Goal: Communication & Community: Participate in discussion

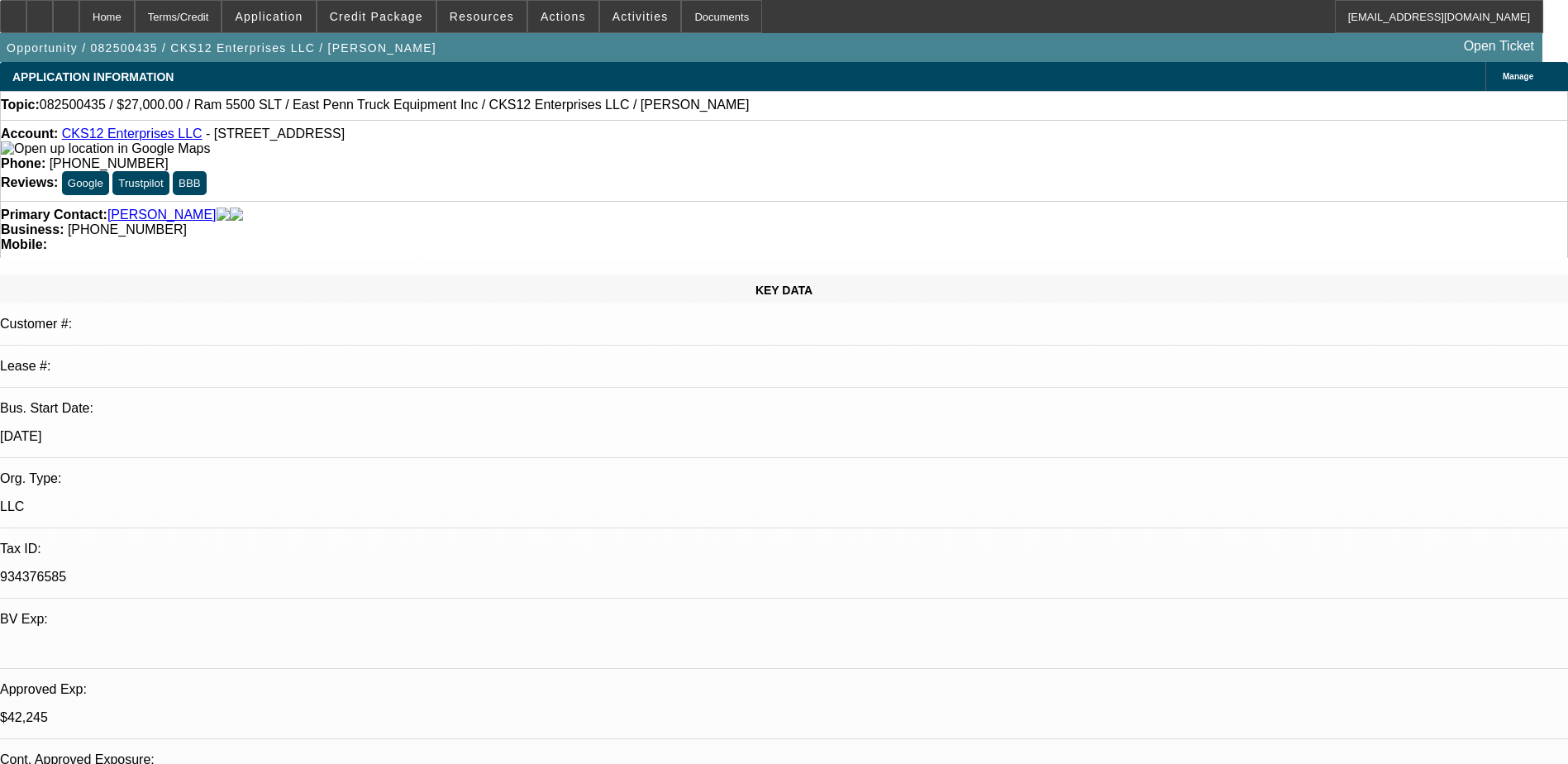
select select "0"
select select "2"
select select "0.1"
select select "4"
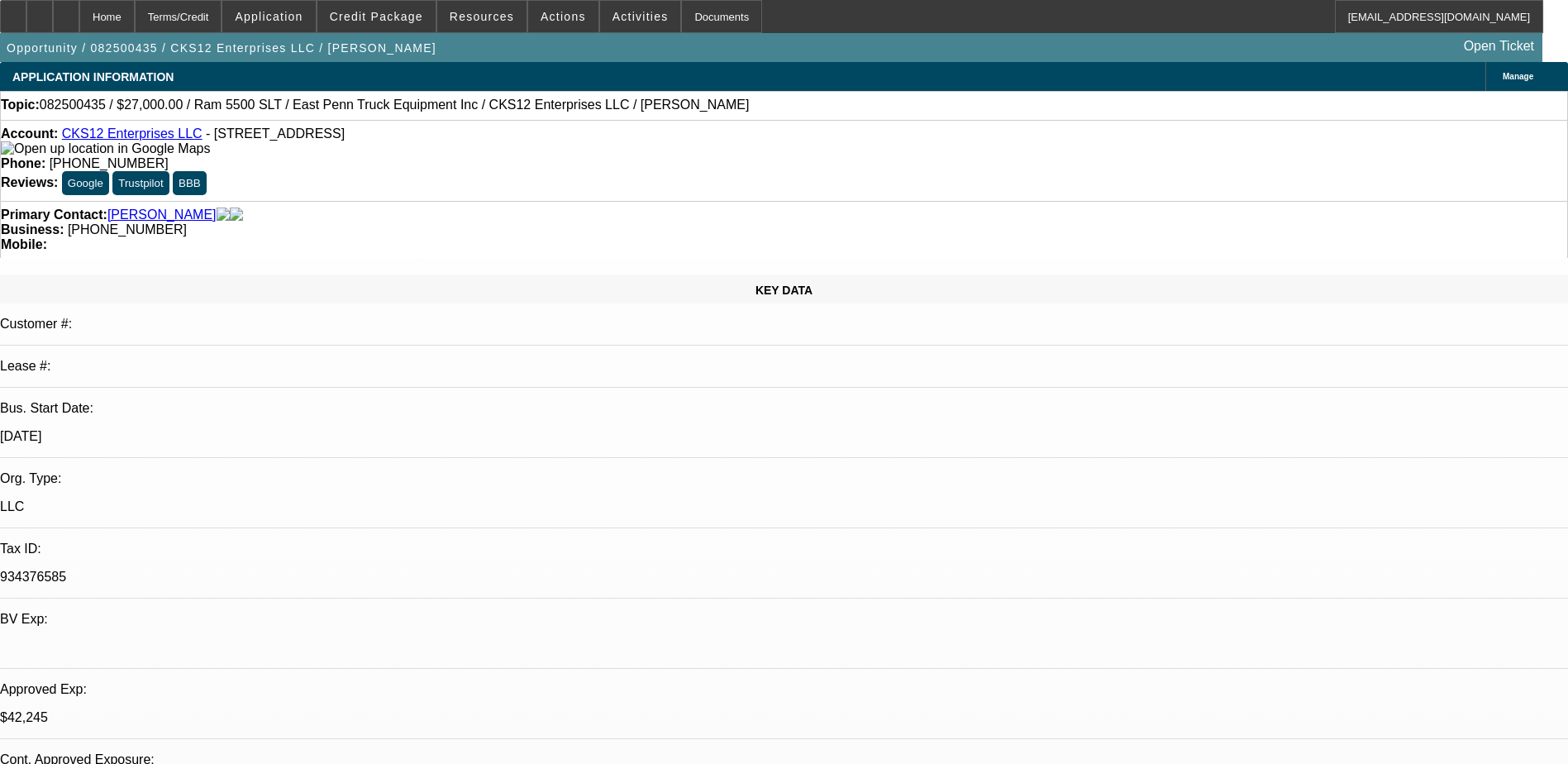
select select "0"
select select "2"
select select "0.1"
select select "4"
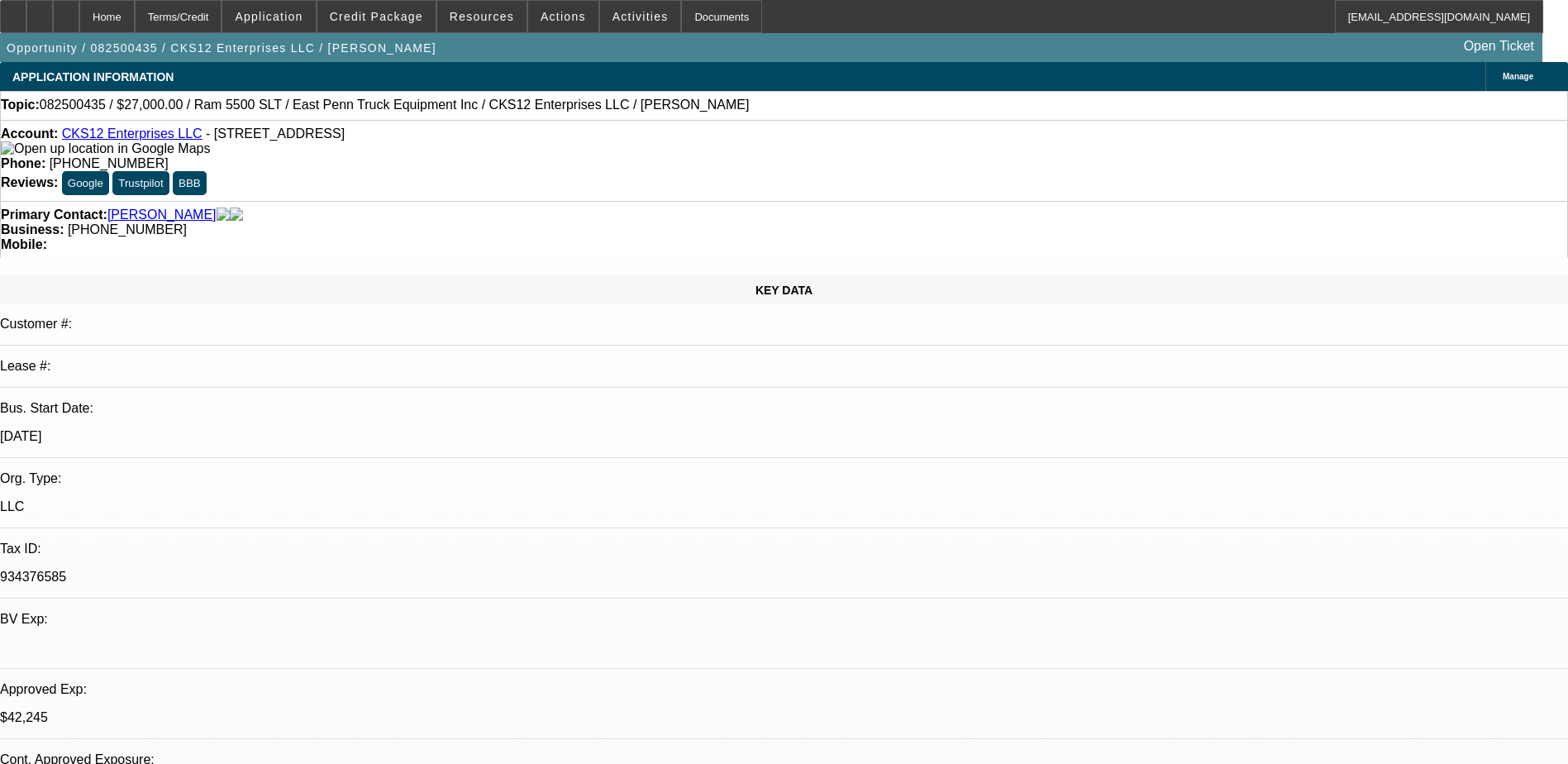
select select "0.15"
select select "2"
select select "0.1"
select select "4"
select select "0"
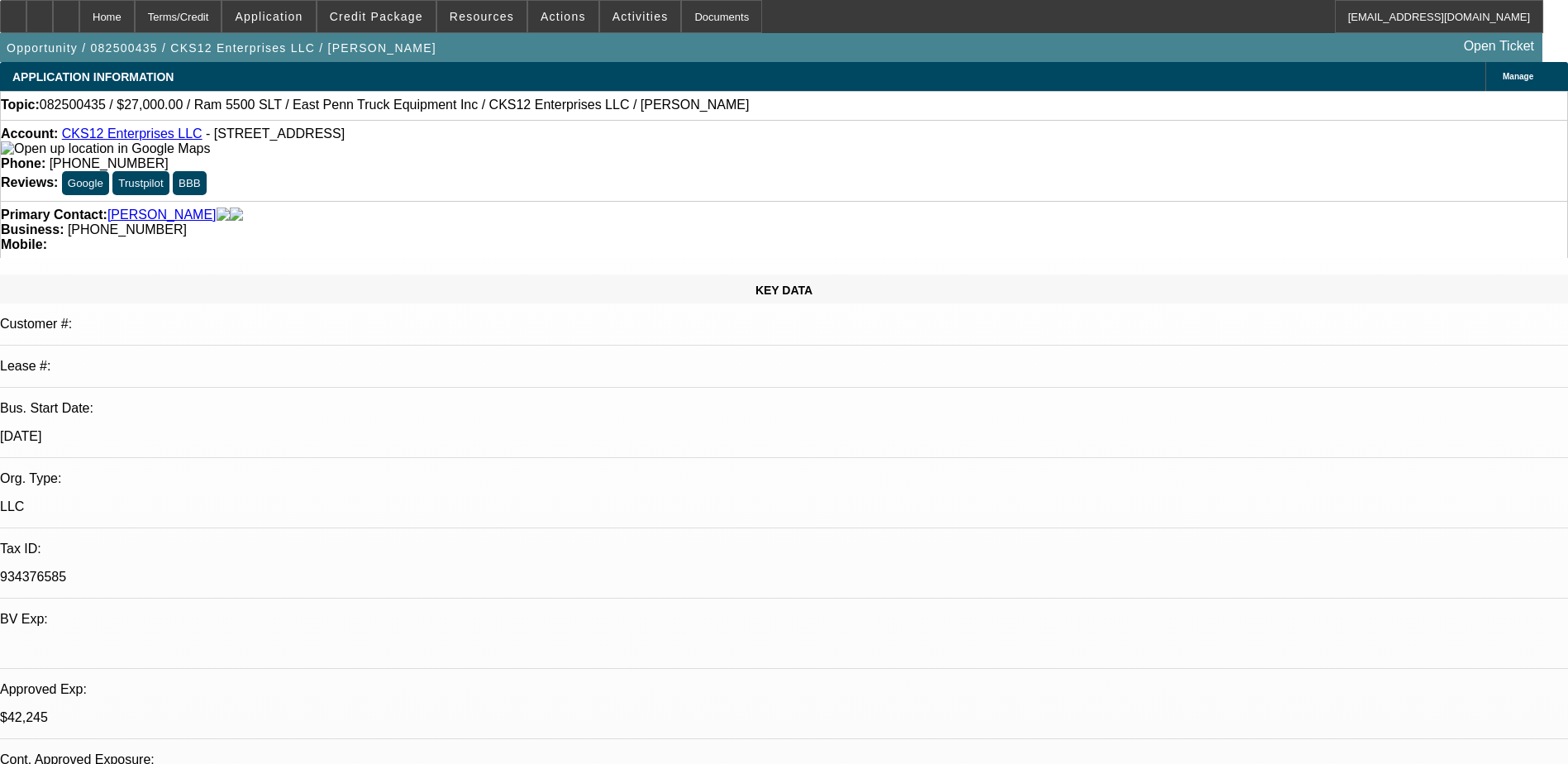
select select "2"
select select "0.1"
select select "4"
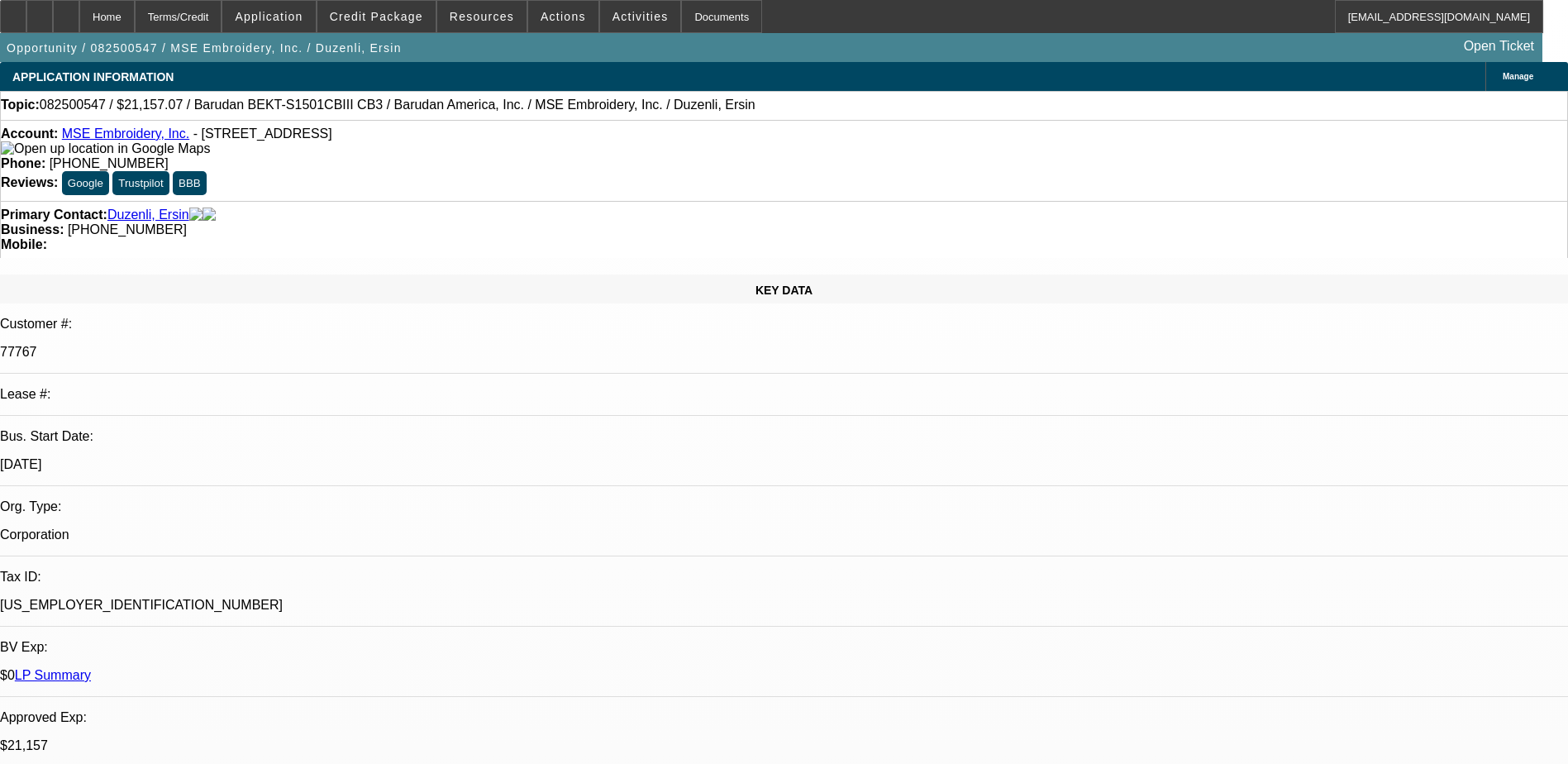
select select "0"
select select "6"
select select "0"
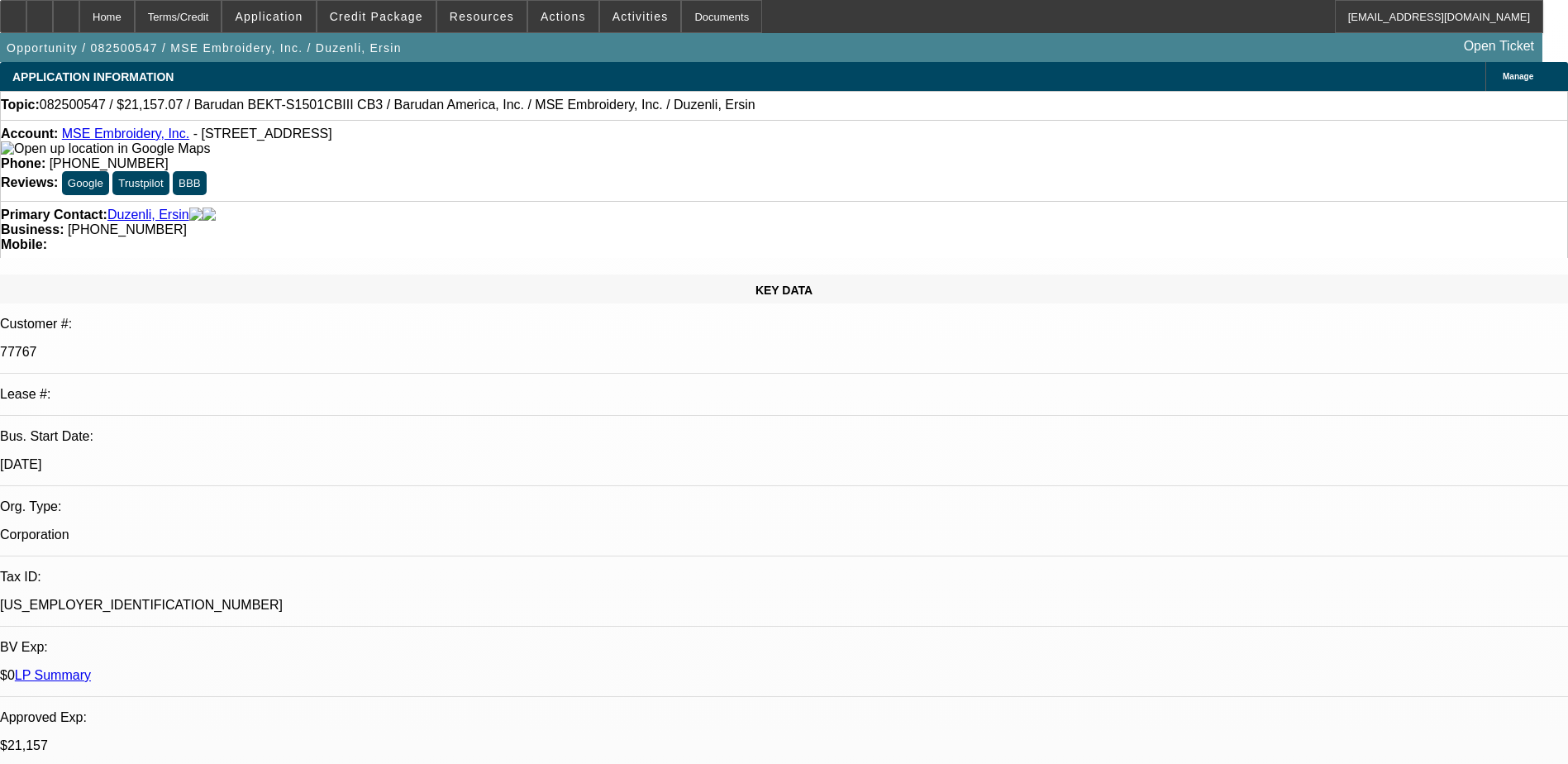
select select "0"
select select "2"
select select "0"
select select "6"
select select "0"
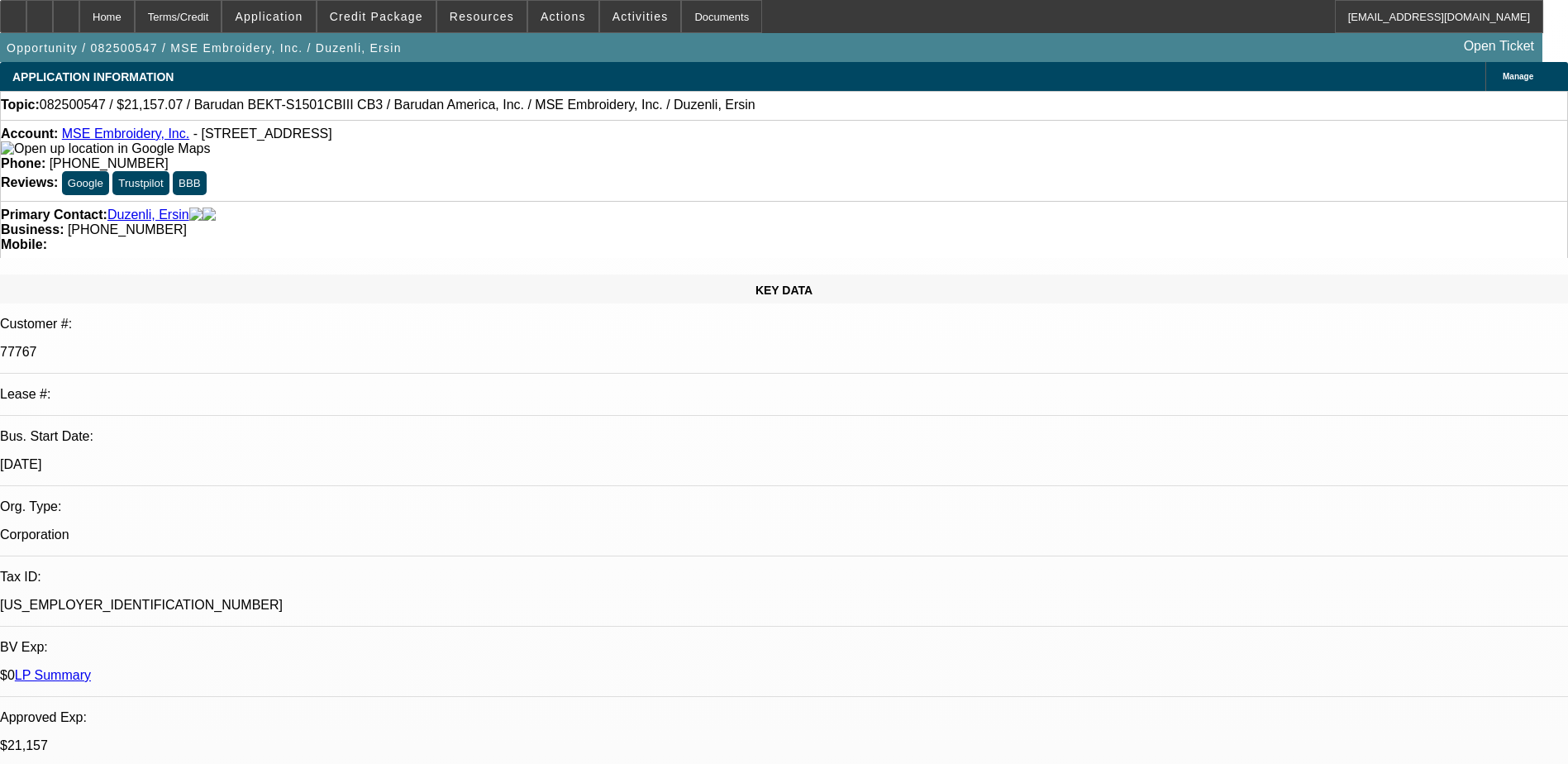
select select "0"
select select "6"
select select "0"
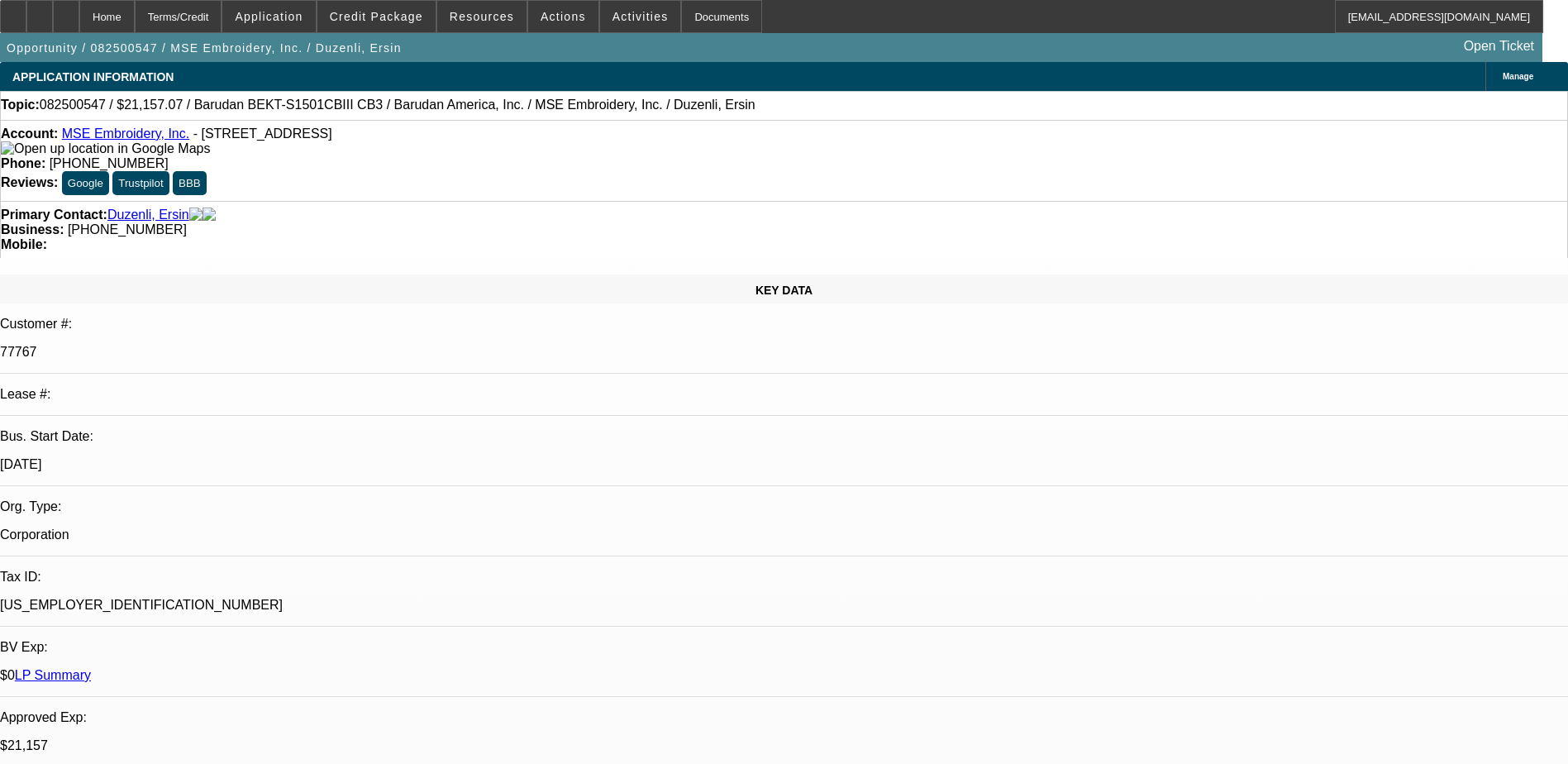
select select "2"
select select "0"
select select "6"
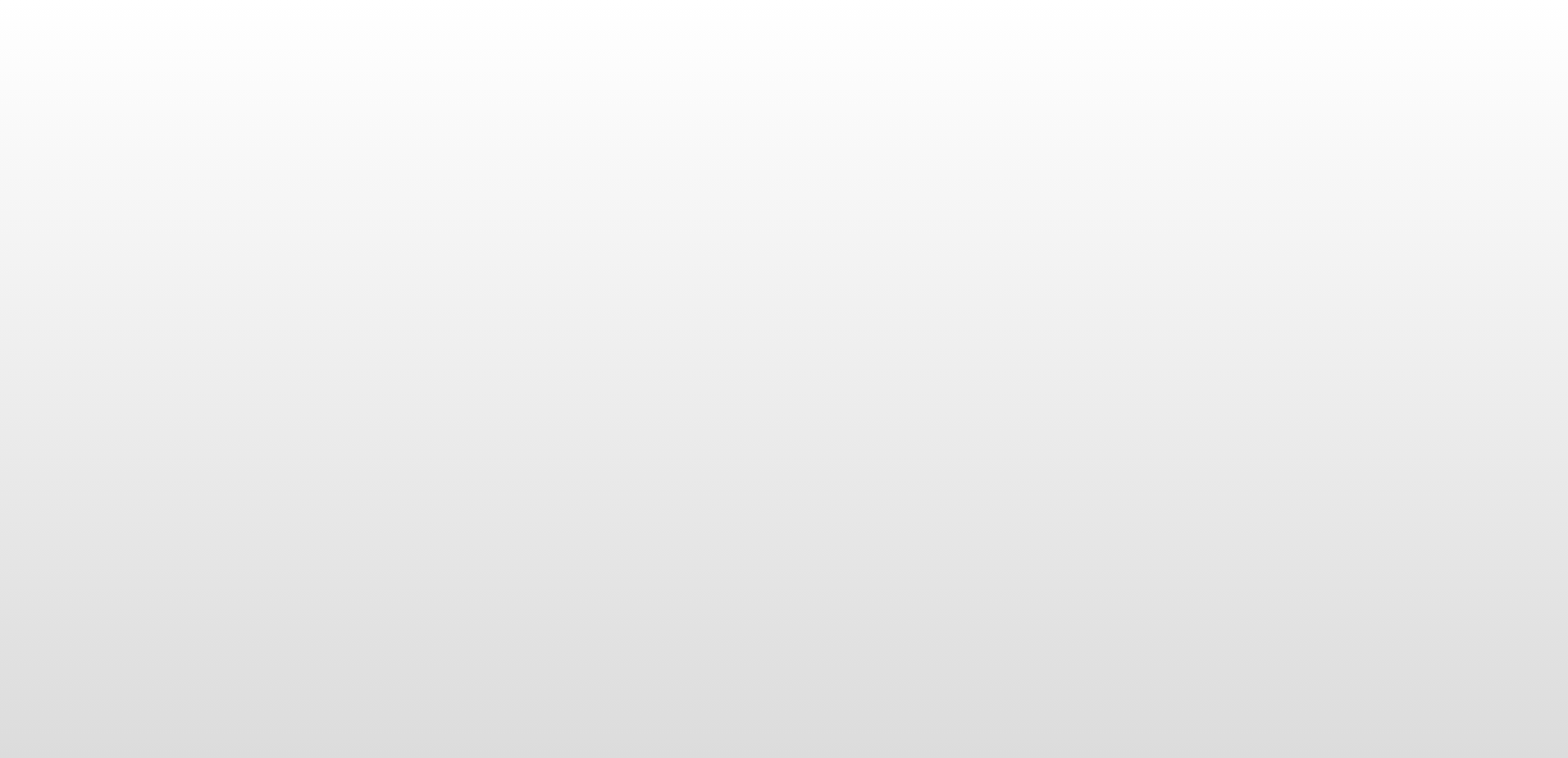
click at [359, 26] on body at bounding box center [784, 379] width 1568 height 758
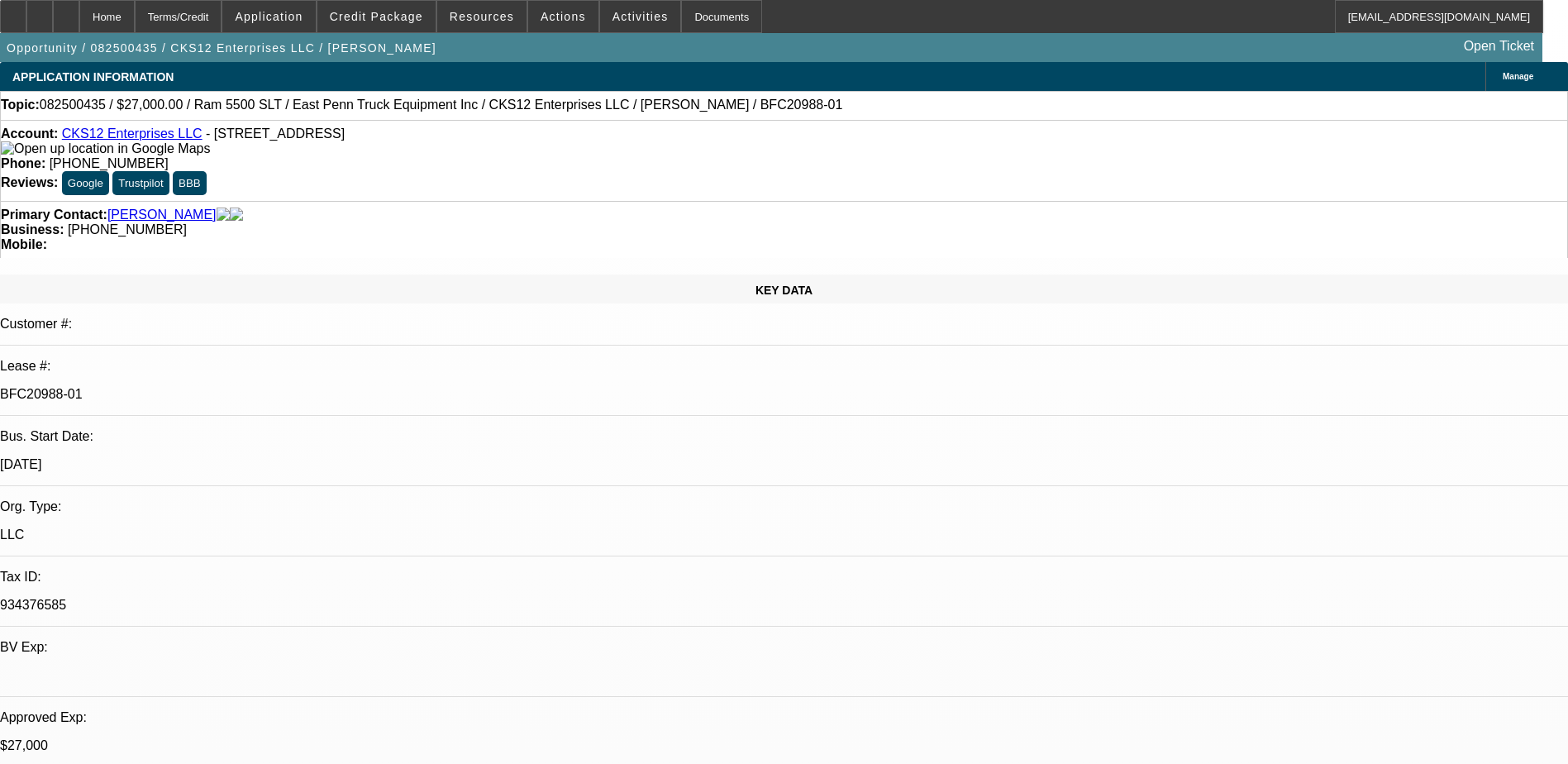
select select "0"
select select "2"
select select "0.1"
select select "0"
select select "2"
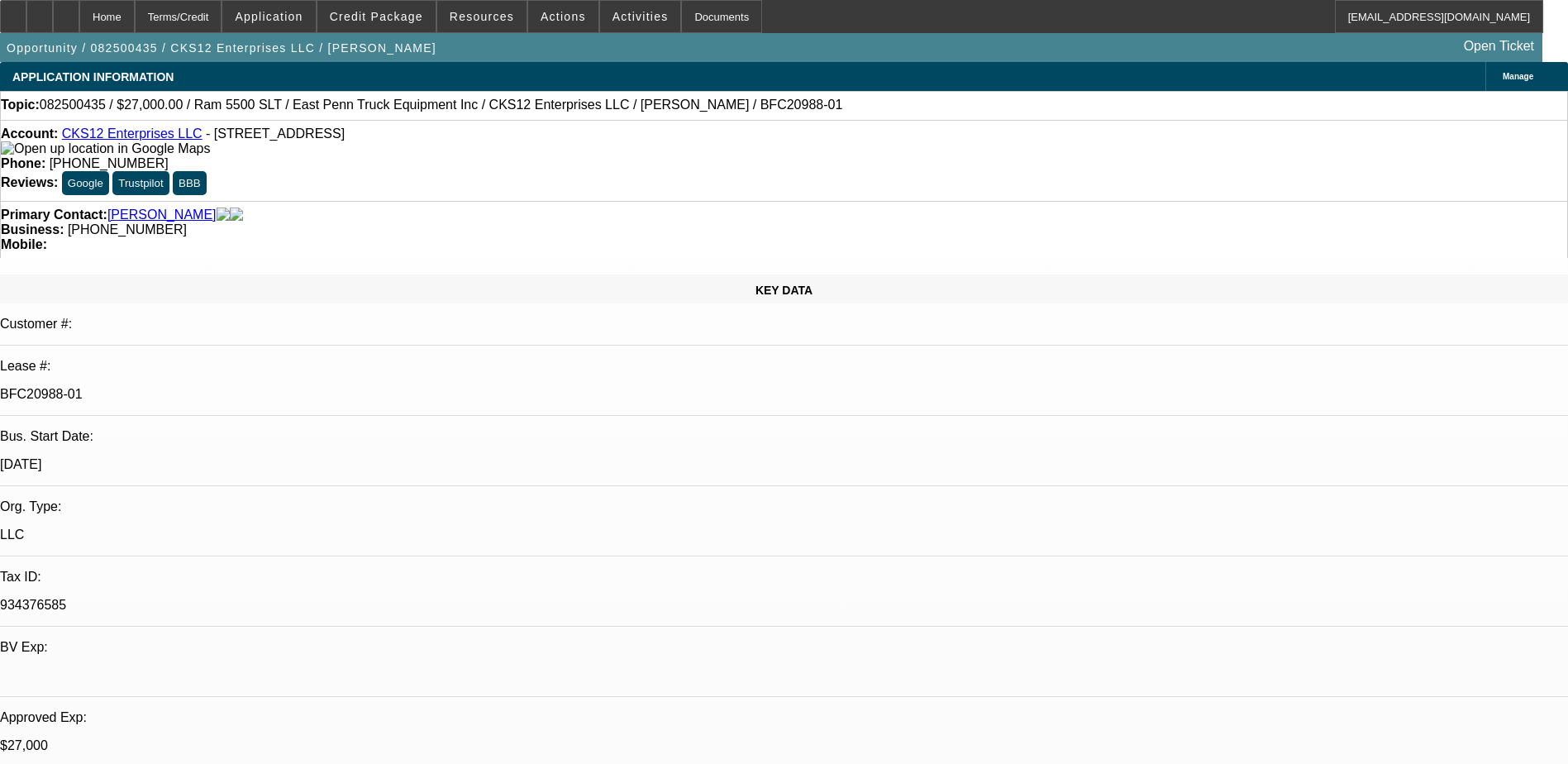
select select "0.1"
select select "0.15"
select select "0.1"
select select "0"
select select "2"
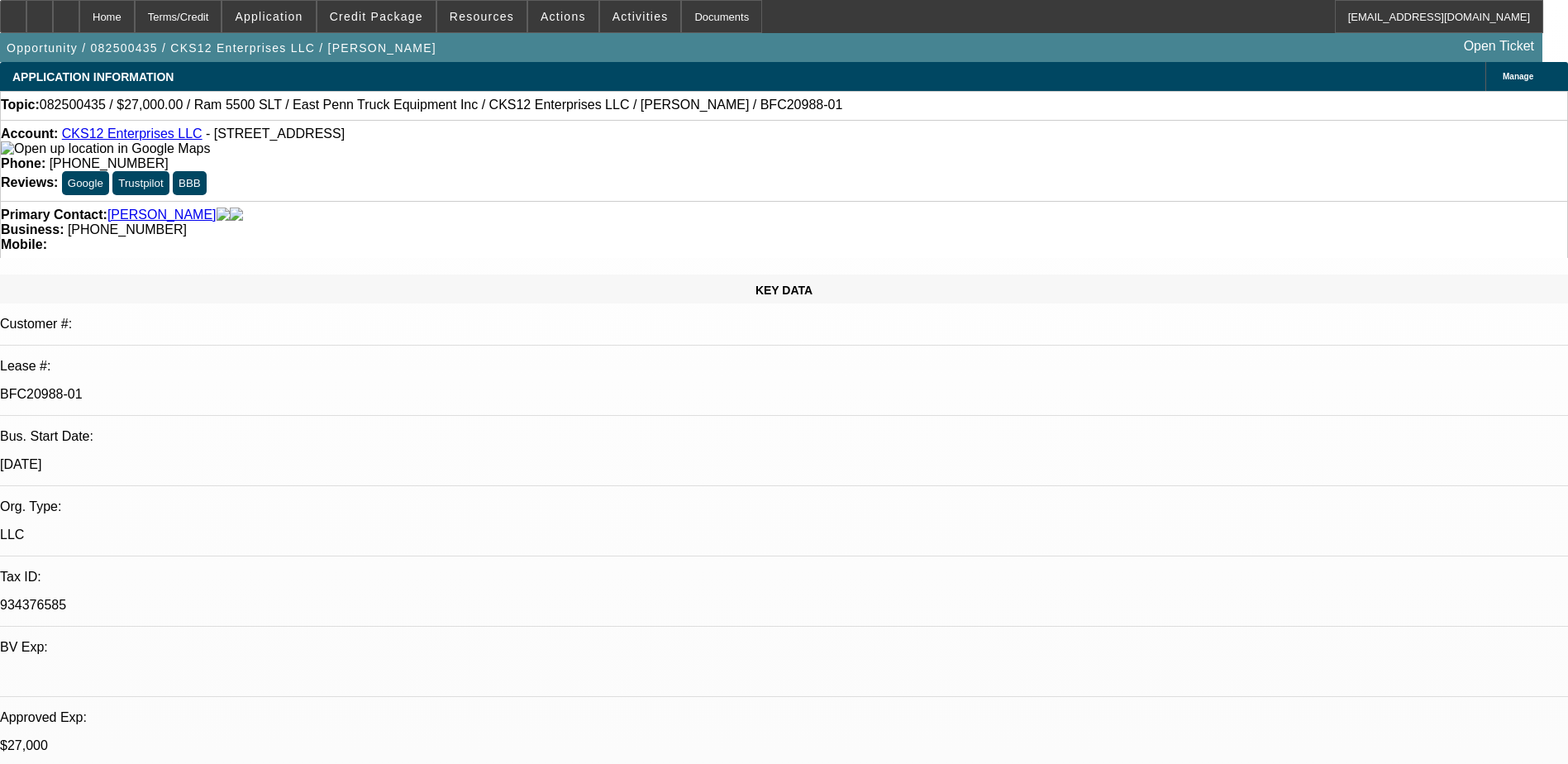
select select "0.1"
select select "1"
select select "2"
select select "4"
select select "1"
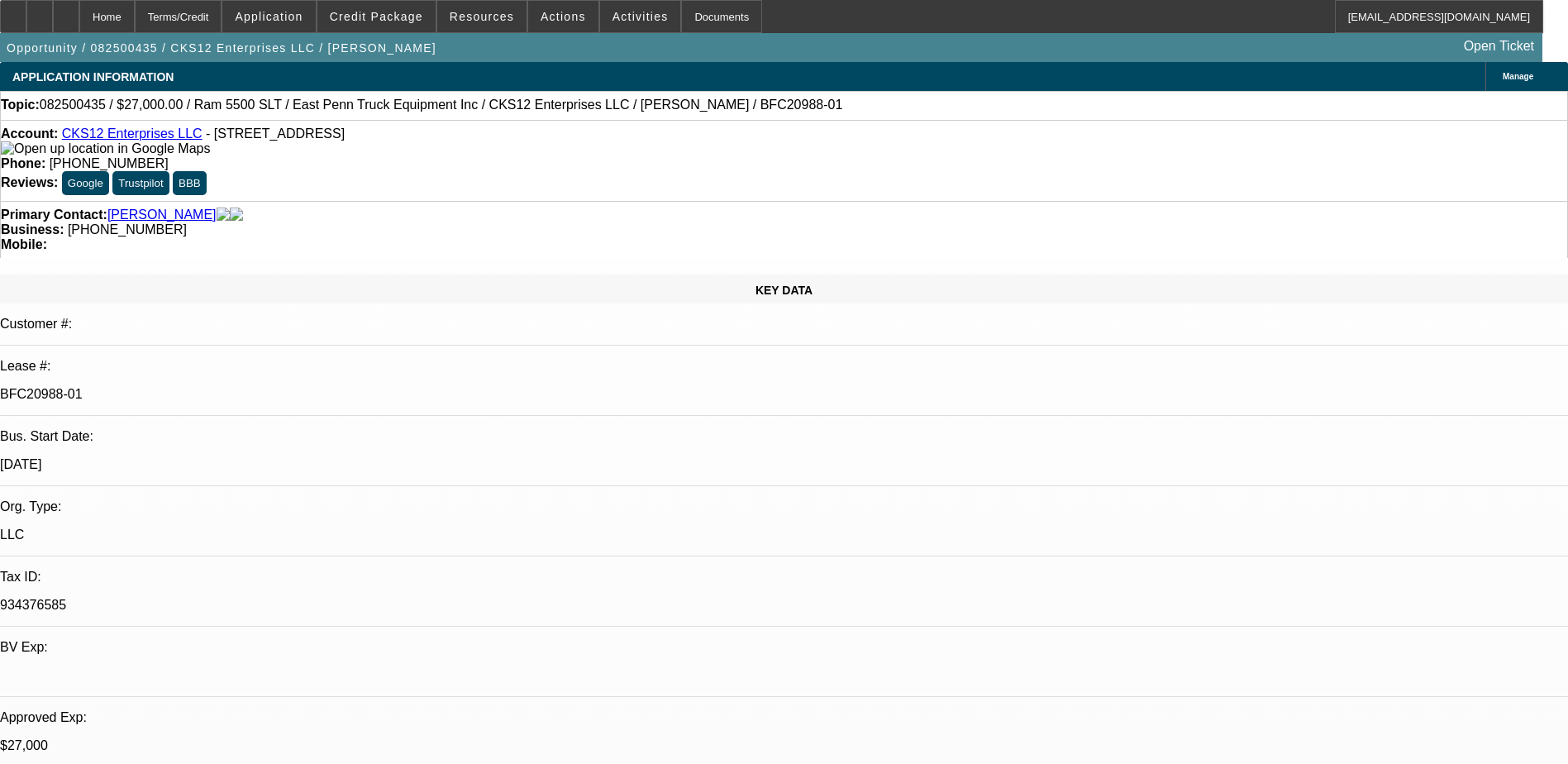
select select "2"
select select "4"
select select "1"
select select "2"
select select "4"
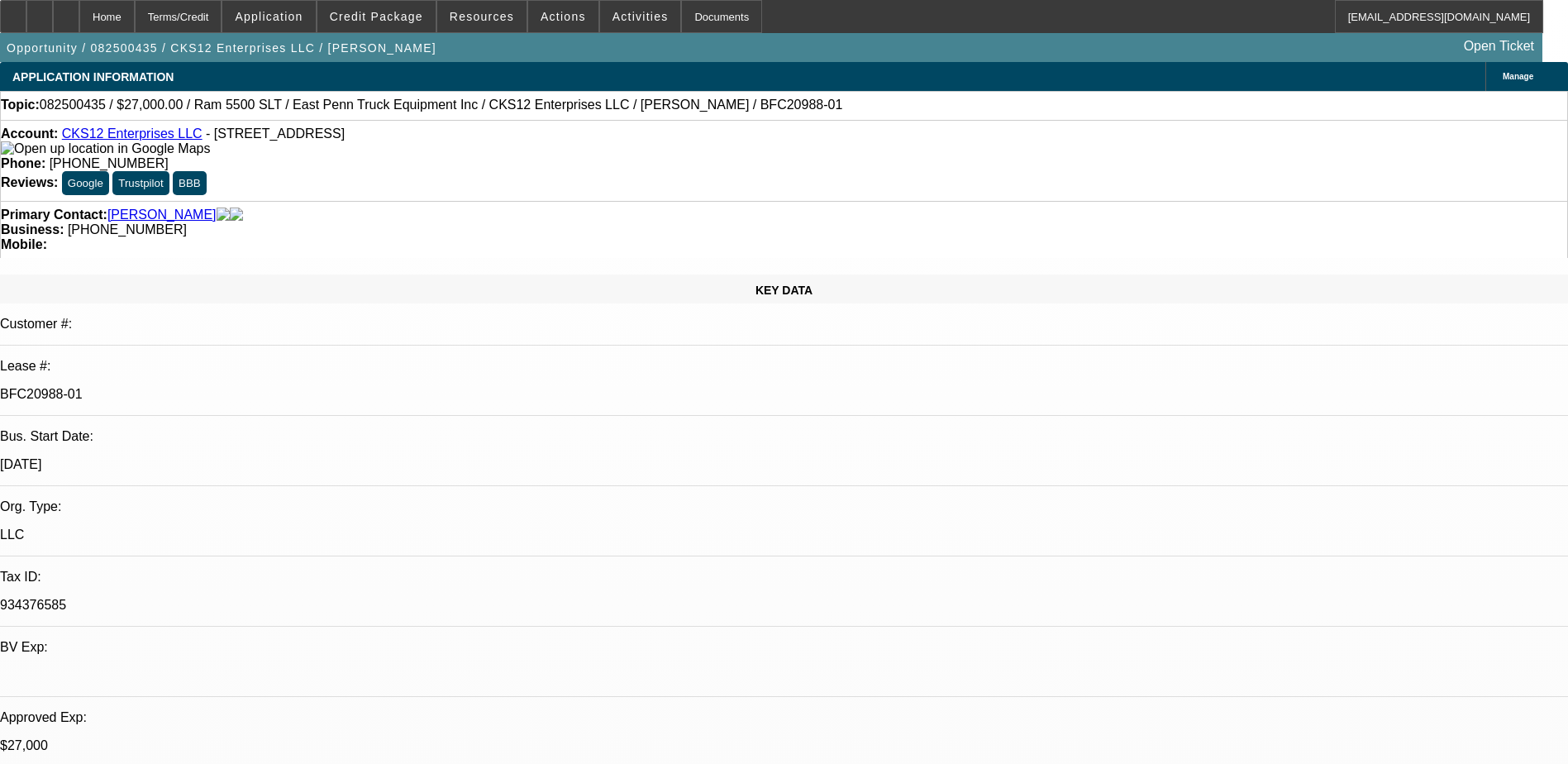
select select "1"
select select "2"
select select "4"
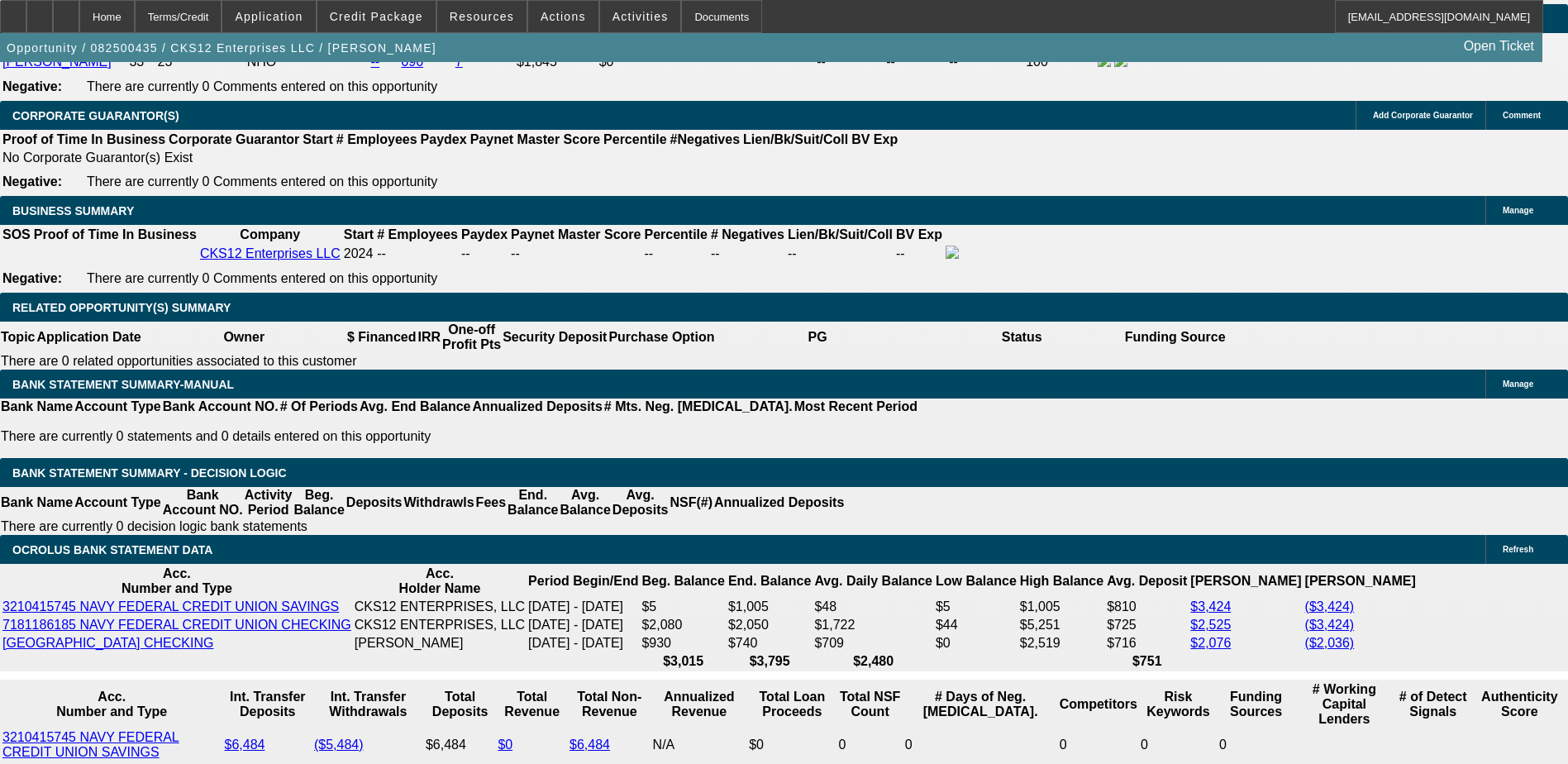
scroll to position [2645, 0]
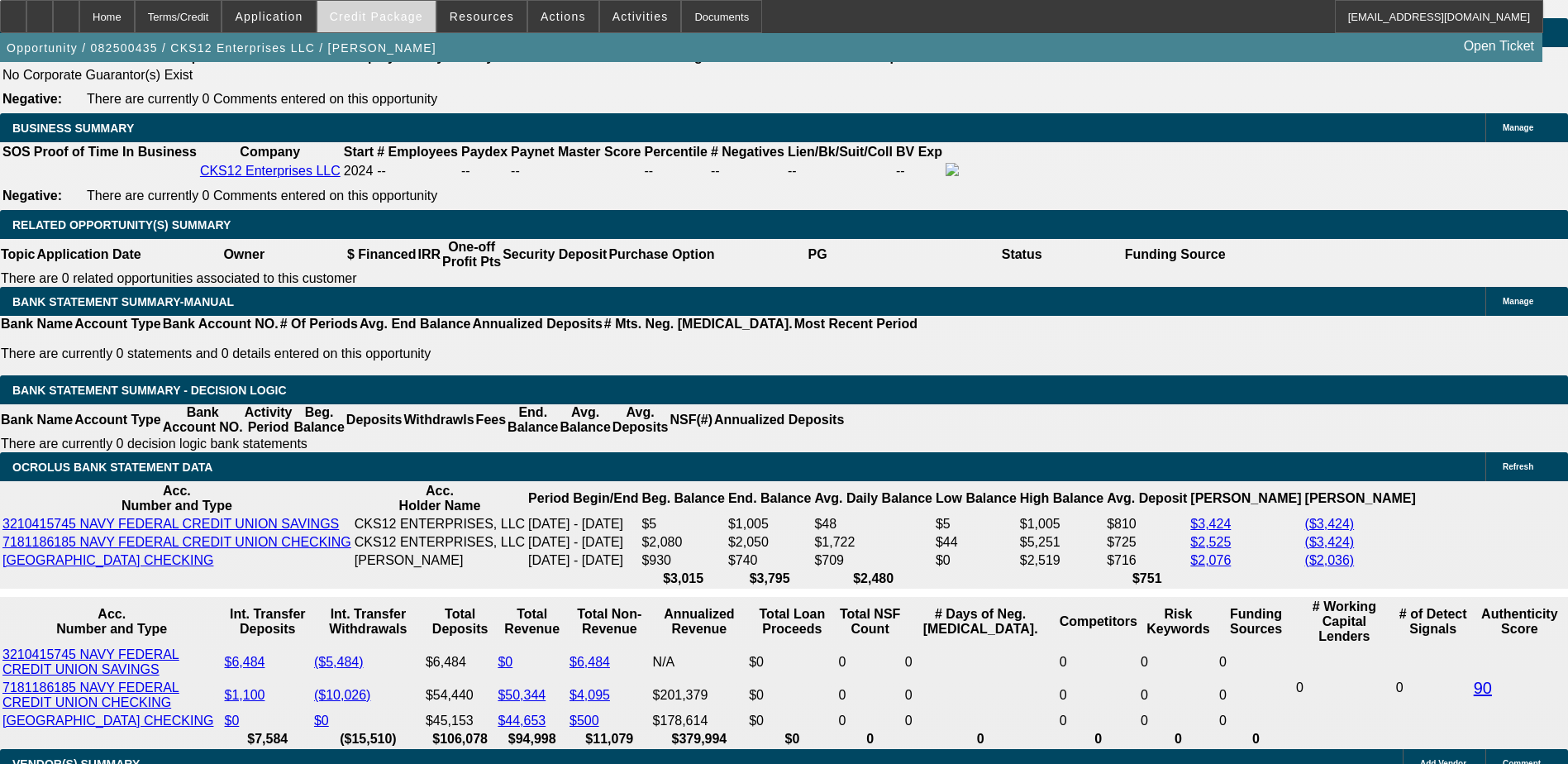
click at [379, 24] on span at bounding box center [376, 16] width 118 height 39
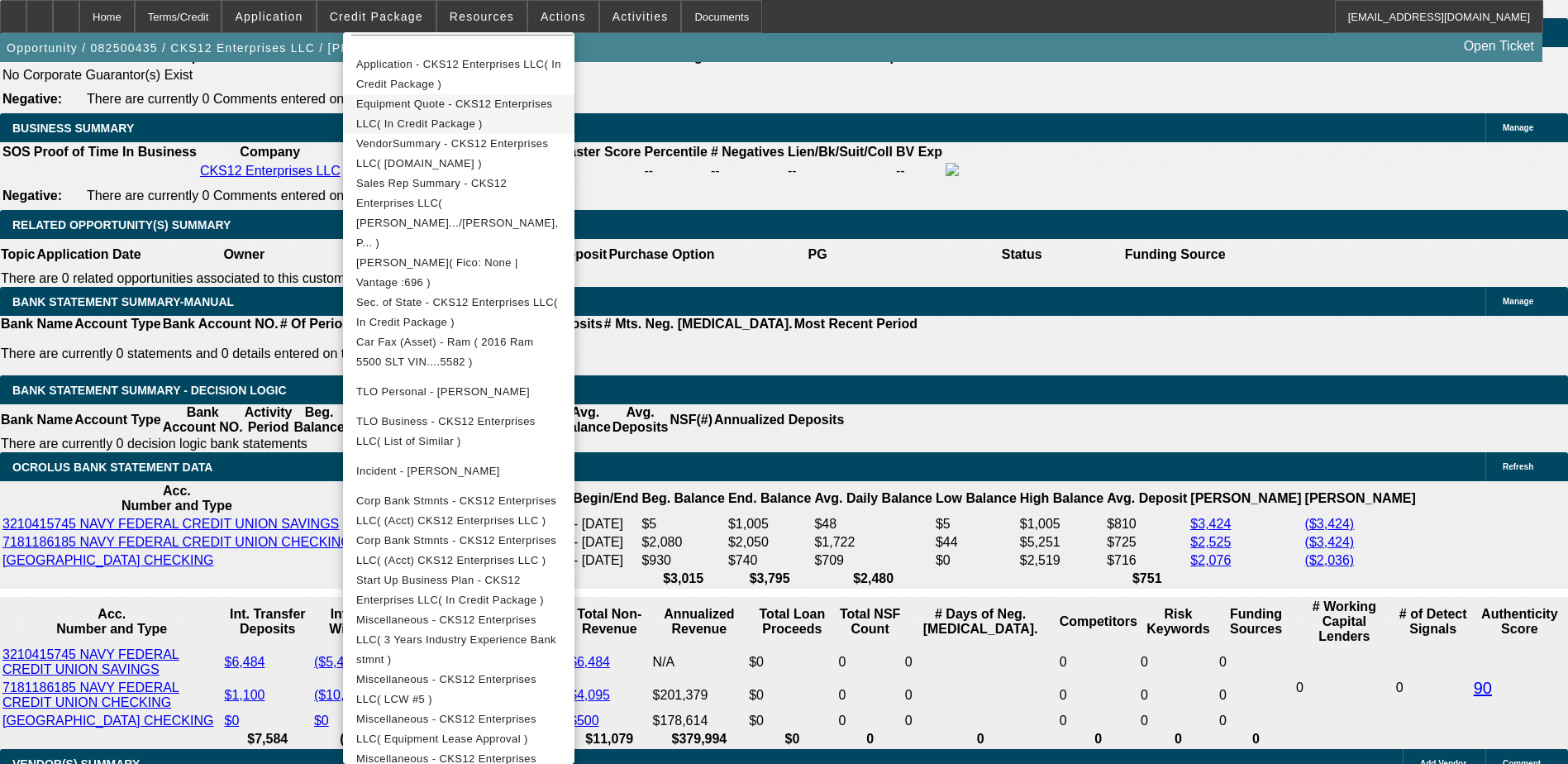
scroll to position [357, 0]
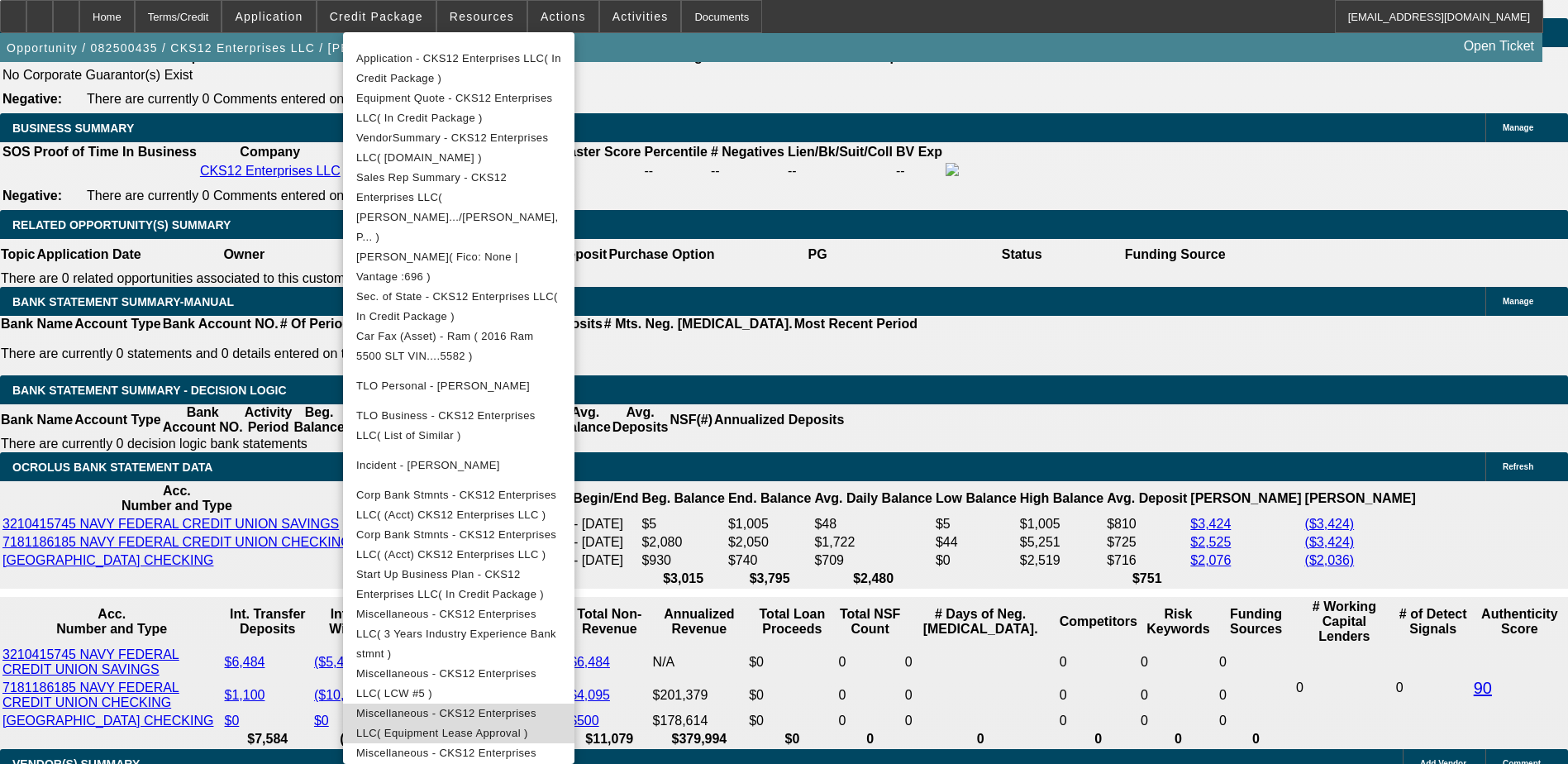
click at [537, 706] on span "Miscellaneous - CKS12 Enterprises LLC( Equipment Lease Approval )" at bounding box center [446, 722] width 180 height 32
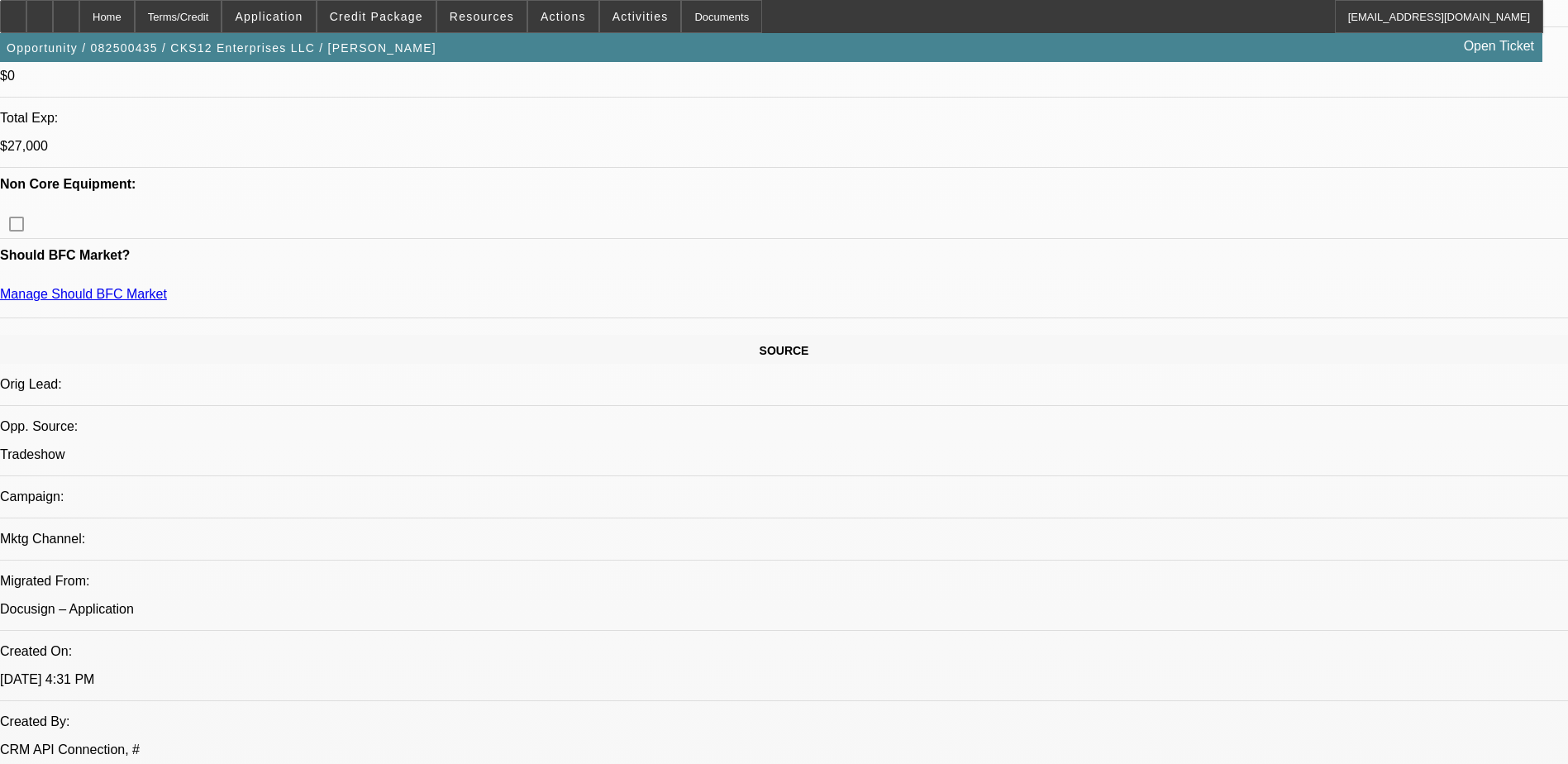
scroll to position [579, 0]
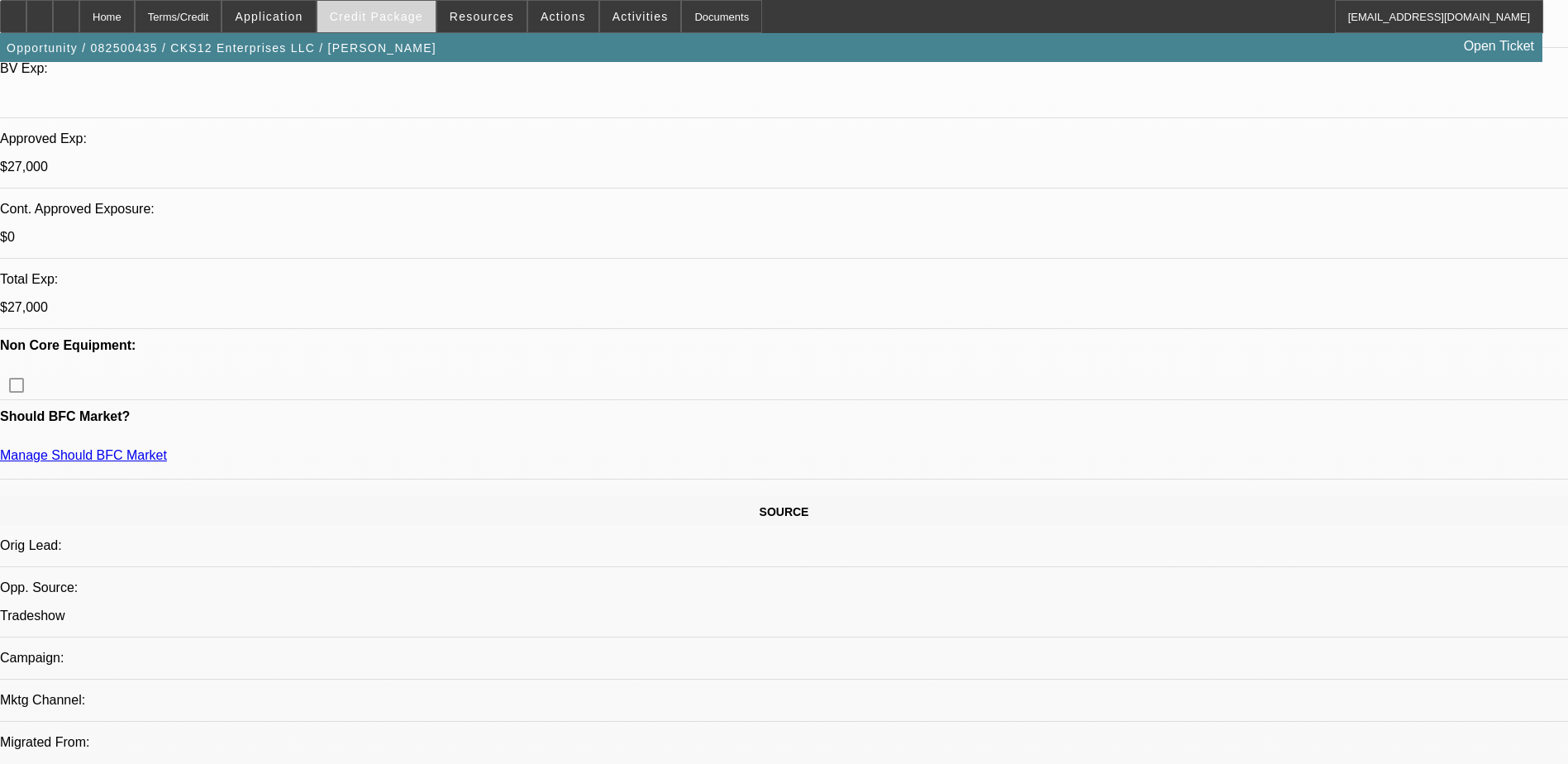
click at [387, 18] on span "Credit Package" at bounding box center [376, 16] width 93 height 13
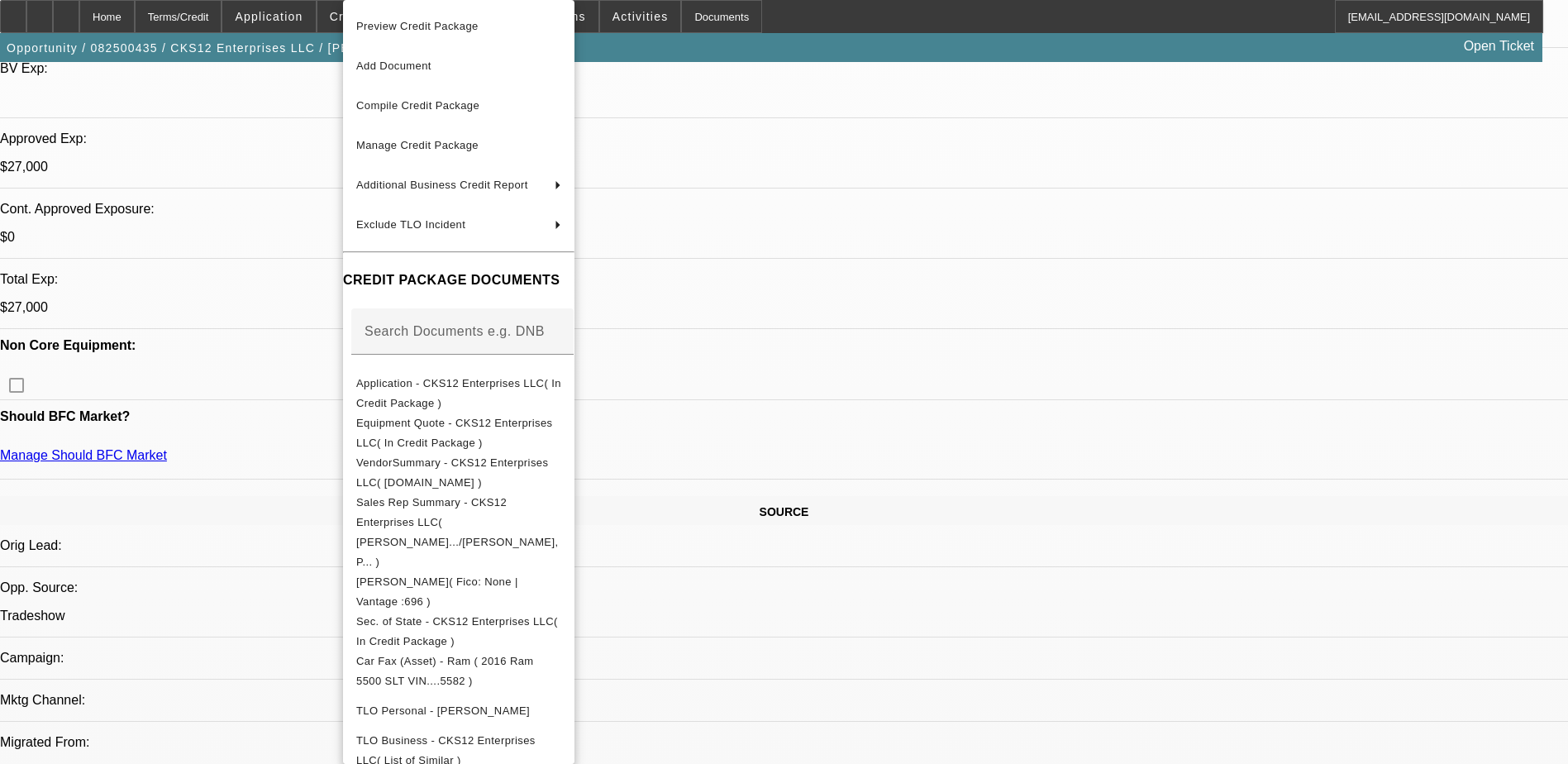
click at [311, 19] on div at bounding box center [784, 382] width 1568 height 764
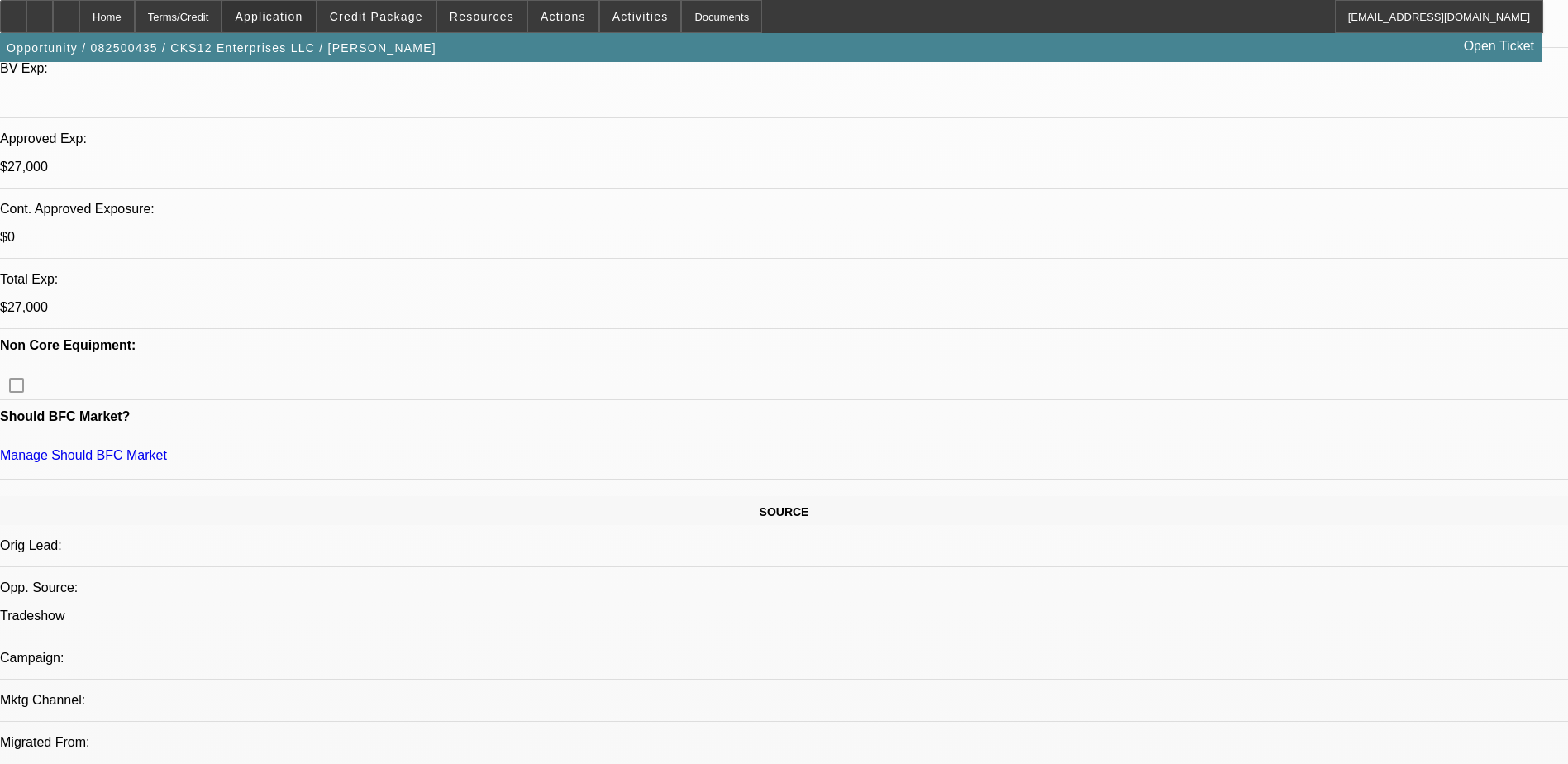
click at [302, 19] on span "Application" at bounding box center [268, 16] width 68 height 13
click at [398, 14] on div at bounding box center [784, 382] width 1568 height 764
click at [398, 14] on span "Credit Package" at bounding box center [376, 16] width 93 height 13
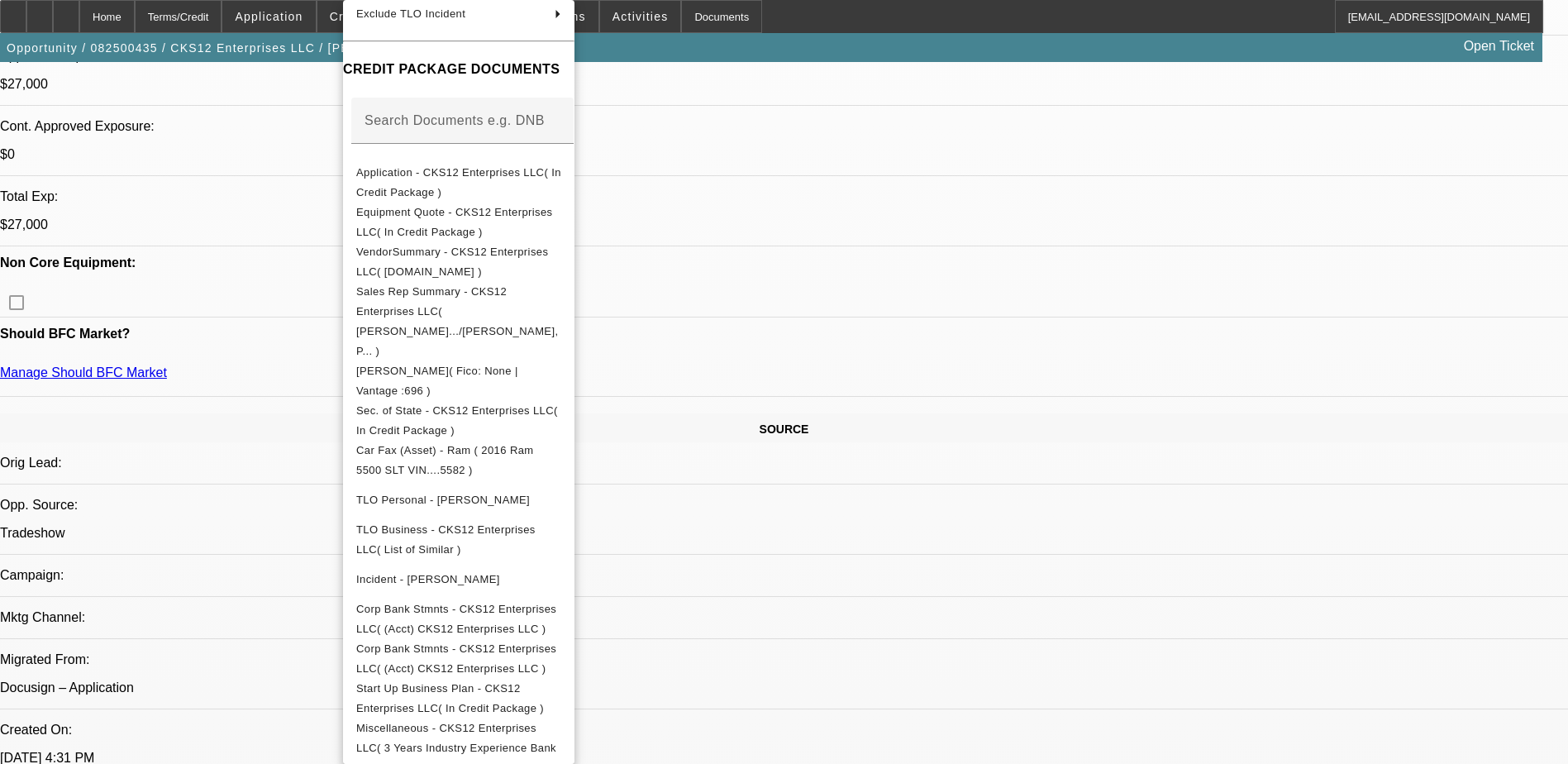
scroll to position [248, 0]
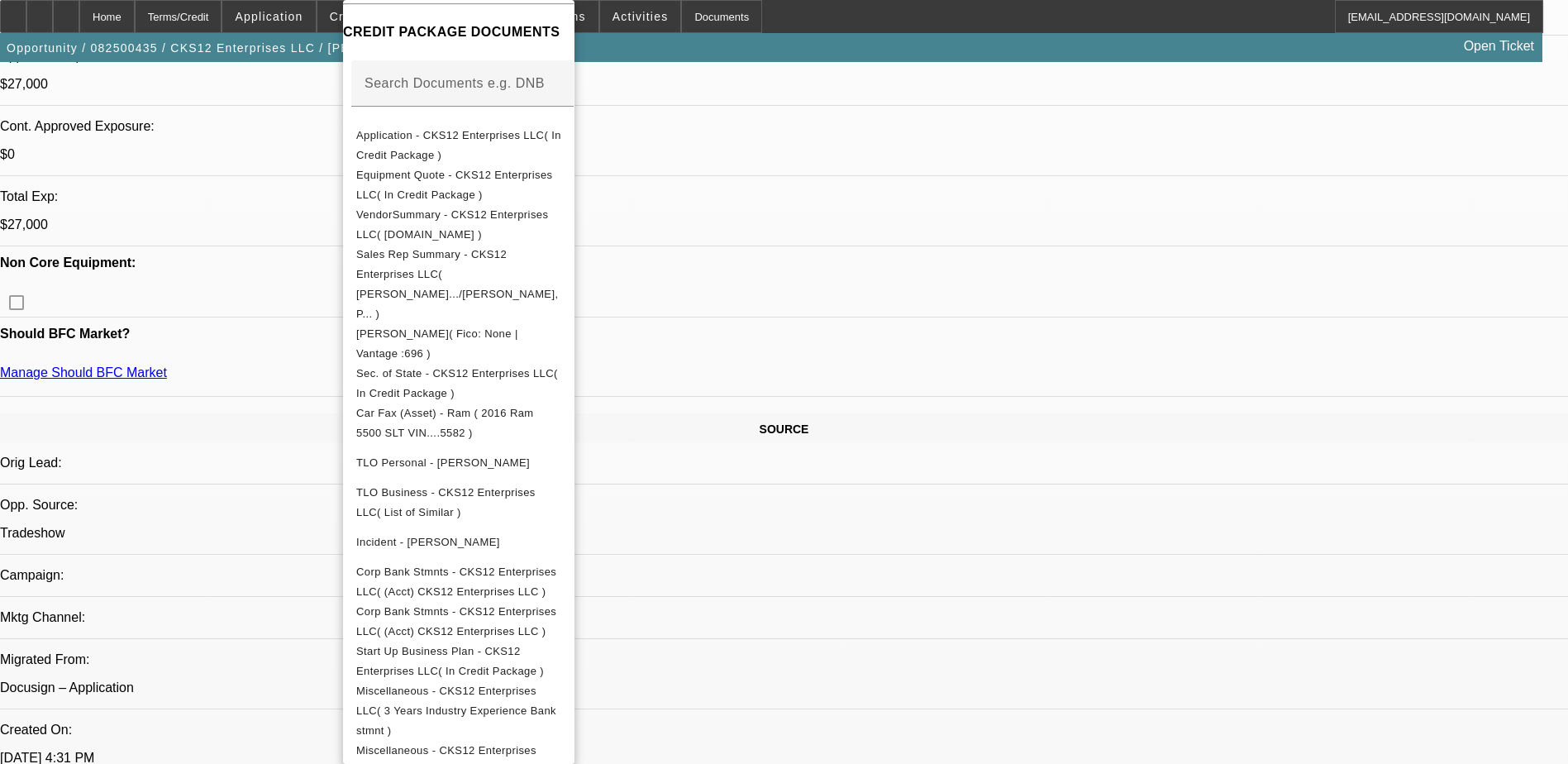
click at [1043, 445] on div at bounding box center [784, 382] width 1568 height 764
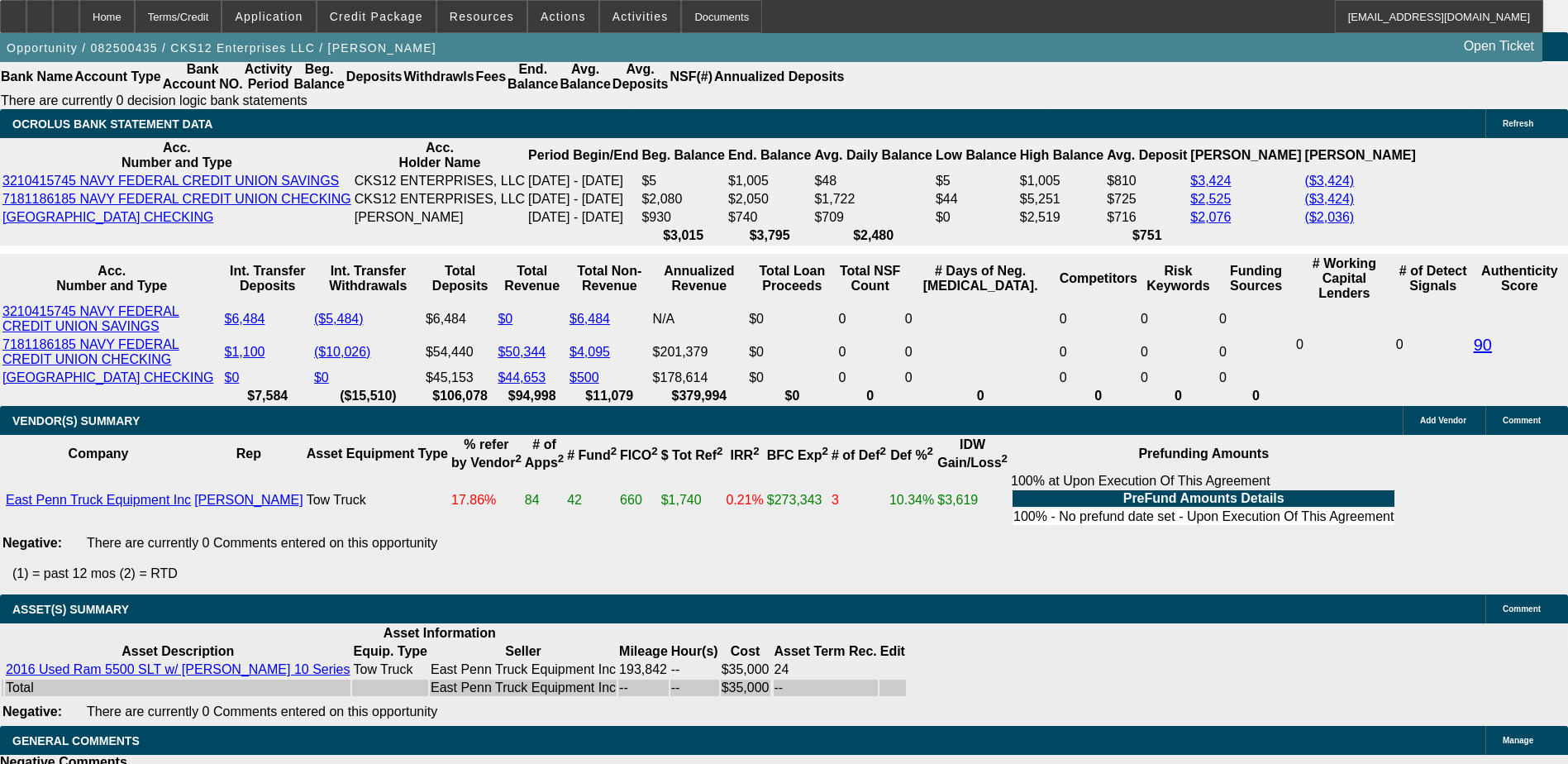
scroll to position [2893, 0]
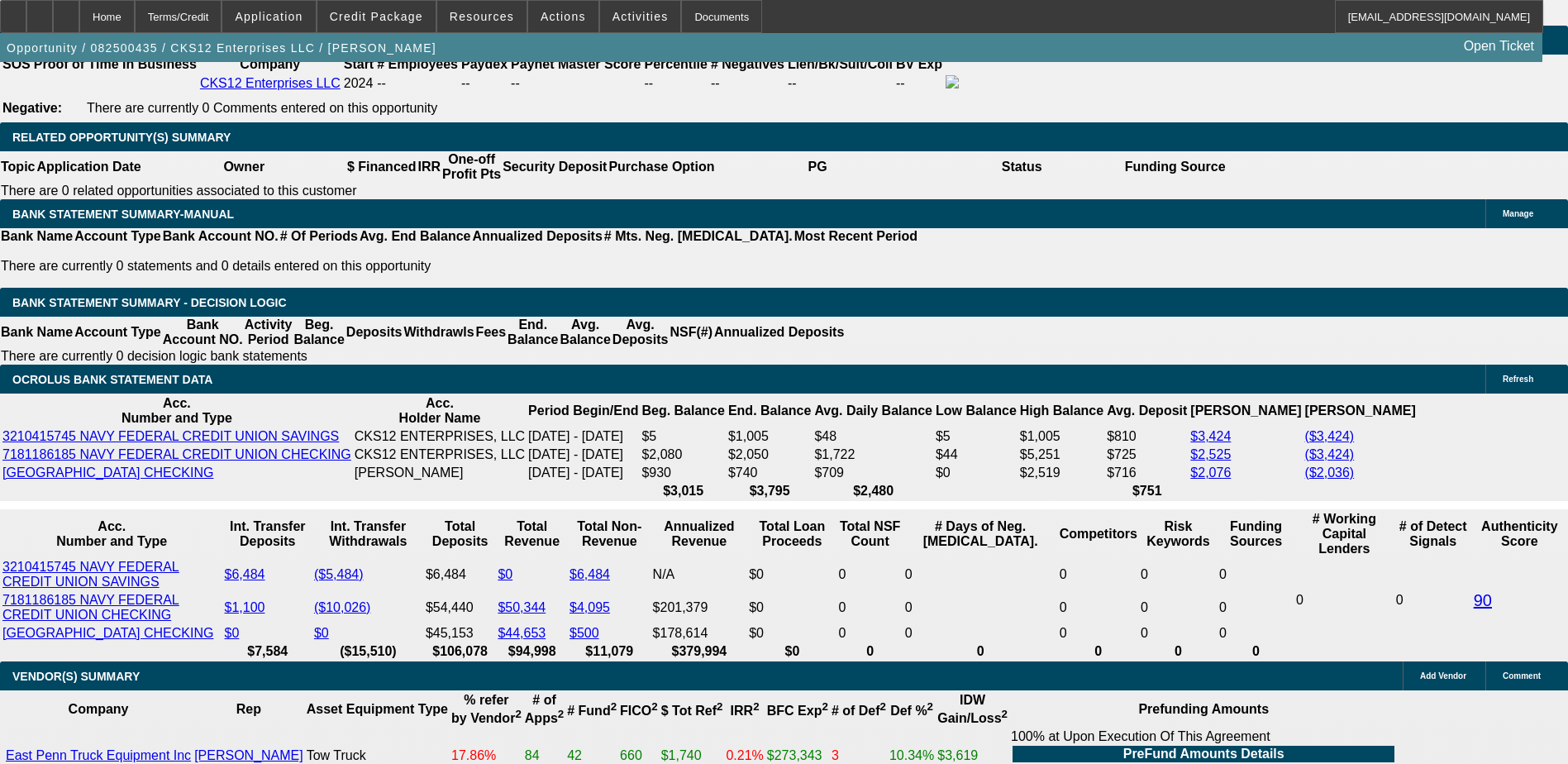
scroll to position [2728, 0]
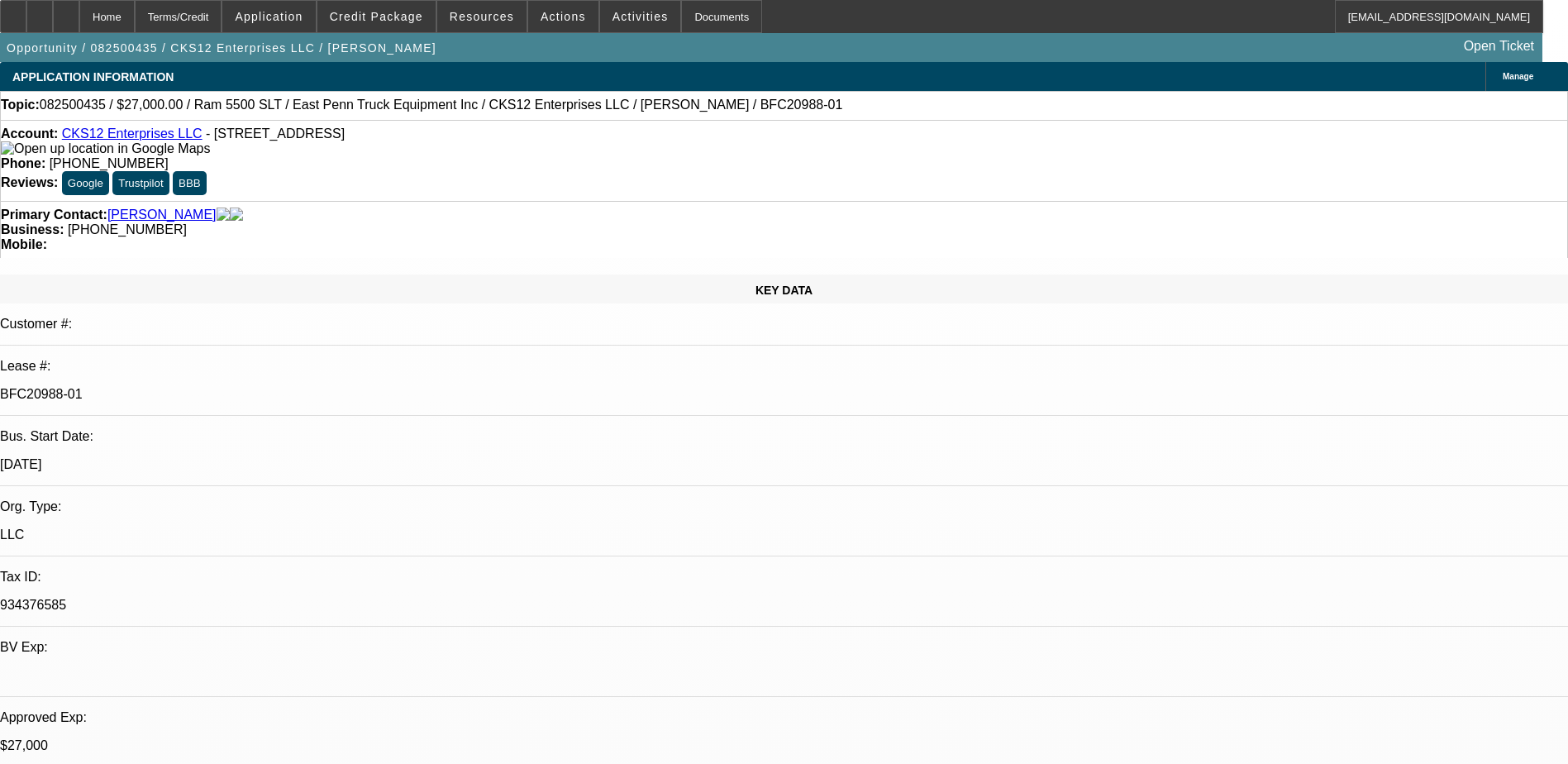
scroll to position [0, 0]
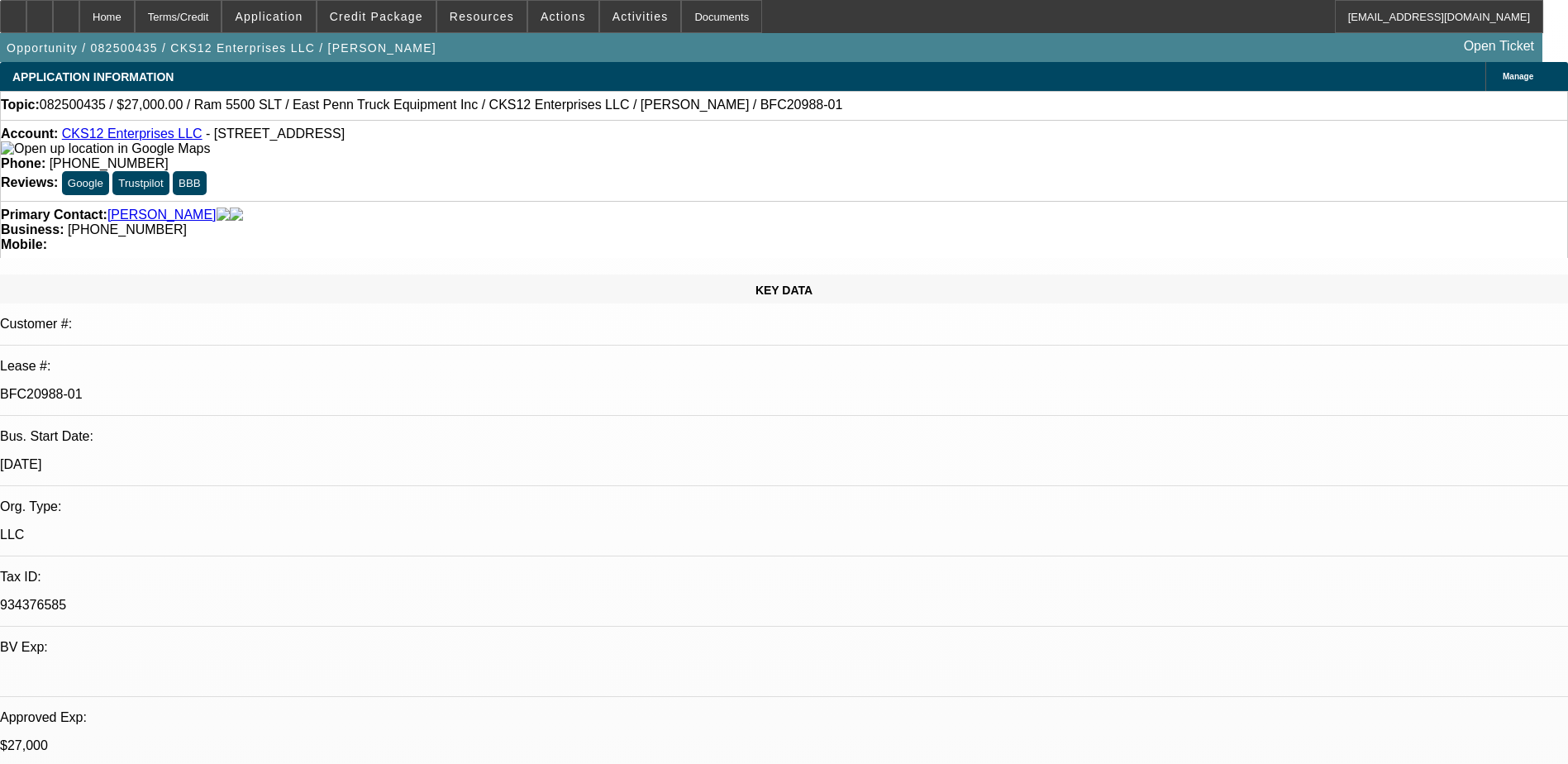
click at [410, 13] on span "Credit Package" at bounding box center [376, 16] width 93 height 13
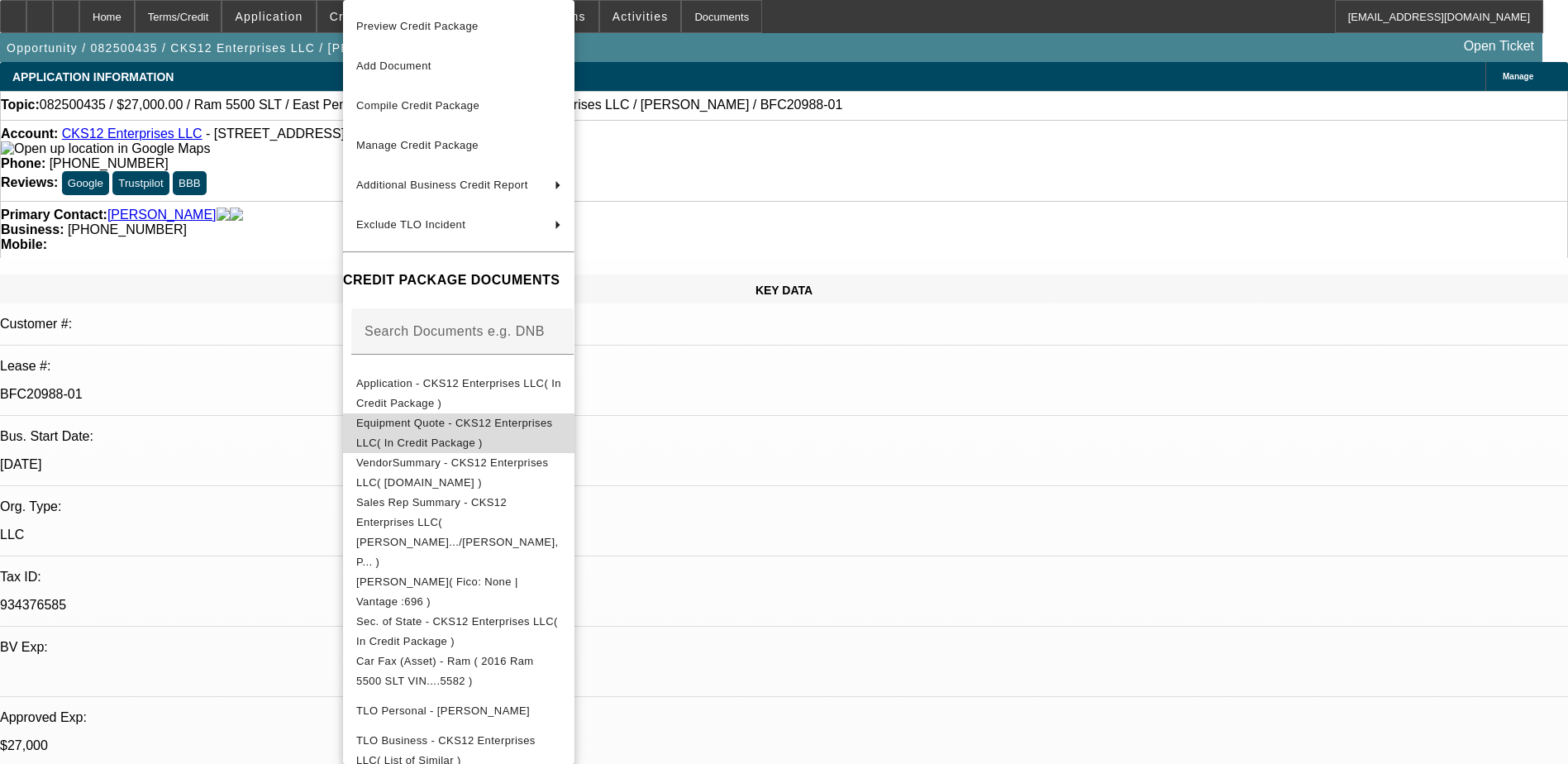
click at [559, 420] on span "Equipment Quote - CKS12 Enterprises LLC( In Credit Package )" at bounding box center [459, 432] width 205 height 39
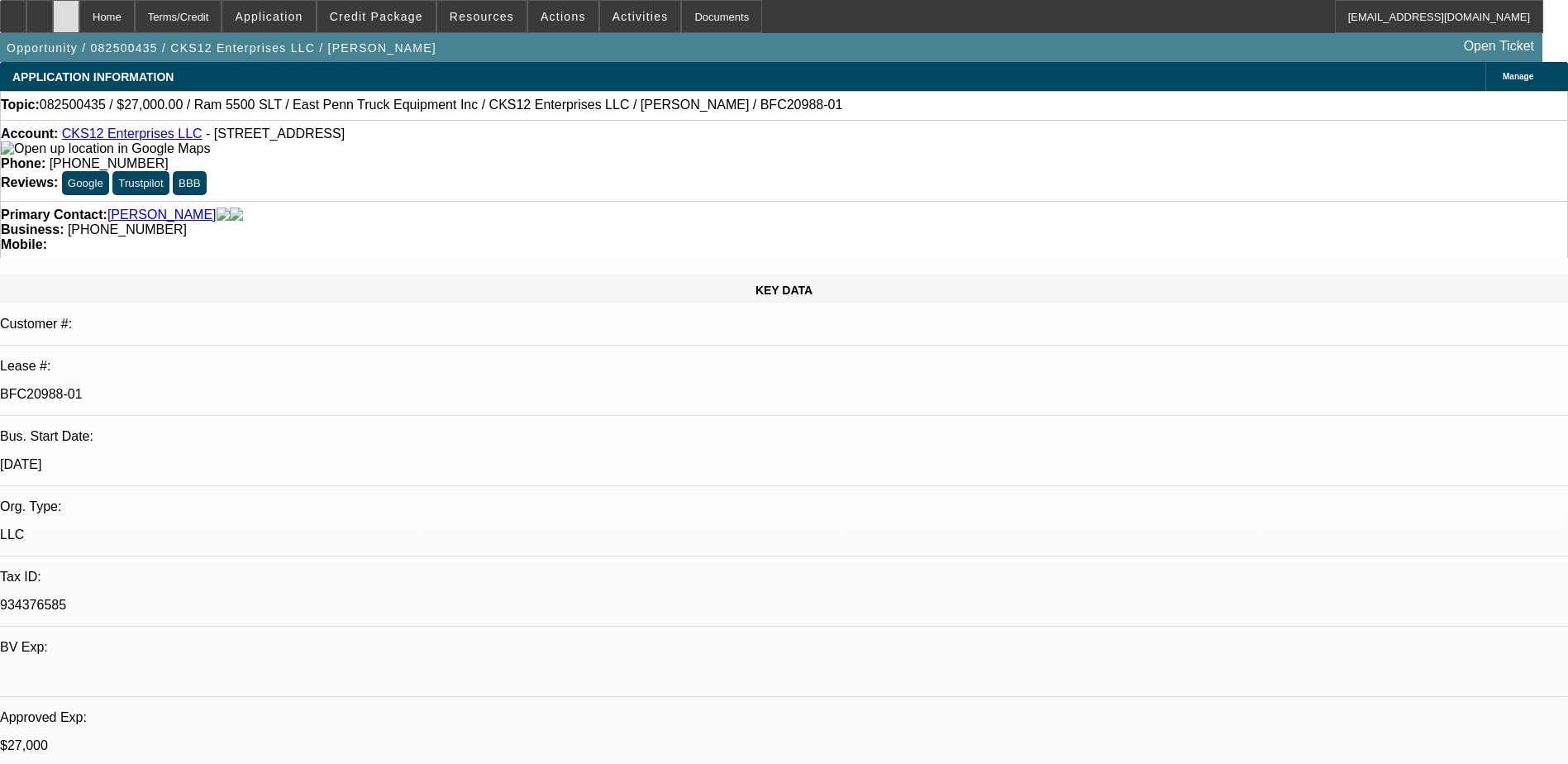
click at [66, 11] on icon at bounding box center [66, 11] width 0 height 0
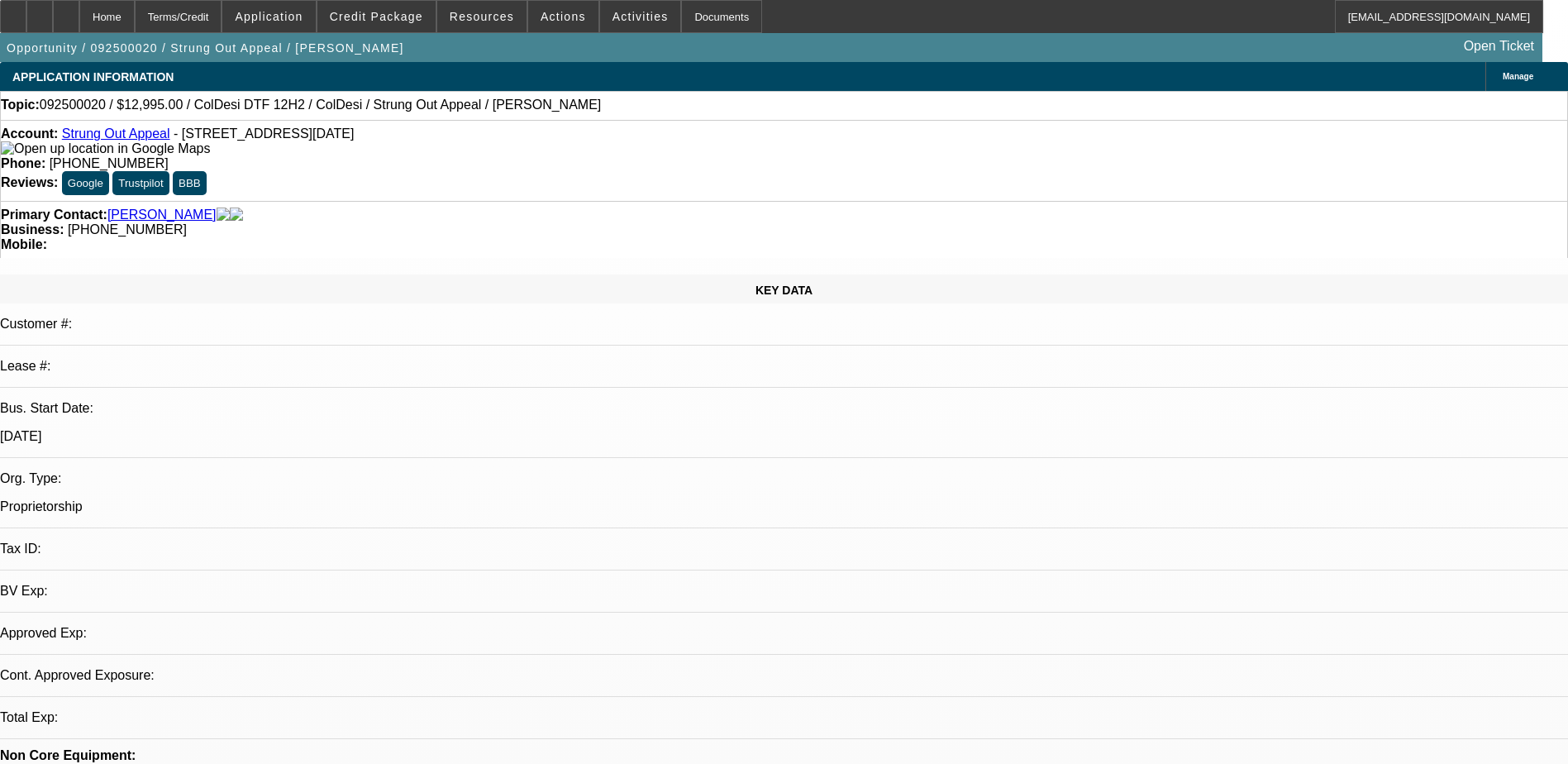
select select "0"
select select "2"
select select "0.1"
select select "1"
select select "2"
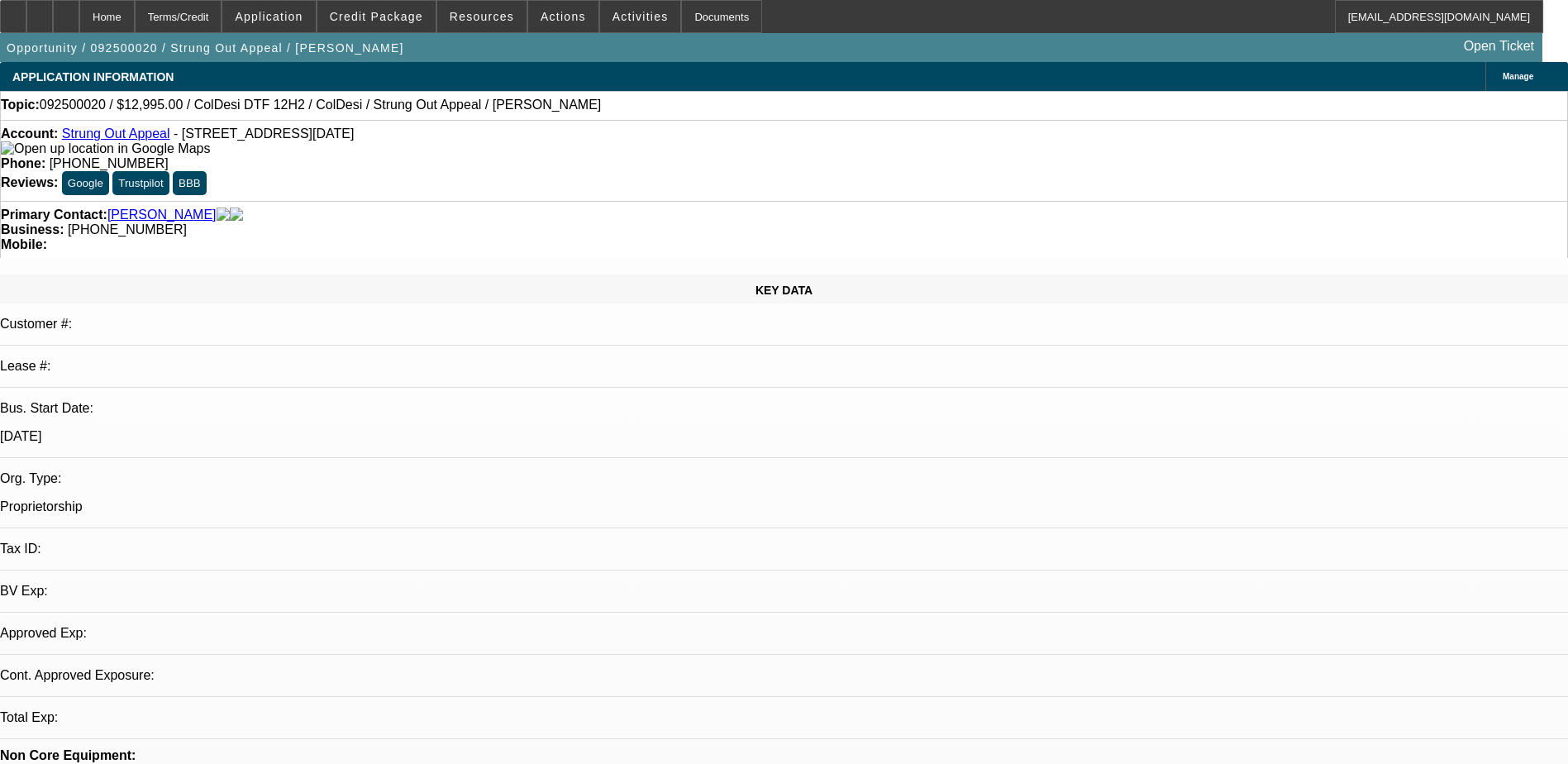
select select "4"
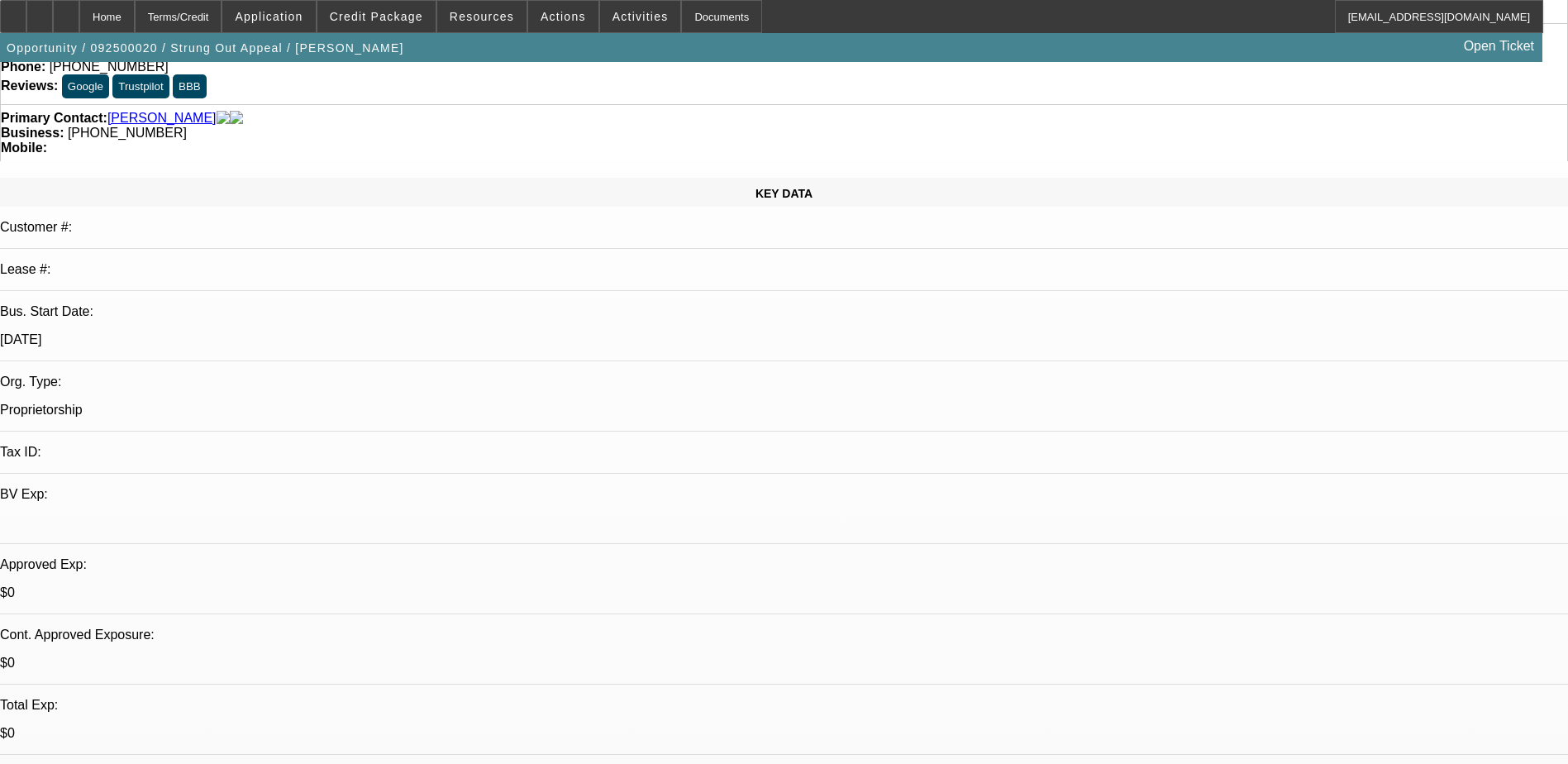
scroll to position [82, 0]
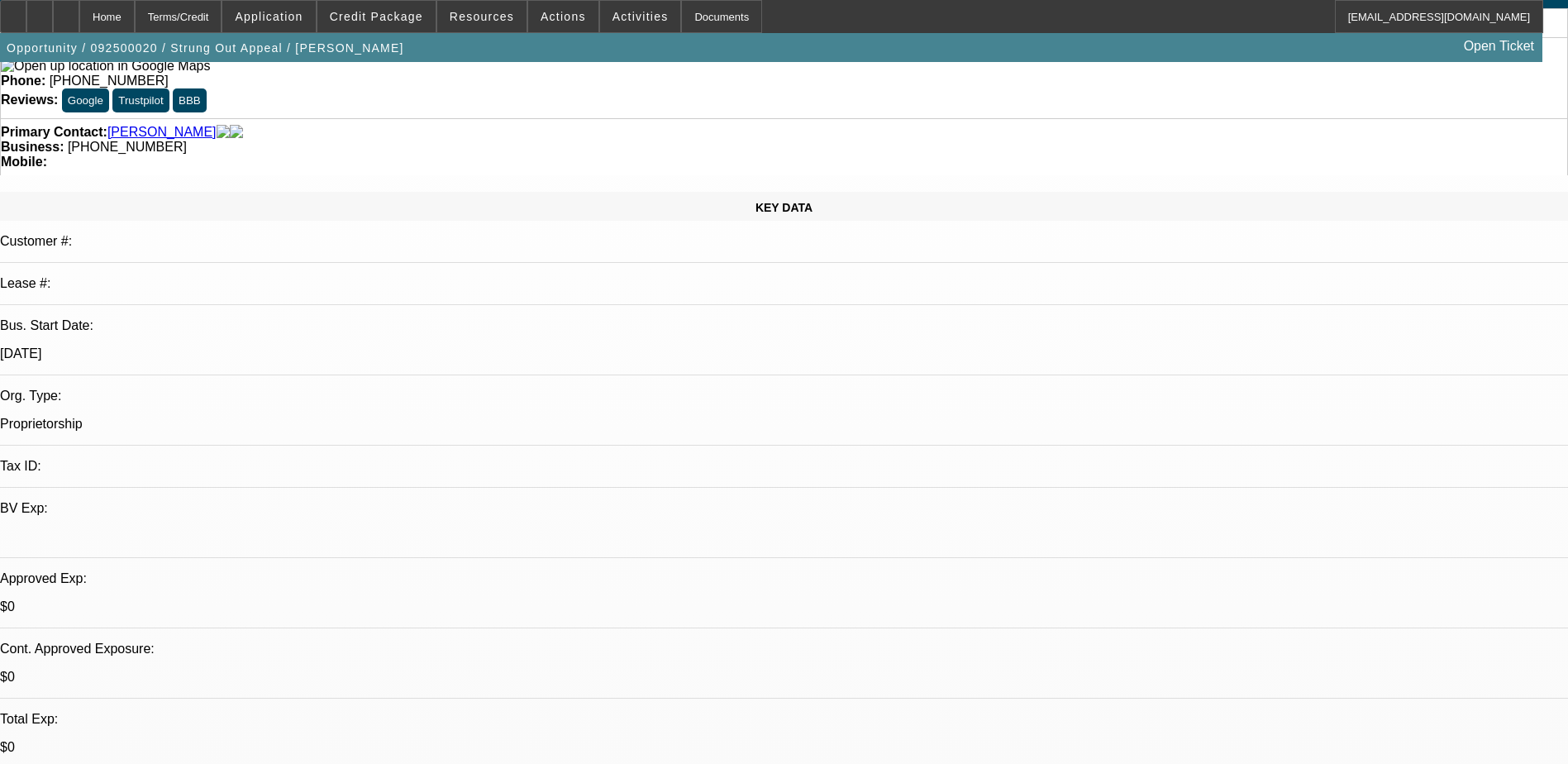
radio input "true"
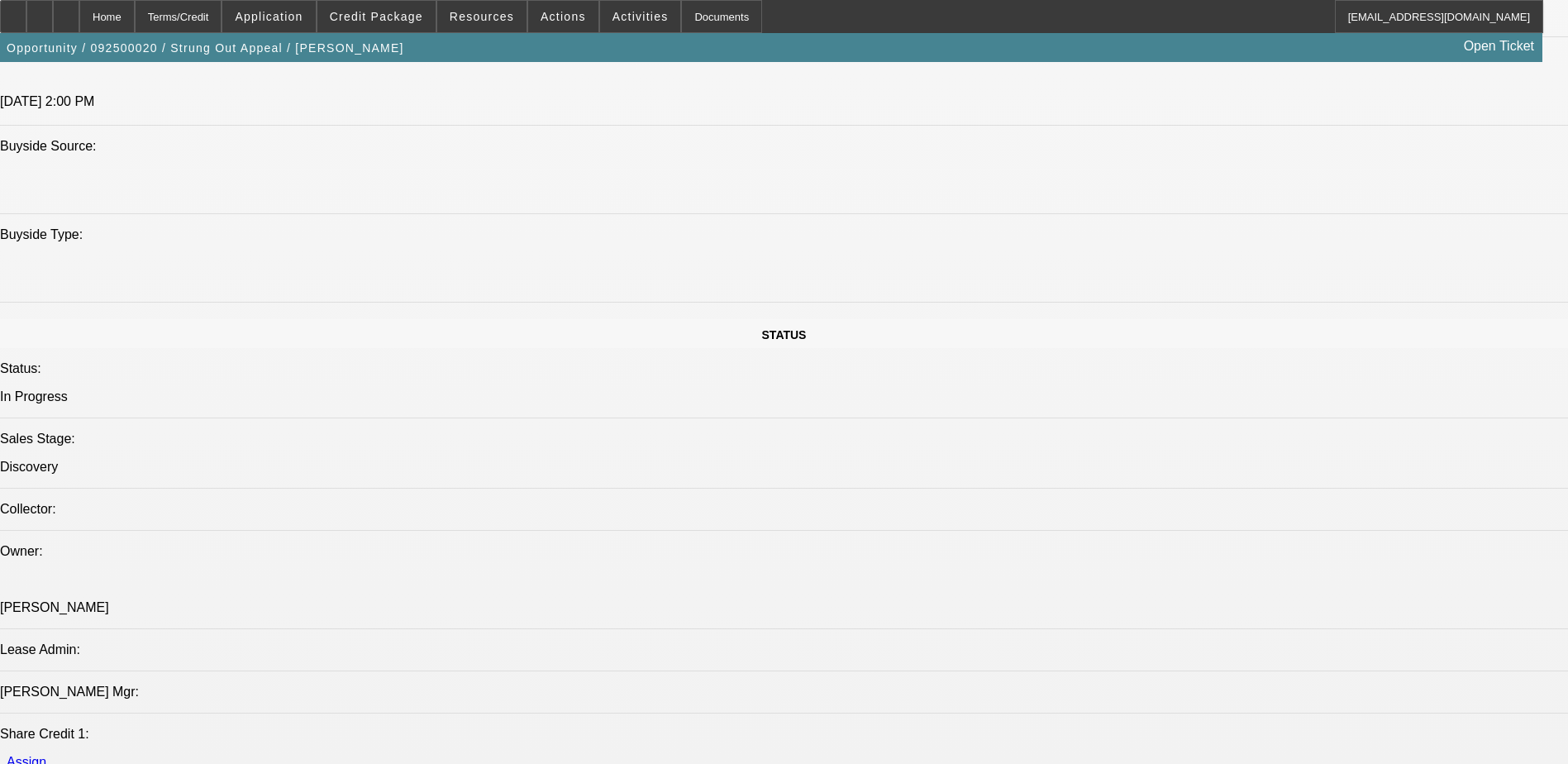
scroll to position [1654, 0]
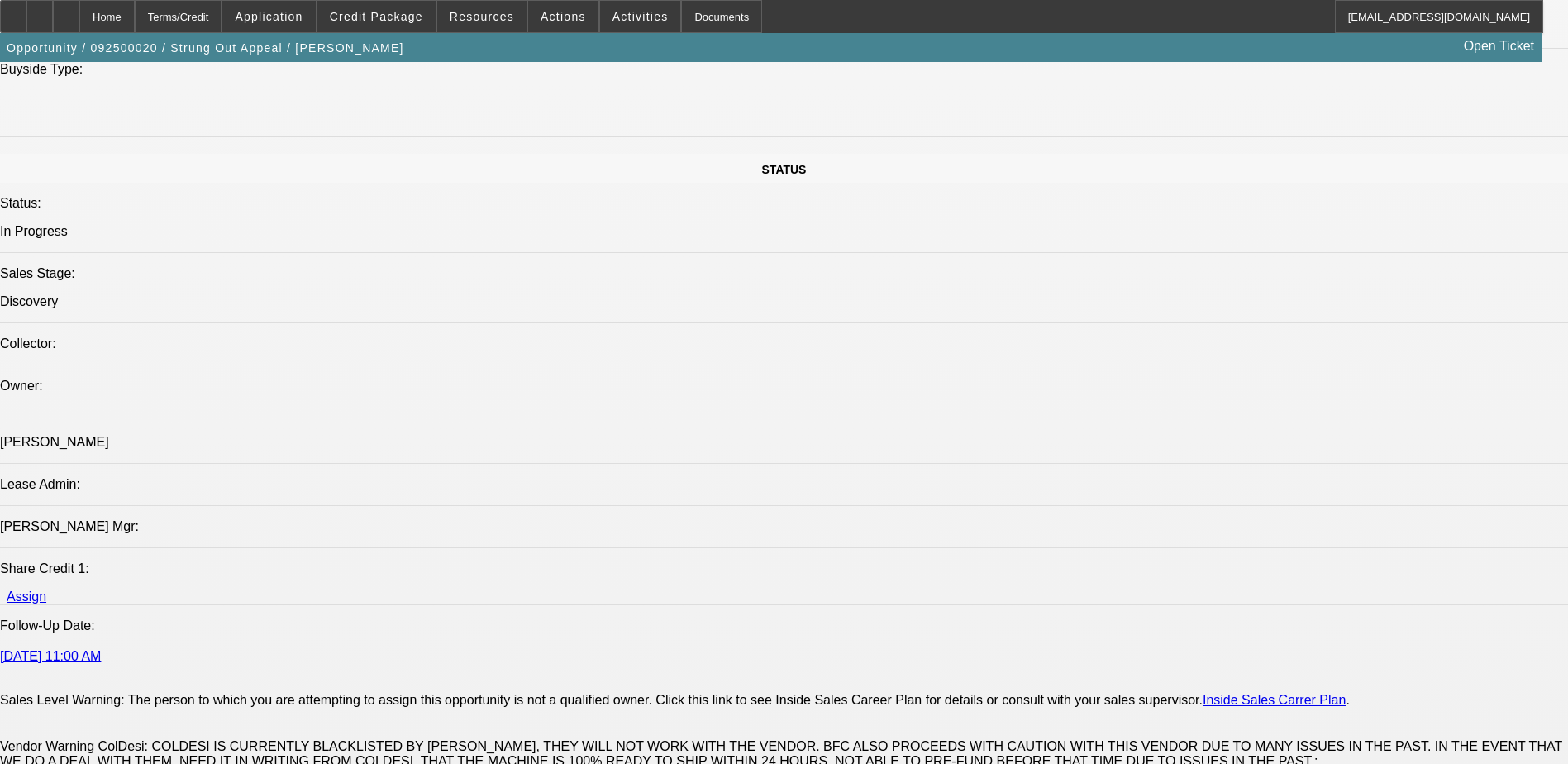
type textarea "called and never answered. start up, multiple collections, DTF not preferred co…"
radio input "true"
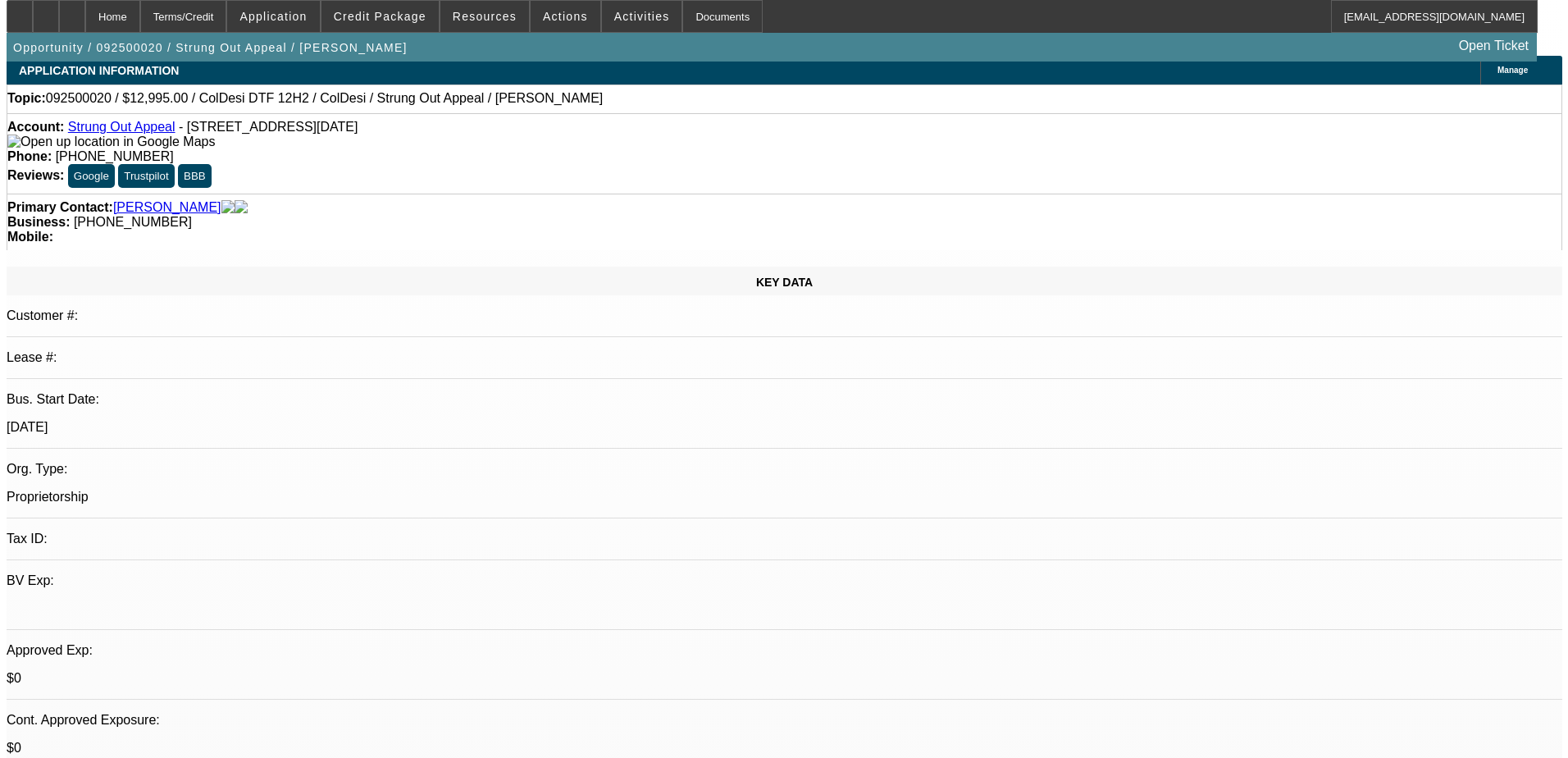
scroll to position [0, 0]
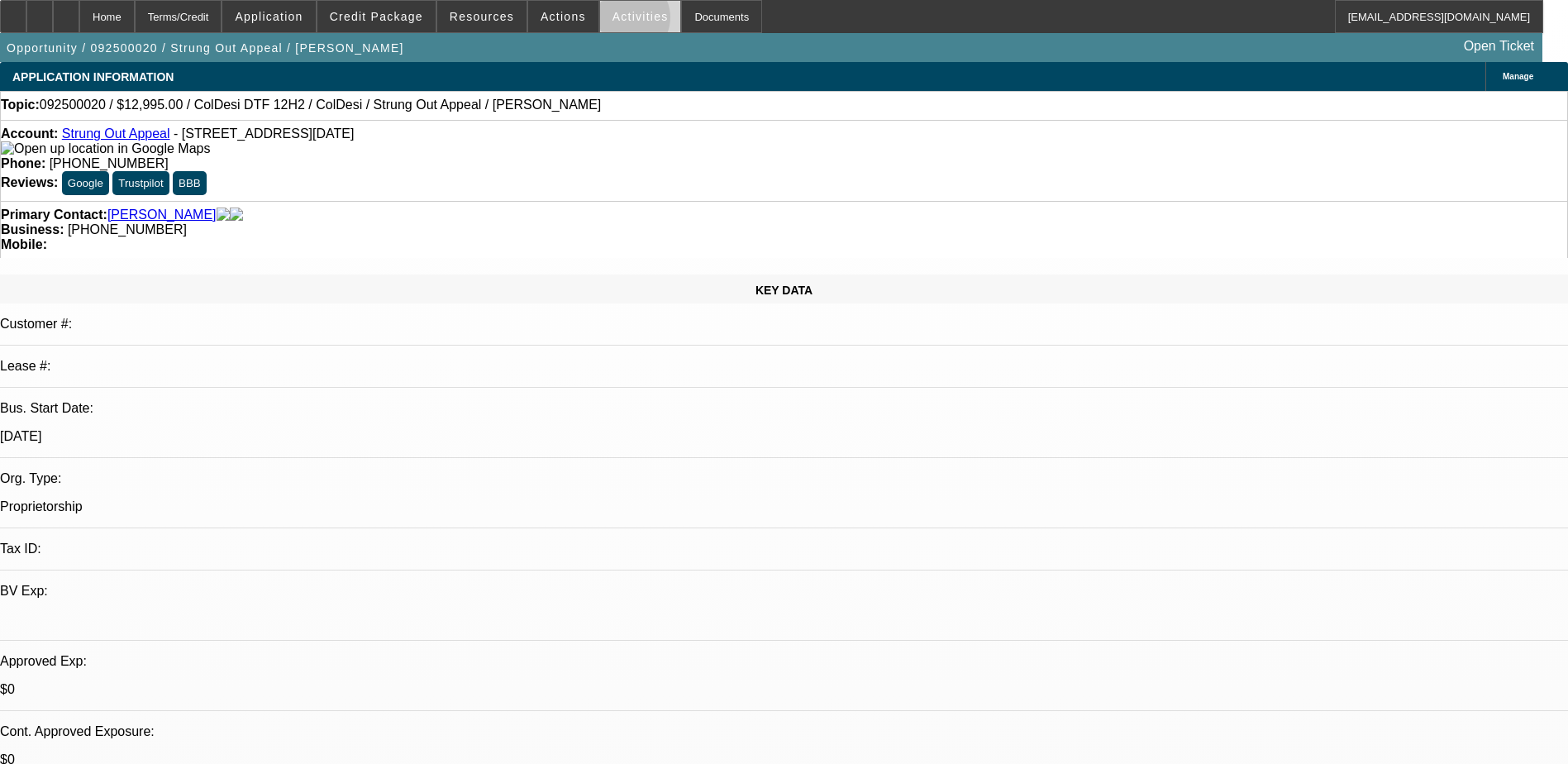
click at [613, 21] on span "Activities" at bounding box center [640, 16] width 56 height 13
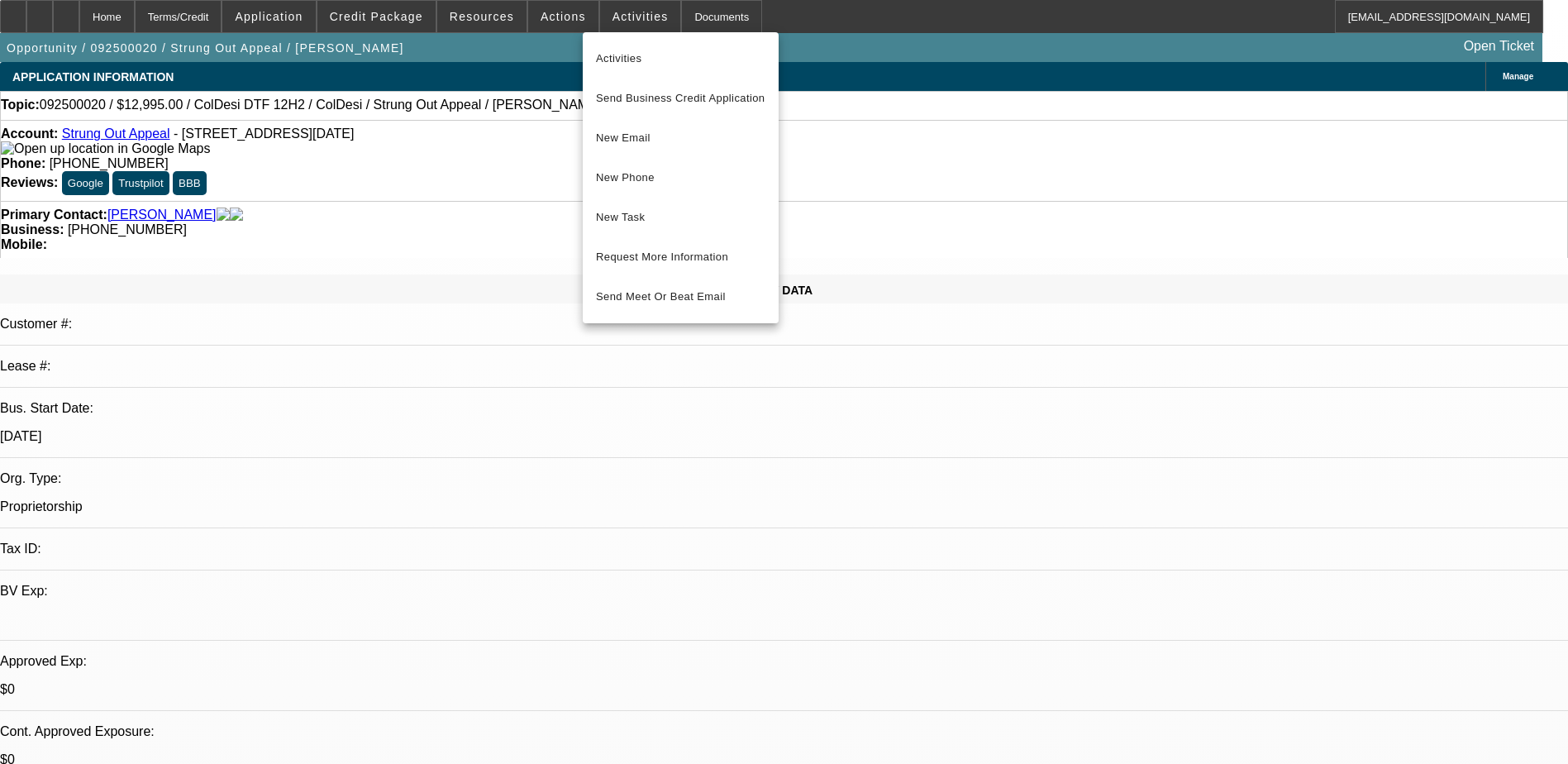
click at [557, 17] on div at bounding box center [784, 382] width 1568 height 764
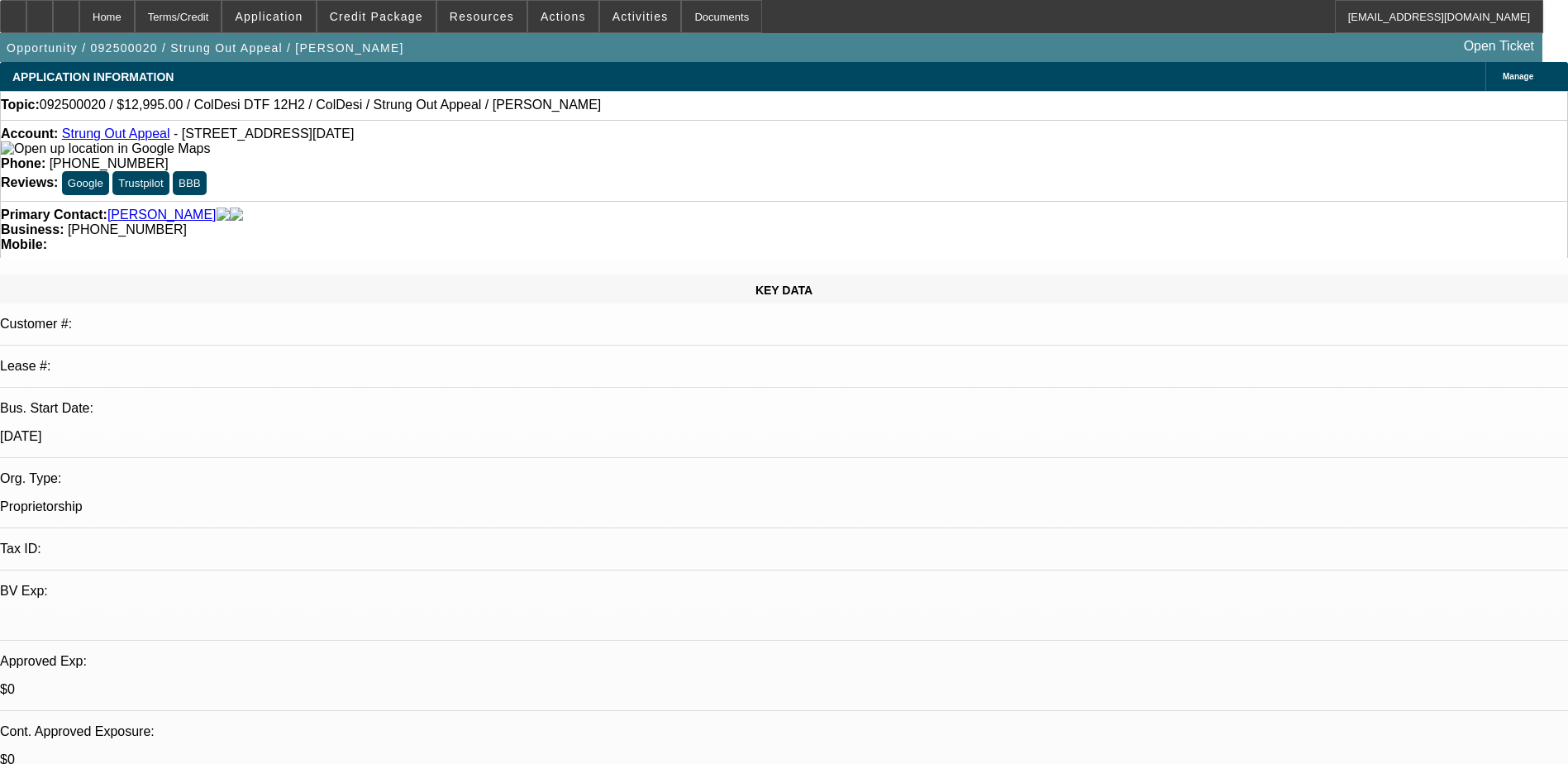
click at [557, 17] on span "Actions" at bounding box center [563, 16] width 46 height 13
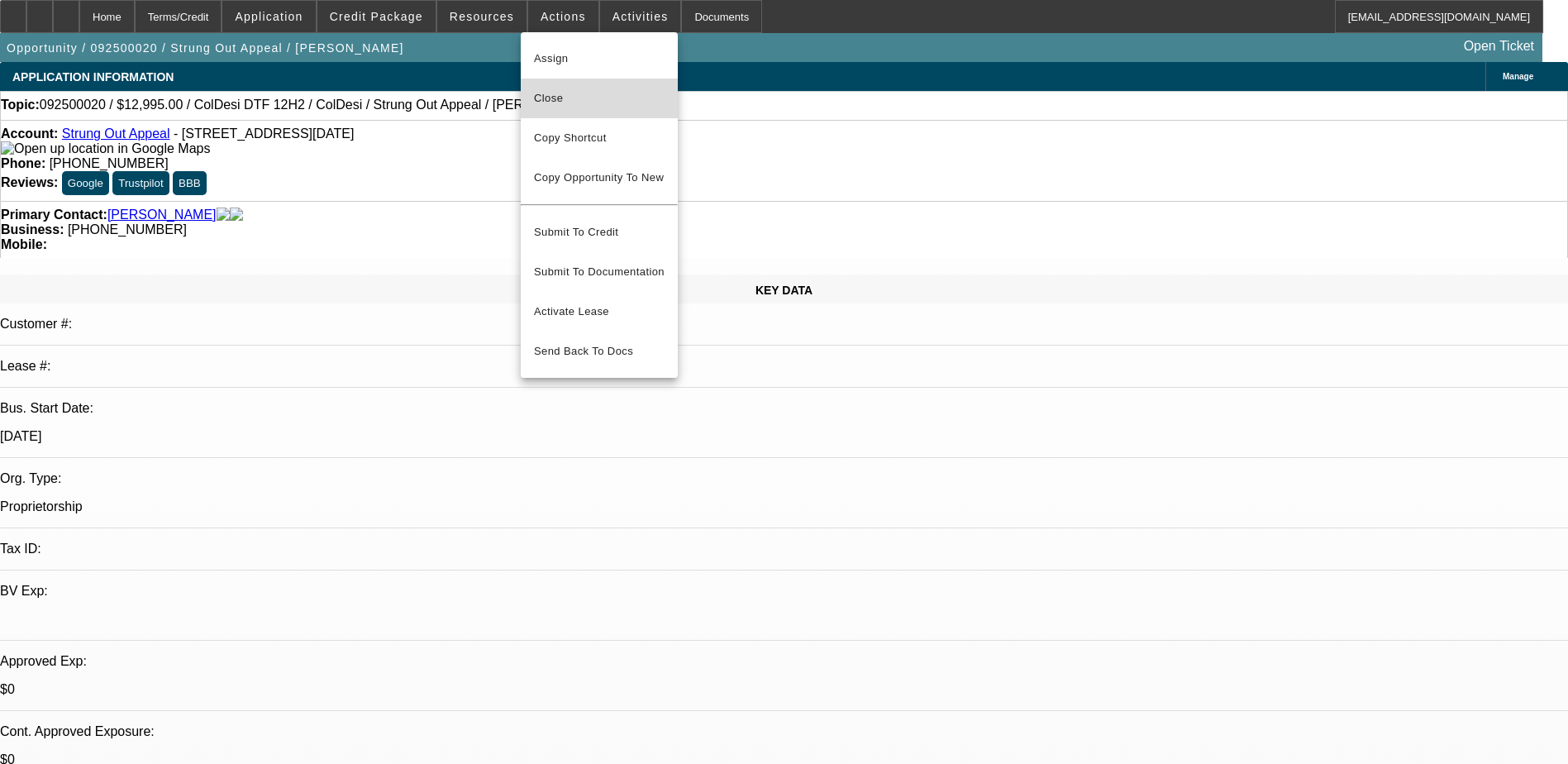
click at [545, 92] on span "Close" at bounding box center [599, 99] width 131 height 20
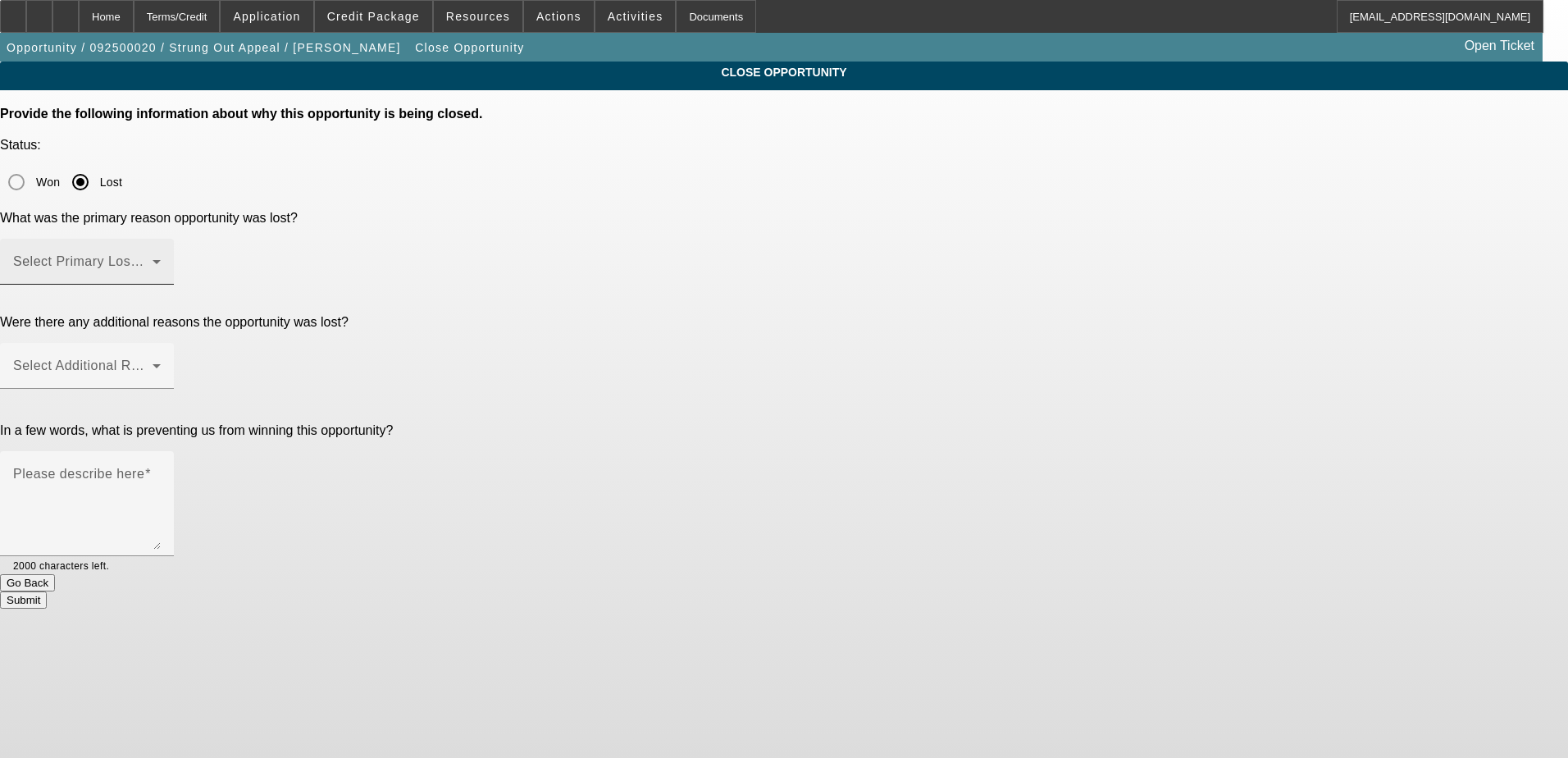
click at [153, 258] on span at bounding box center [82, 268] width 139 height 20
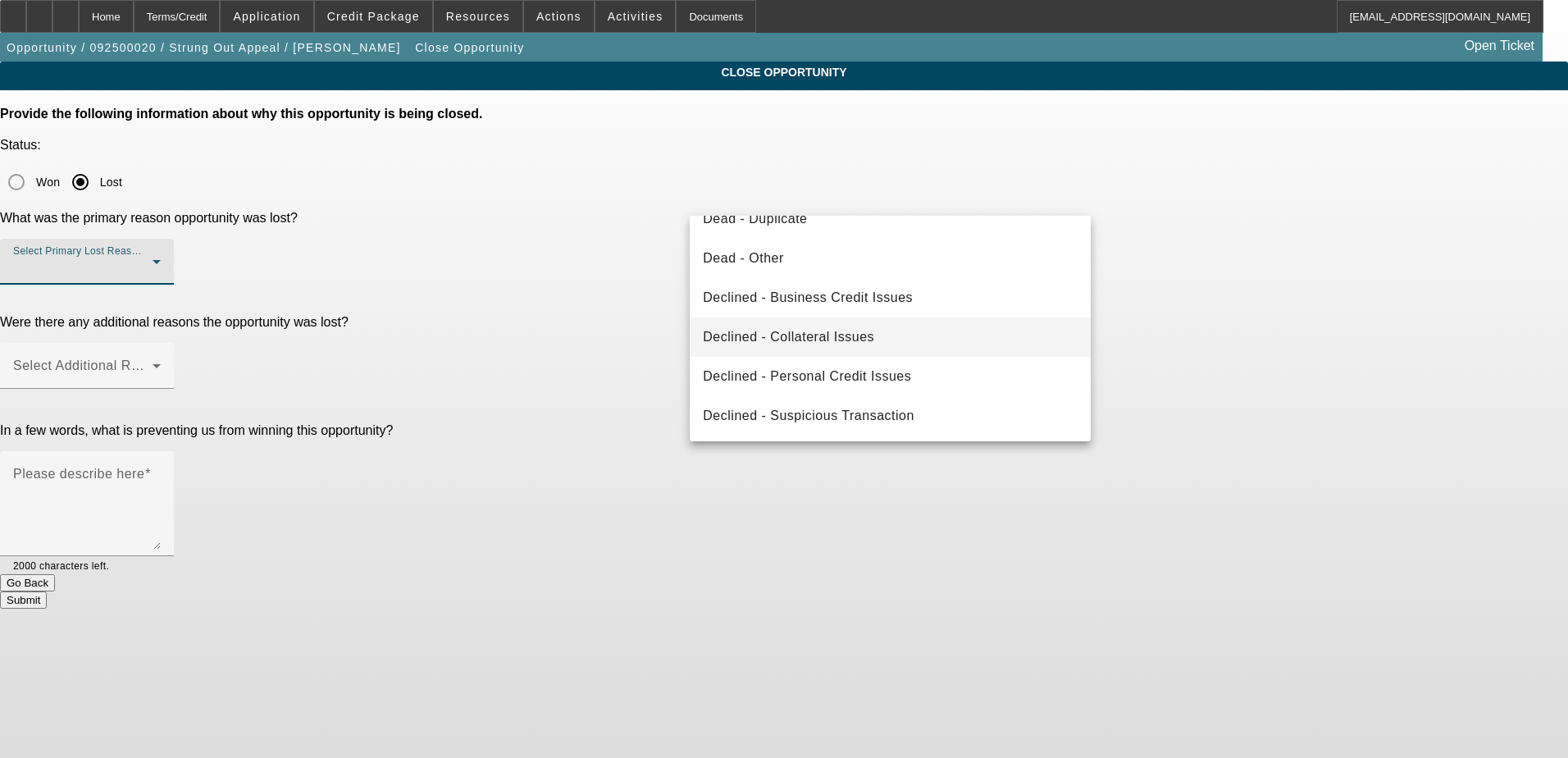
scroll to position [221, 0]
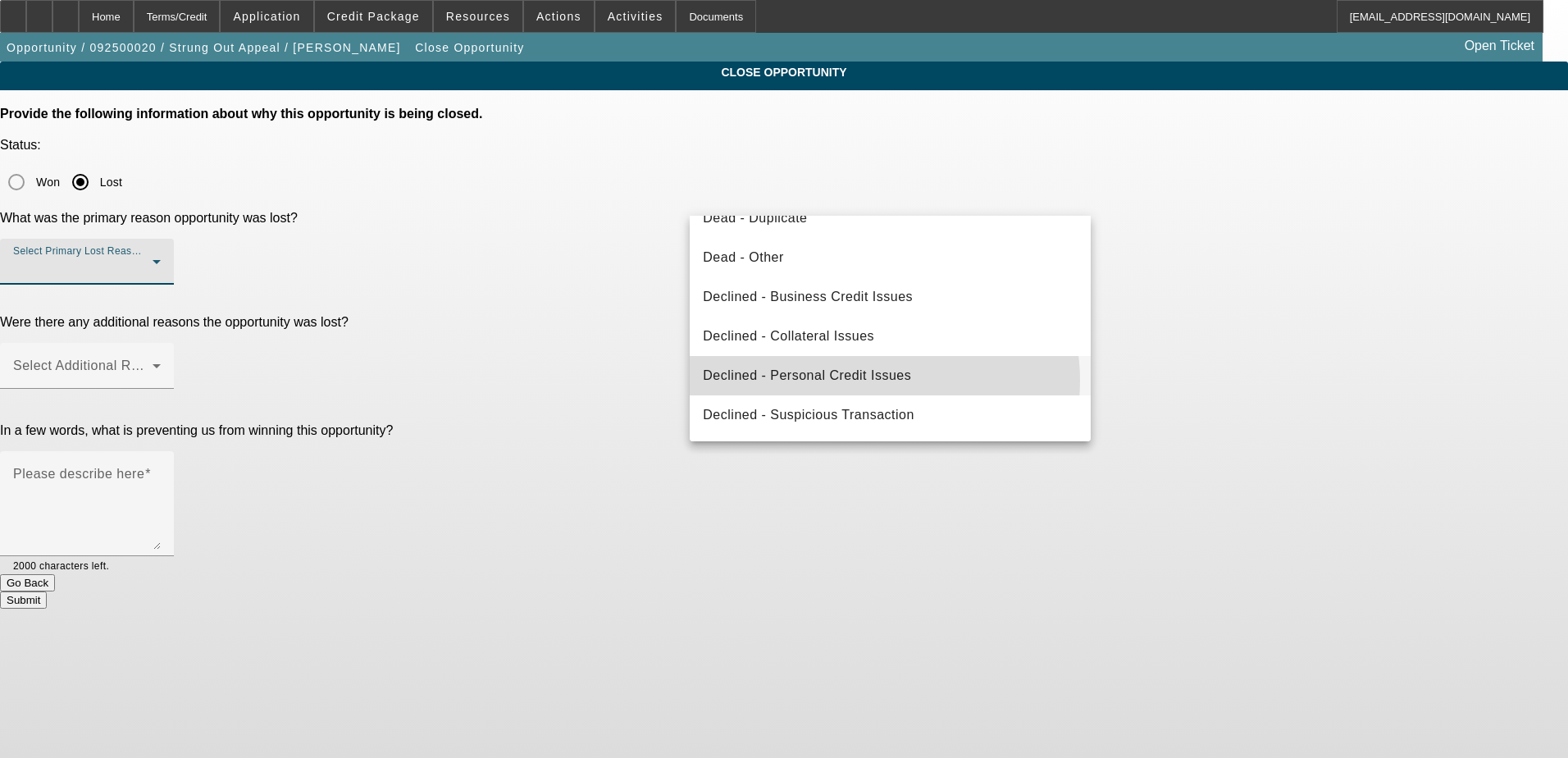
click at [878, 381] on span "Declined - Personal Credit Issues" at bounding box center [806, 375] width 208 height 20
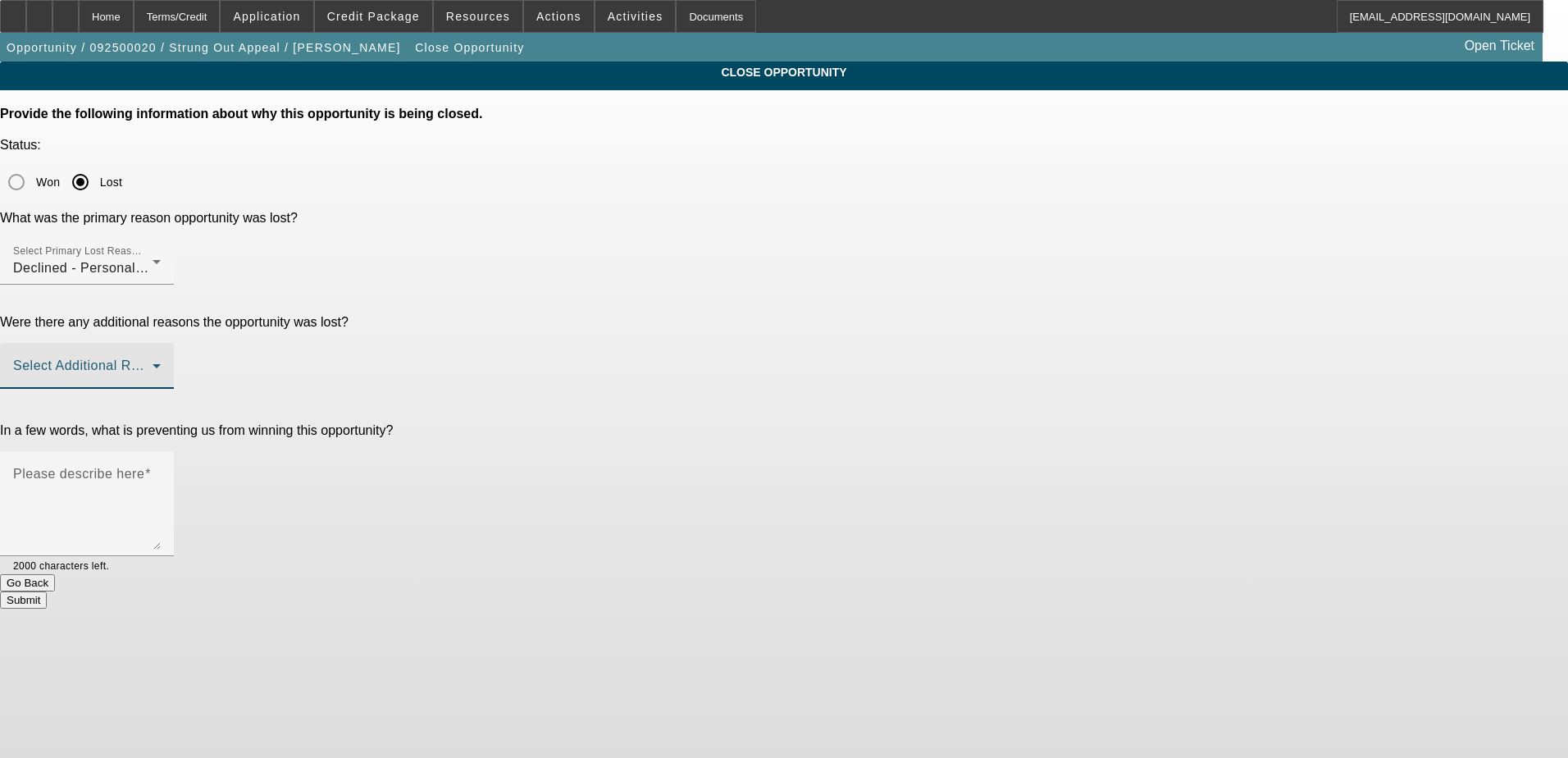
click at [153, 363] on span at bounding box center [82, 373] width 139 height 20
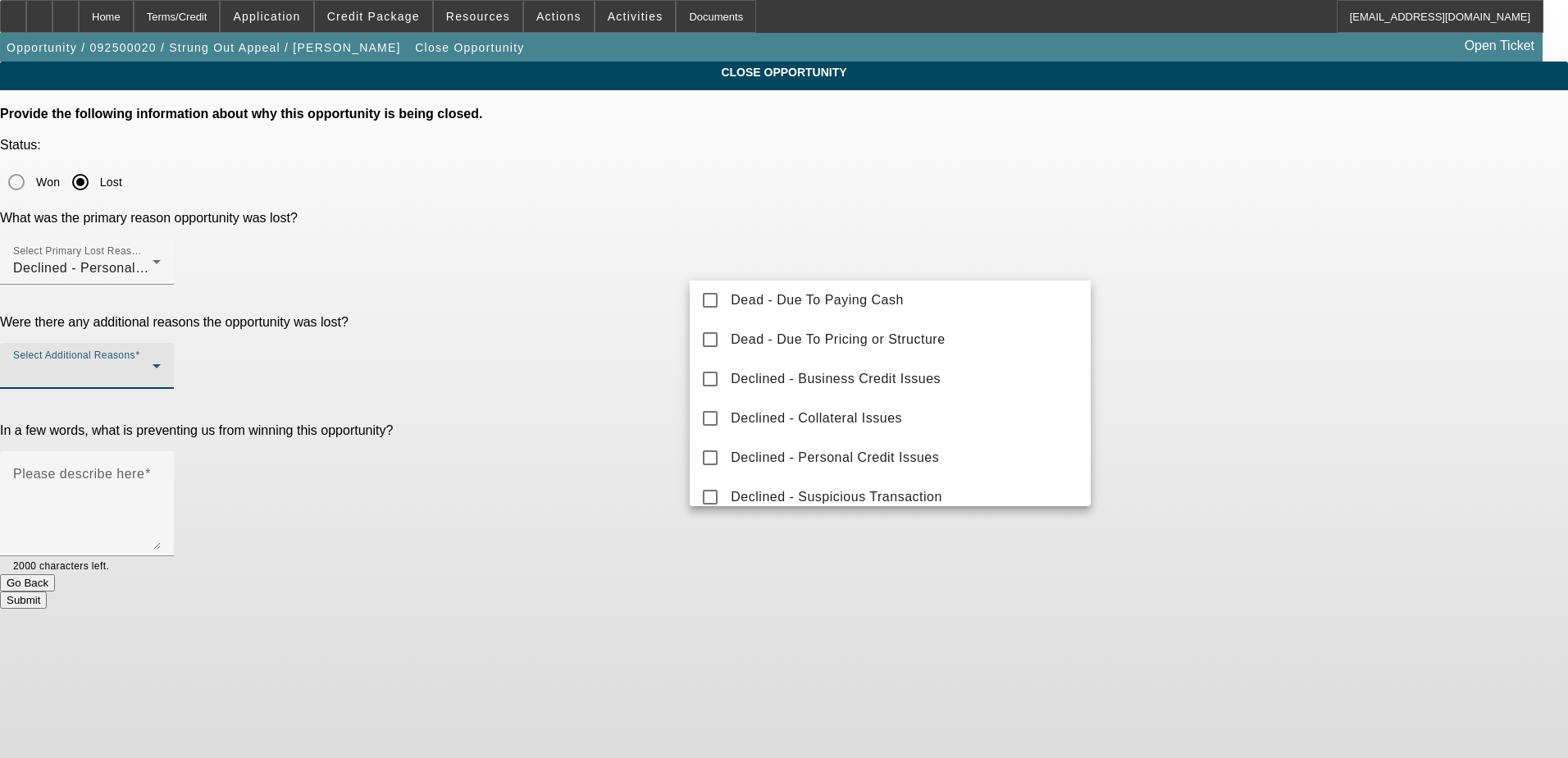
scroll to position [181, 0]
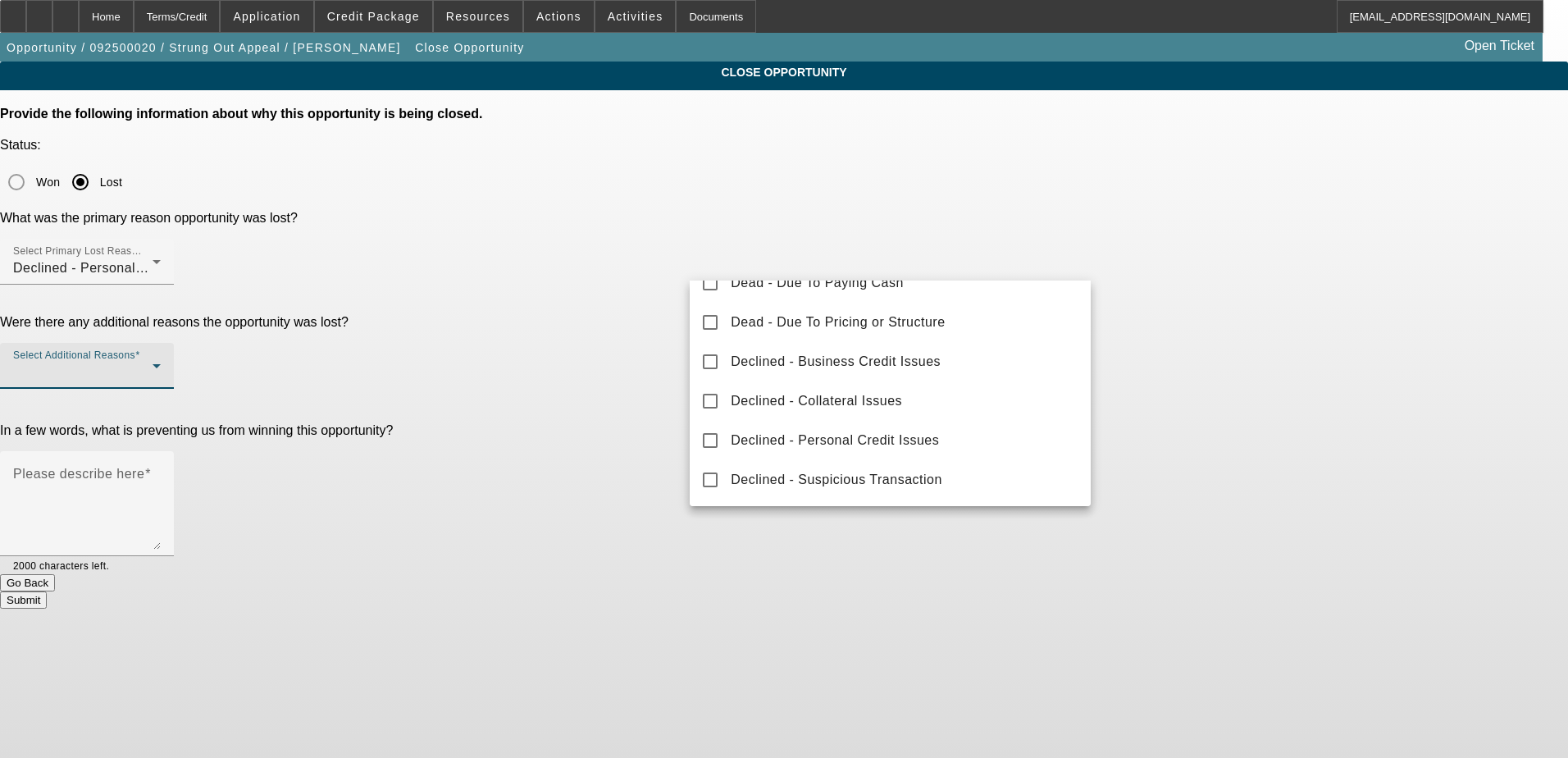
click at [1205, 247] on div at bounding box center [784, 379] width 1568 height 758
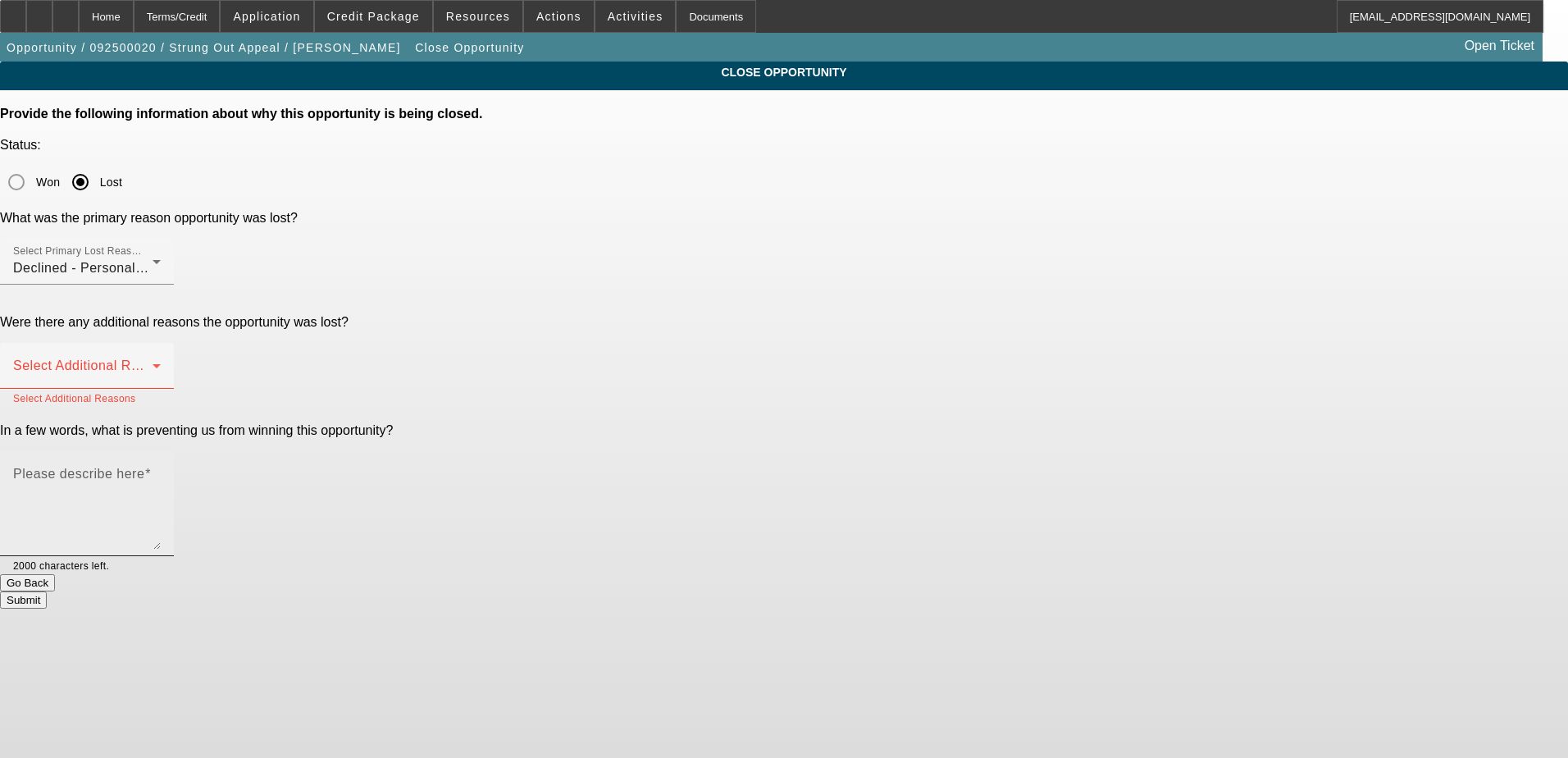
click at [161, 471] on textarea "Please describe here" at bounding box center [86, 510] width 147 height 79
click at [161, 471] on textarea "start up, no banks, bad credit, not preffered collateral." at bounding box center [86, 510] width 147 height 79
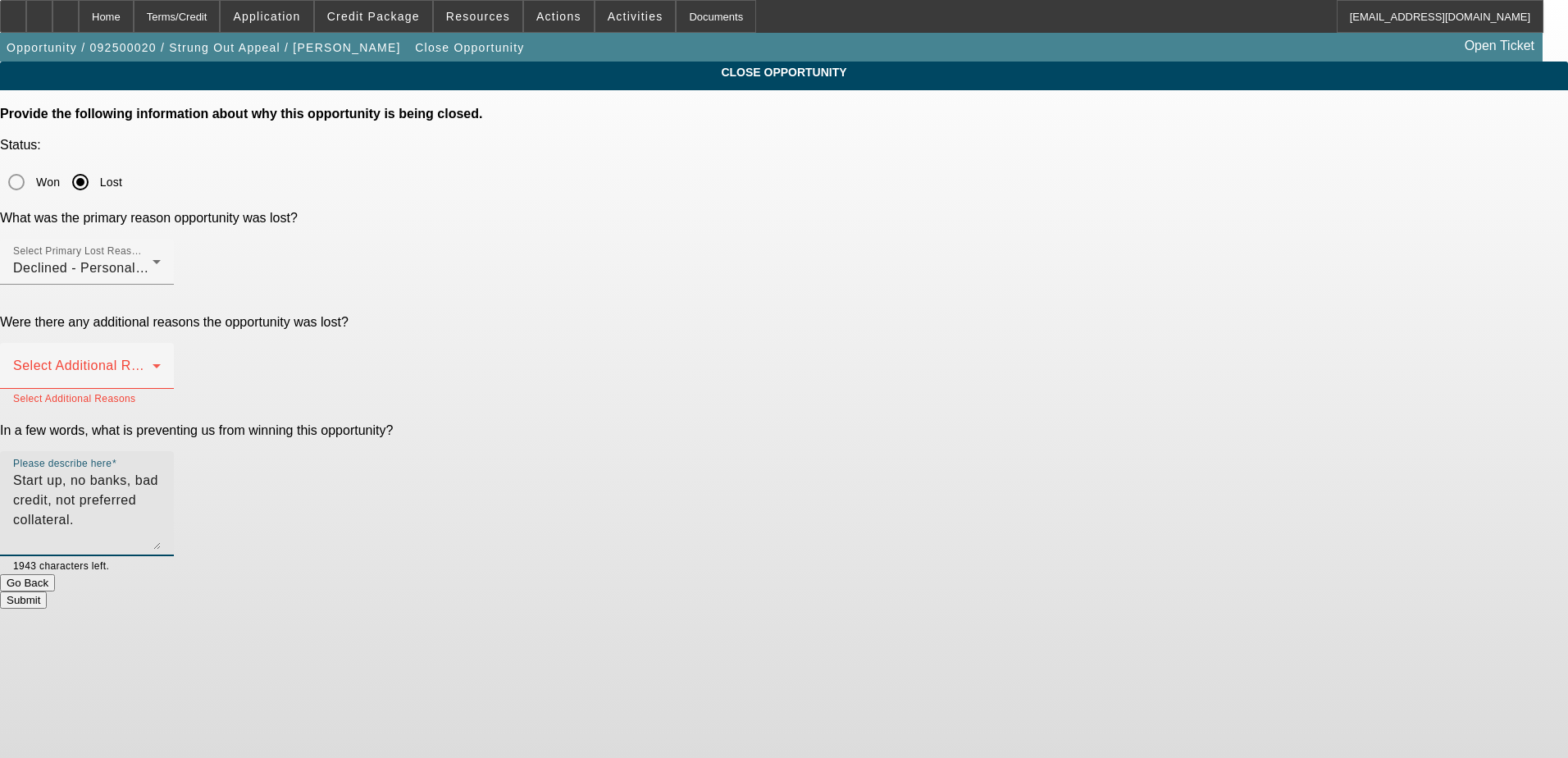
click at [161, 471] on textarea "Start up, no banks, bad credit, not preferred collateral." at bounding box center [86, 510] width 147 height 79
type textarea "Start up, no banks, bad credit, not preferred collateral."
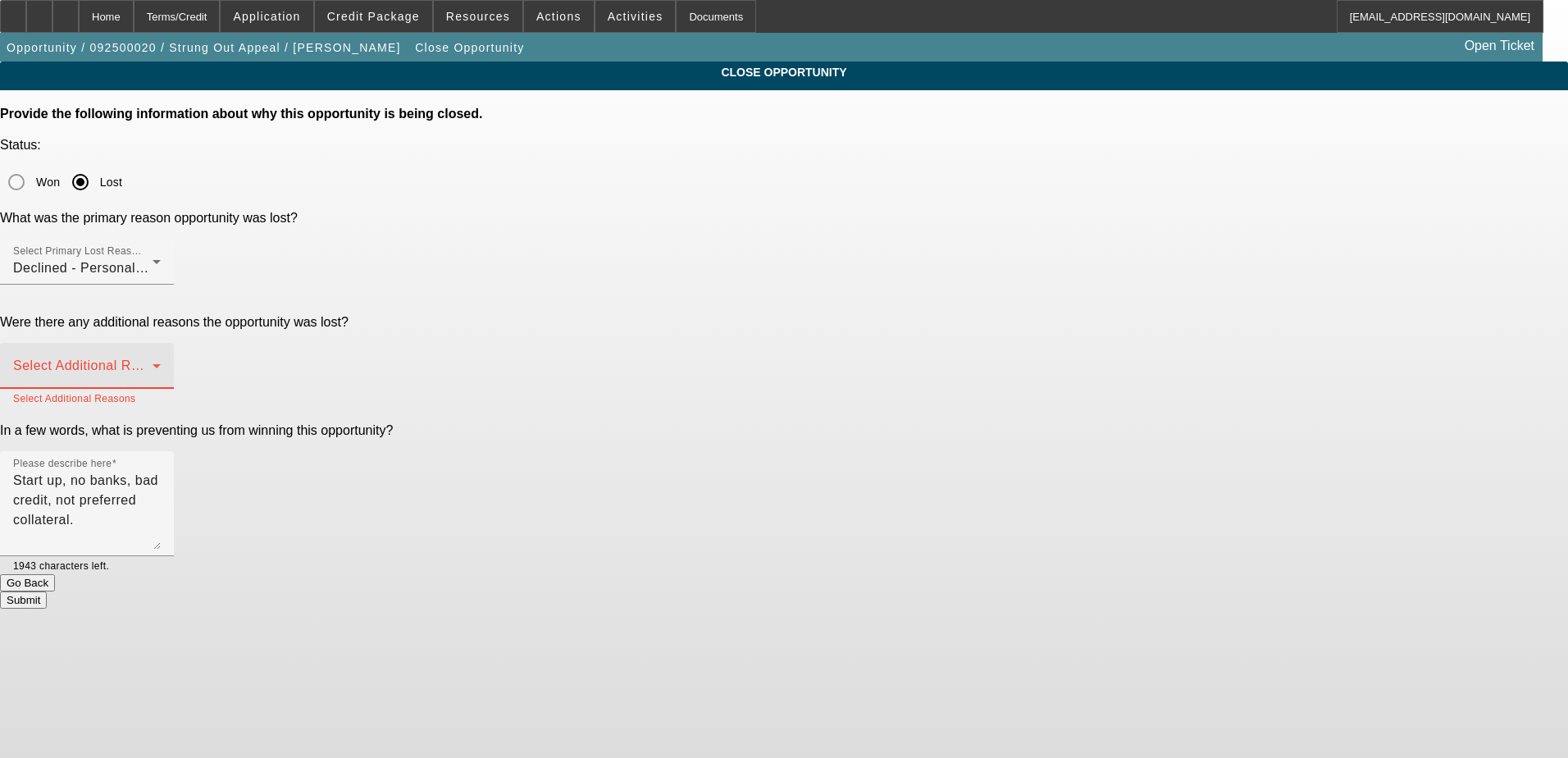
click at [153, 363] on span at bounding box center [82, 373] width 139 height 20
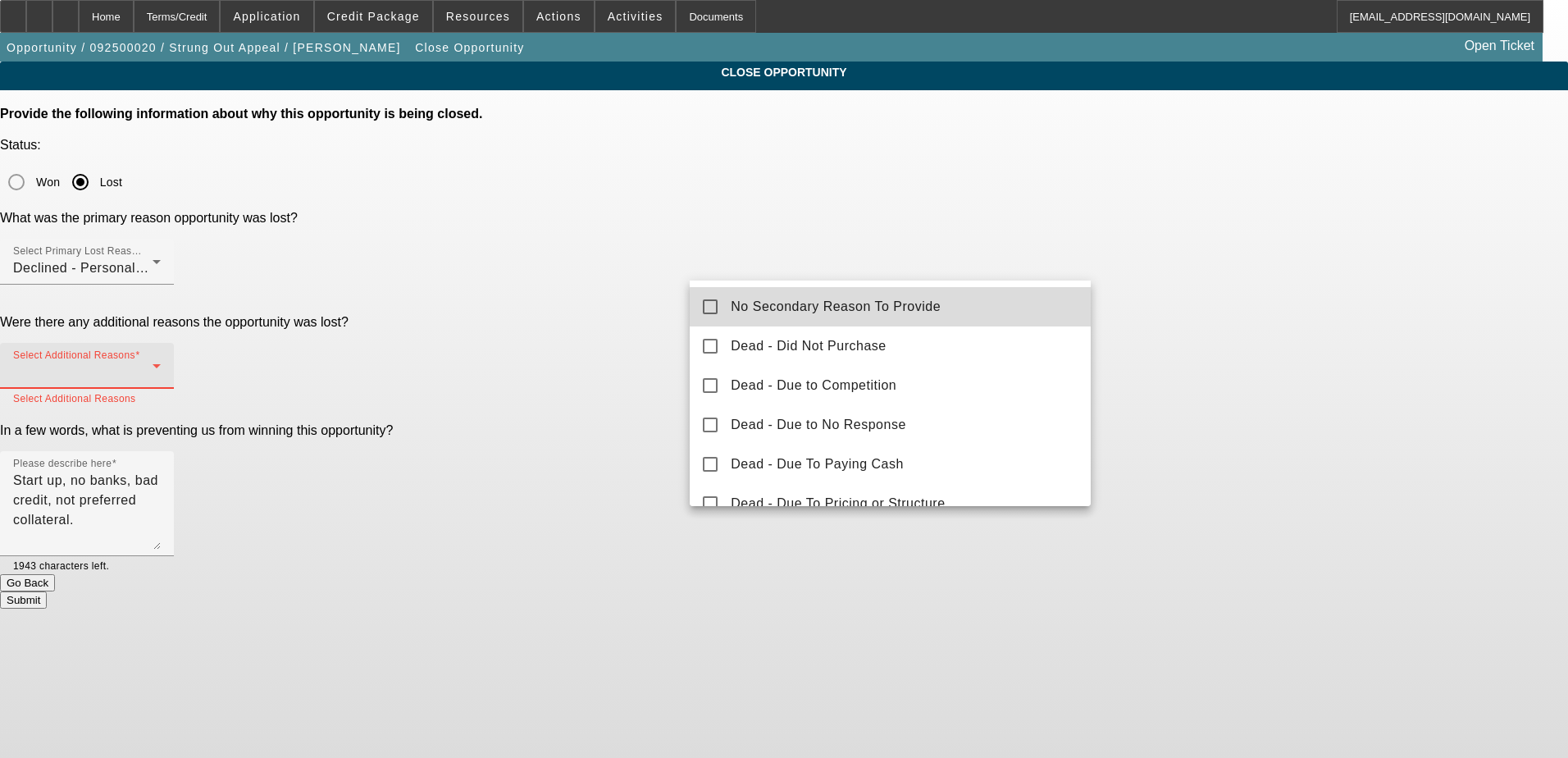
click at [909, 307] on span "No Secondary Reason To Provide" at bounding box center [835, 307] width 210 height 20
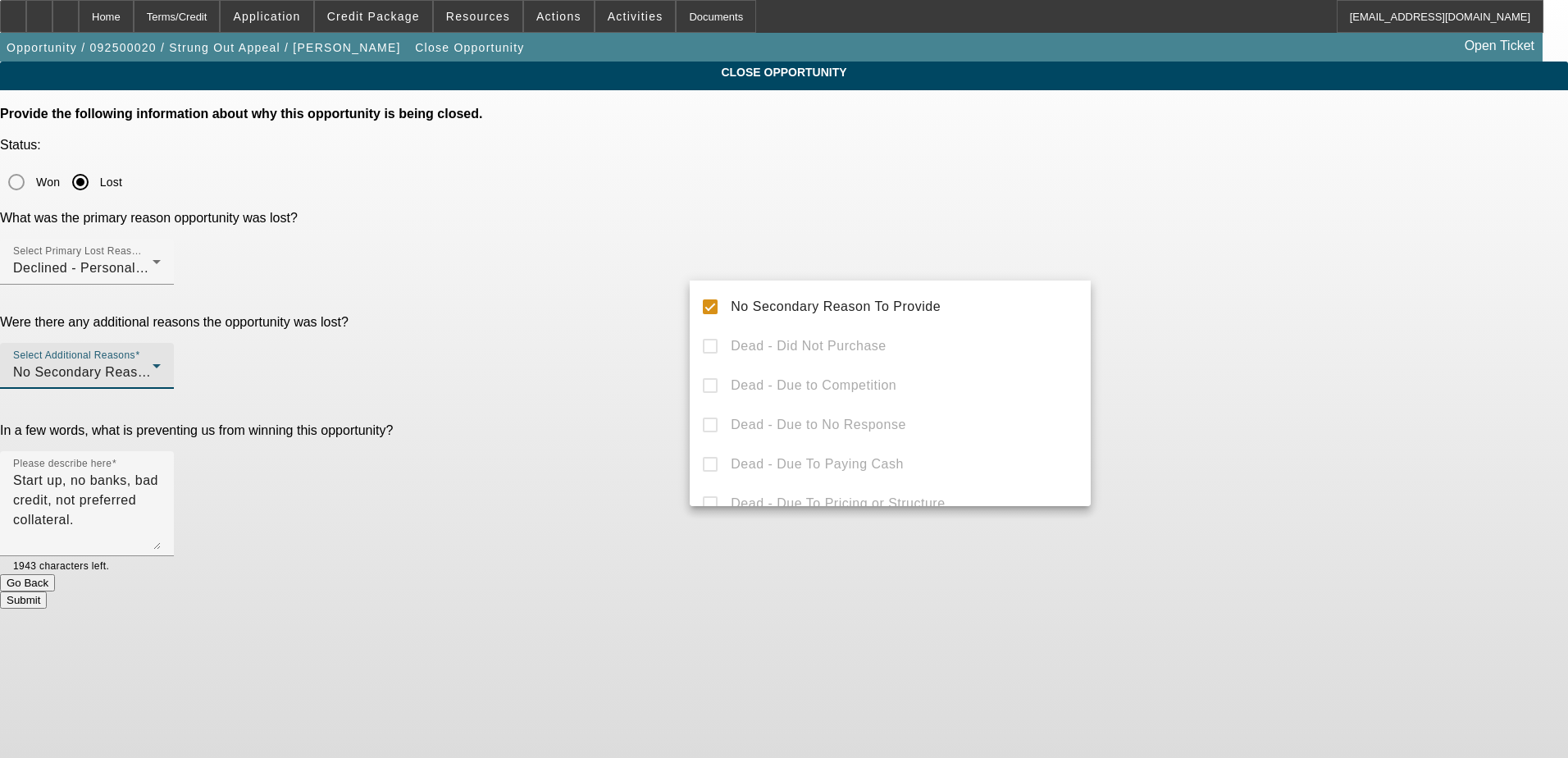
click at [1185, 320] on div at bounding box center [784, 379] width 1568 height 758
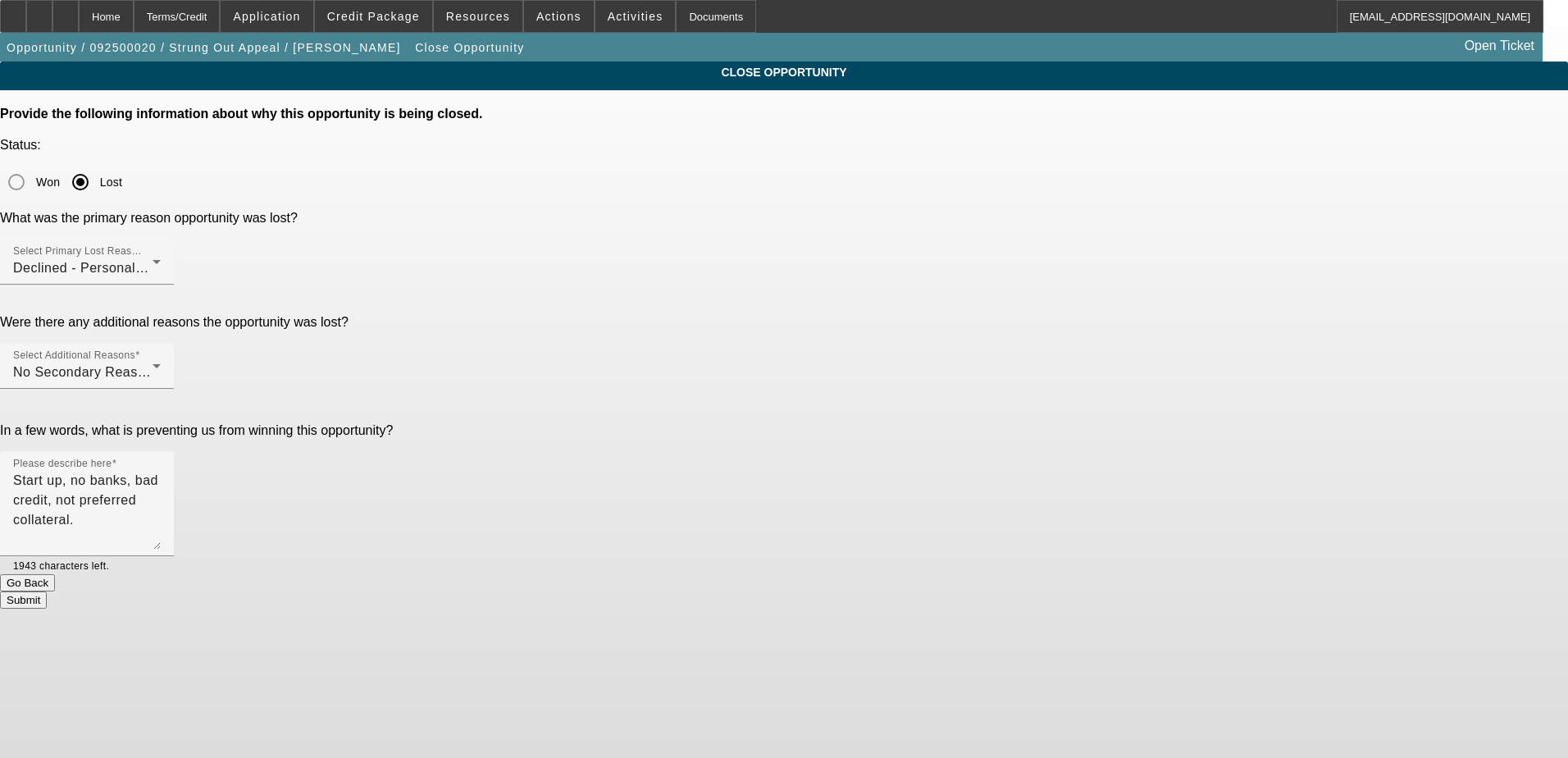
click at [46, 592] on button "Submit" at bounding box center [23, 600] width 46 height 17
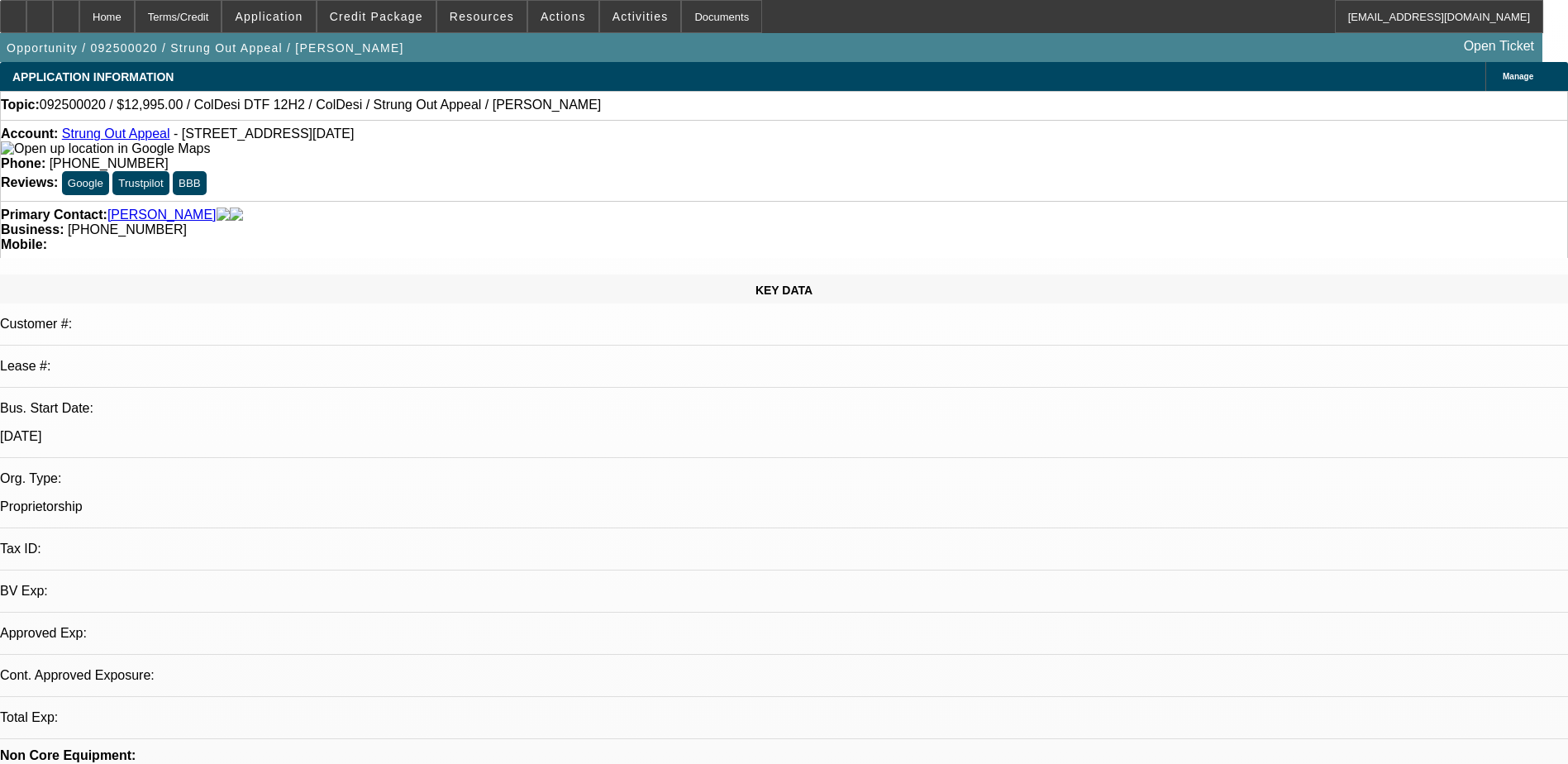
select select "0"
select select "2"
select select "0.1"
select select "4"
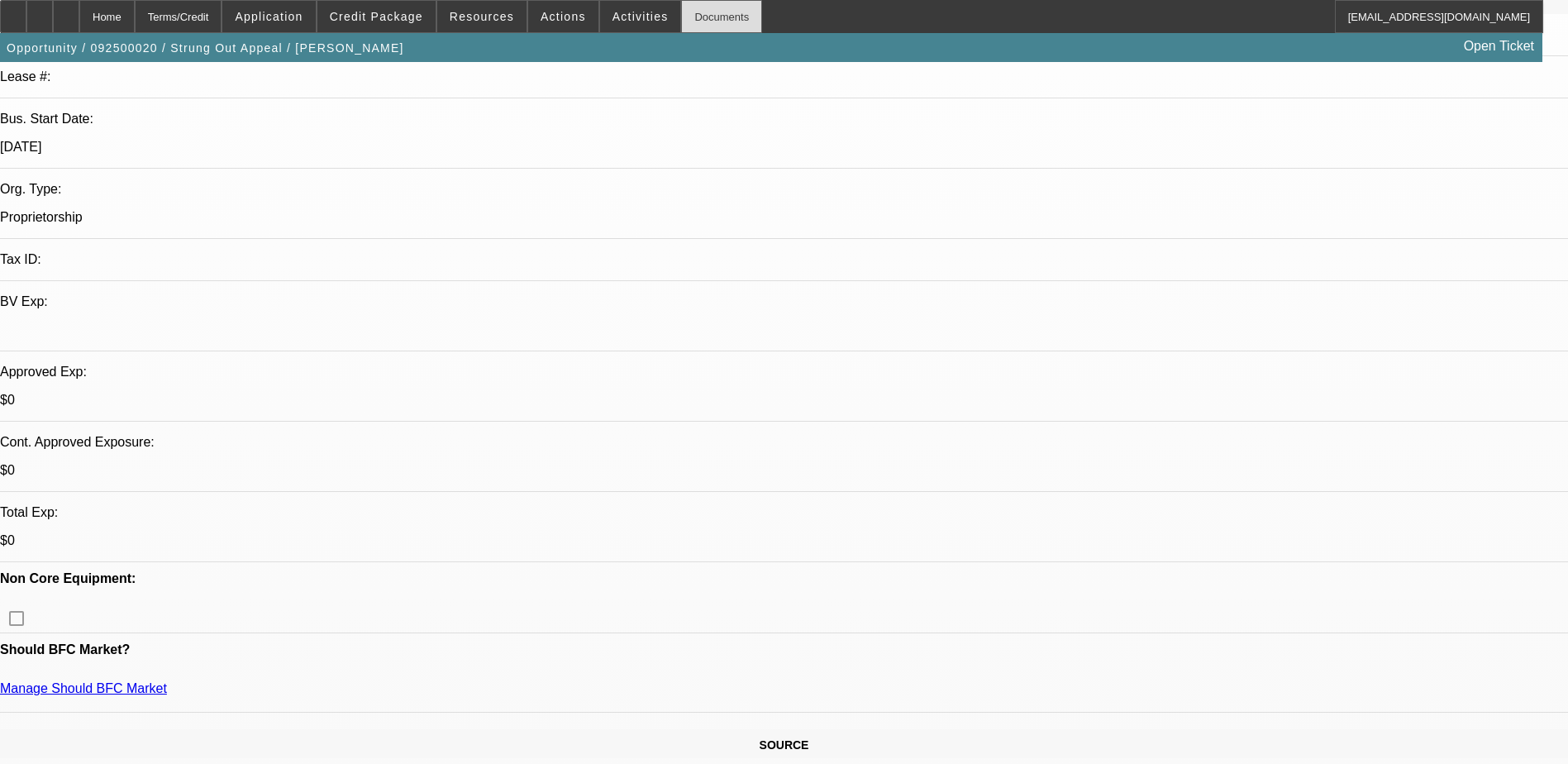
scroll to position [165, 0]
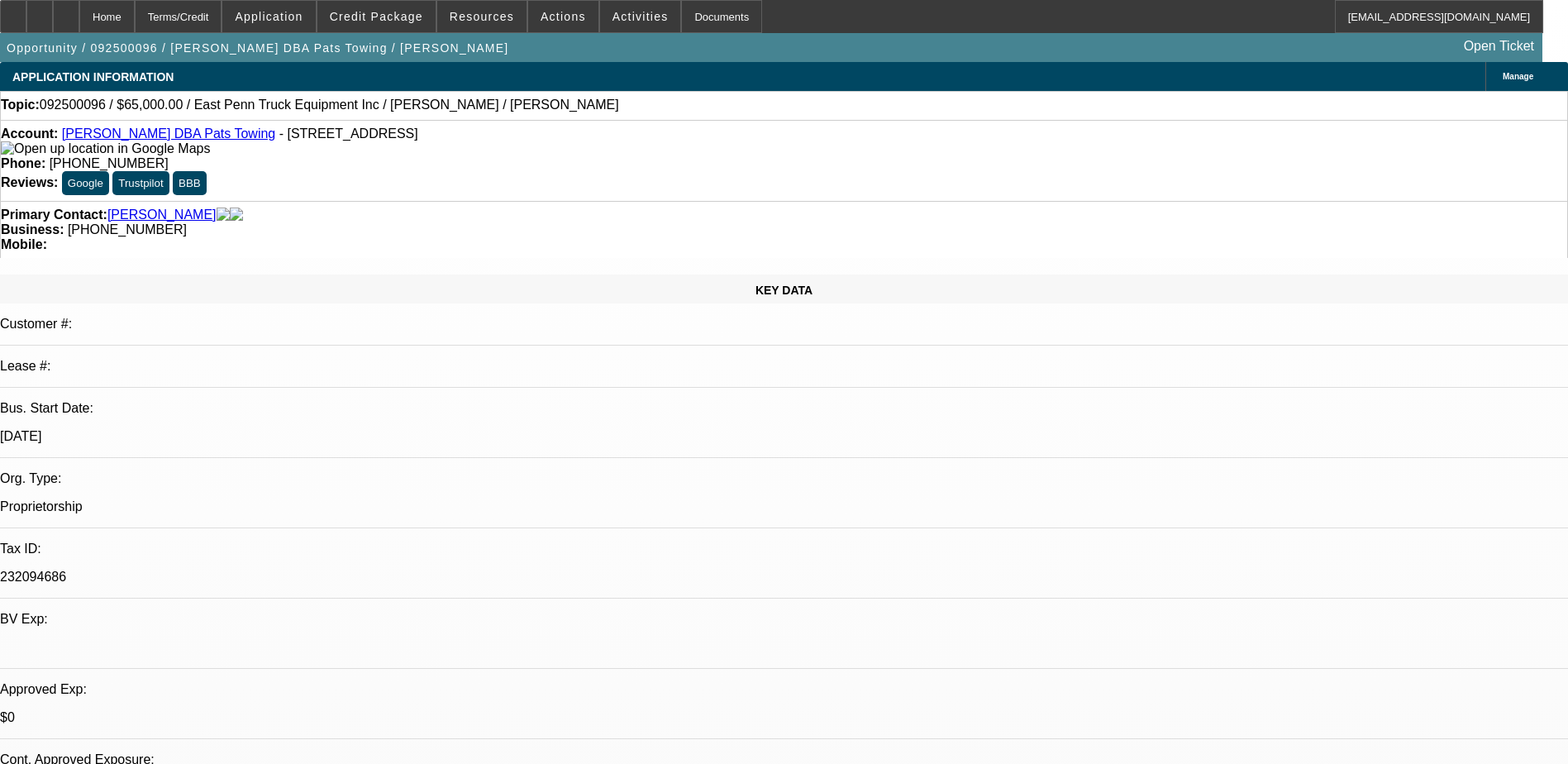
select select "0"
select select "2"
select select "0.1"
select select "1"
select select "2"
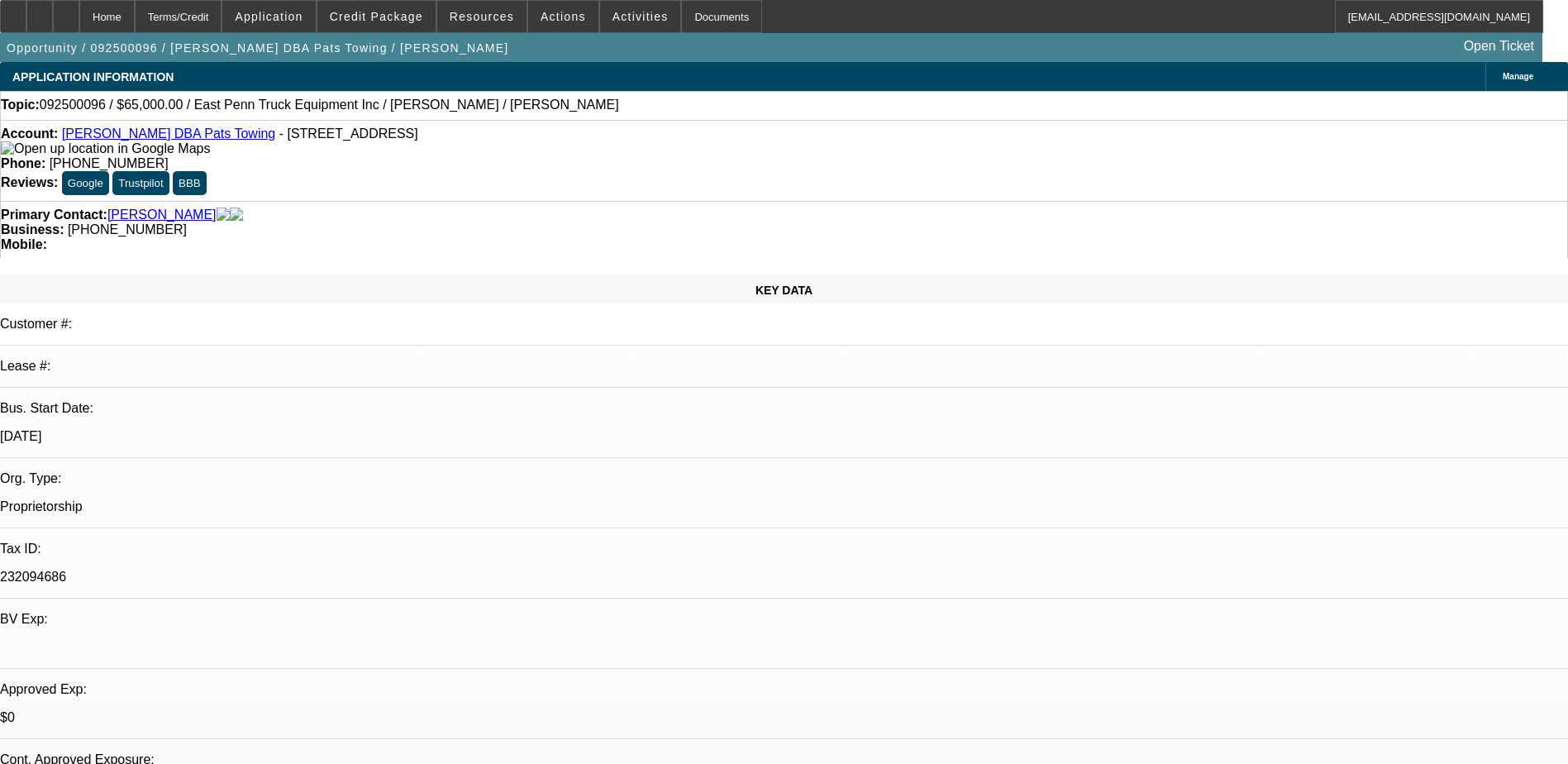
select select "4"
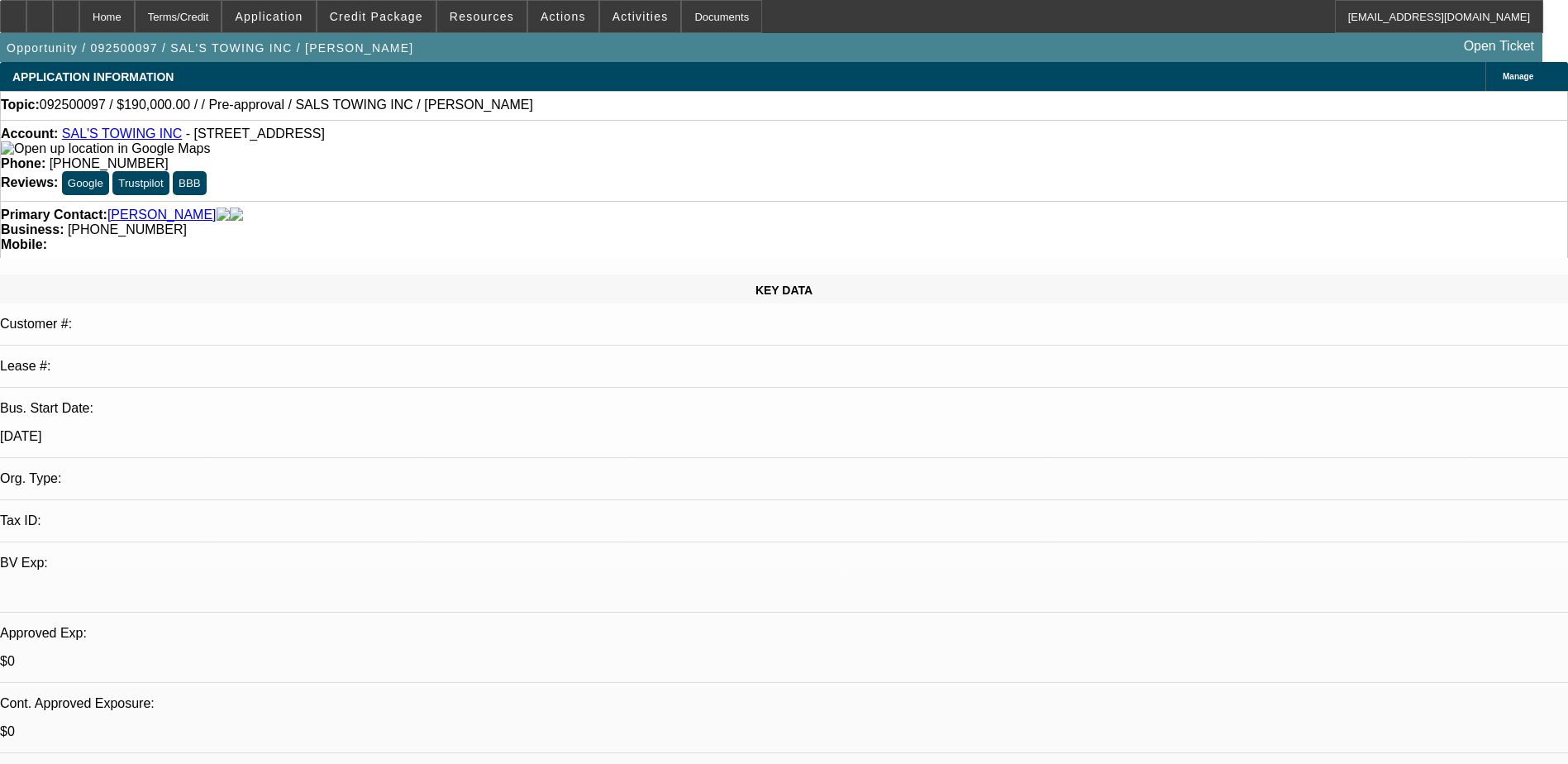
select select "0"
select select "2"
select select "0.1"
select select "4"
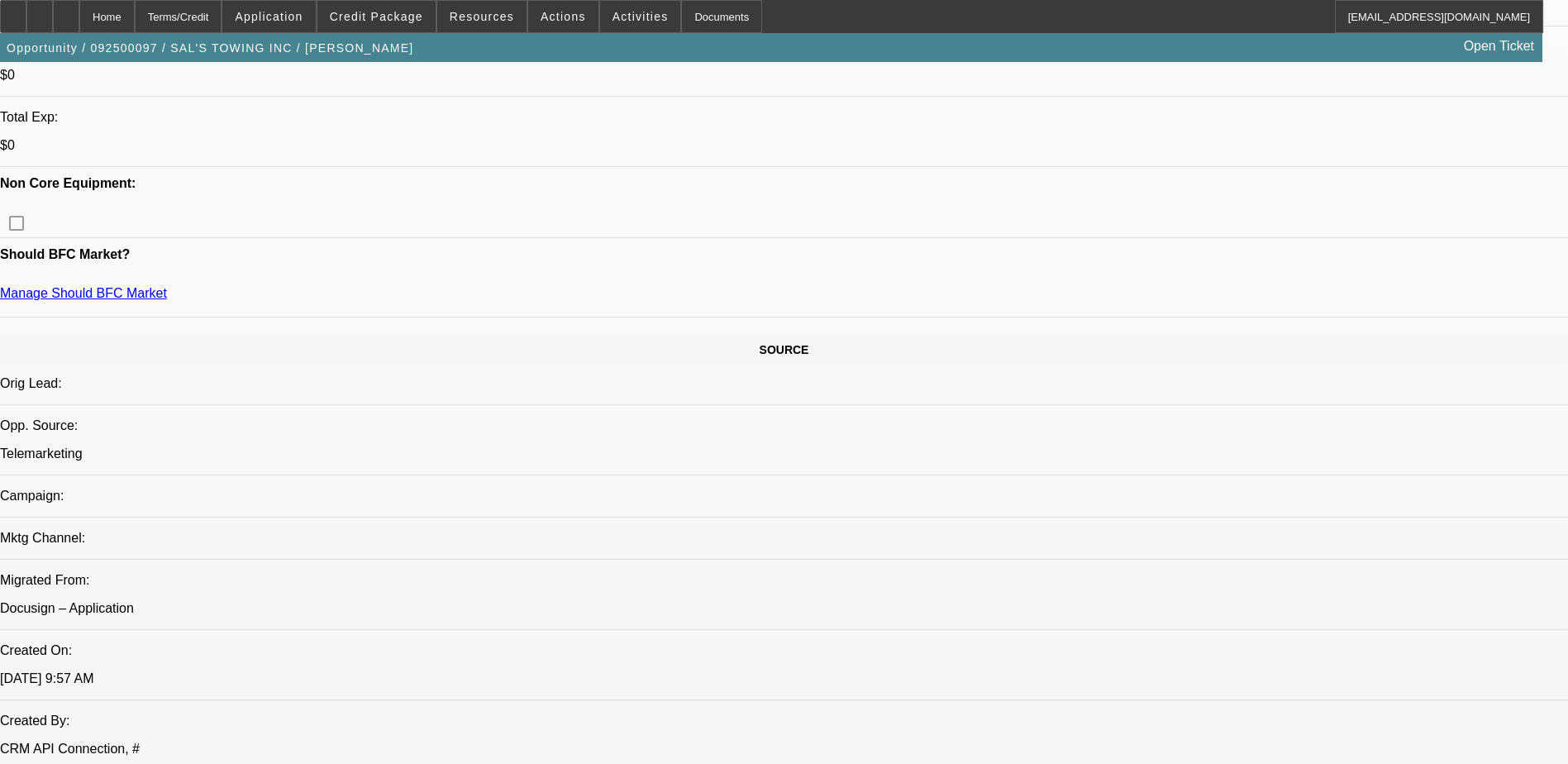
scroll to position [579, 0]
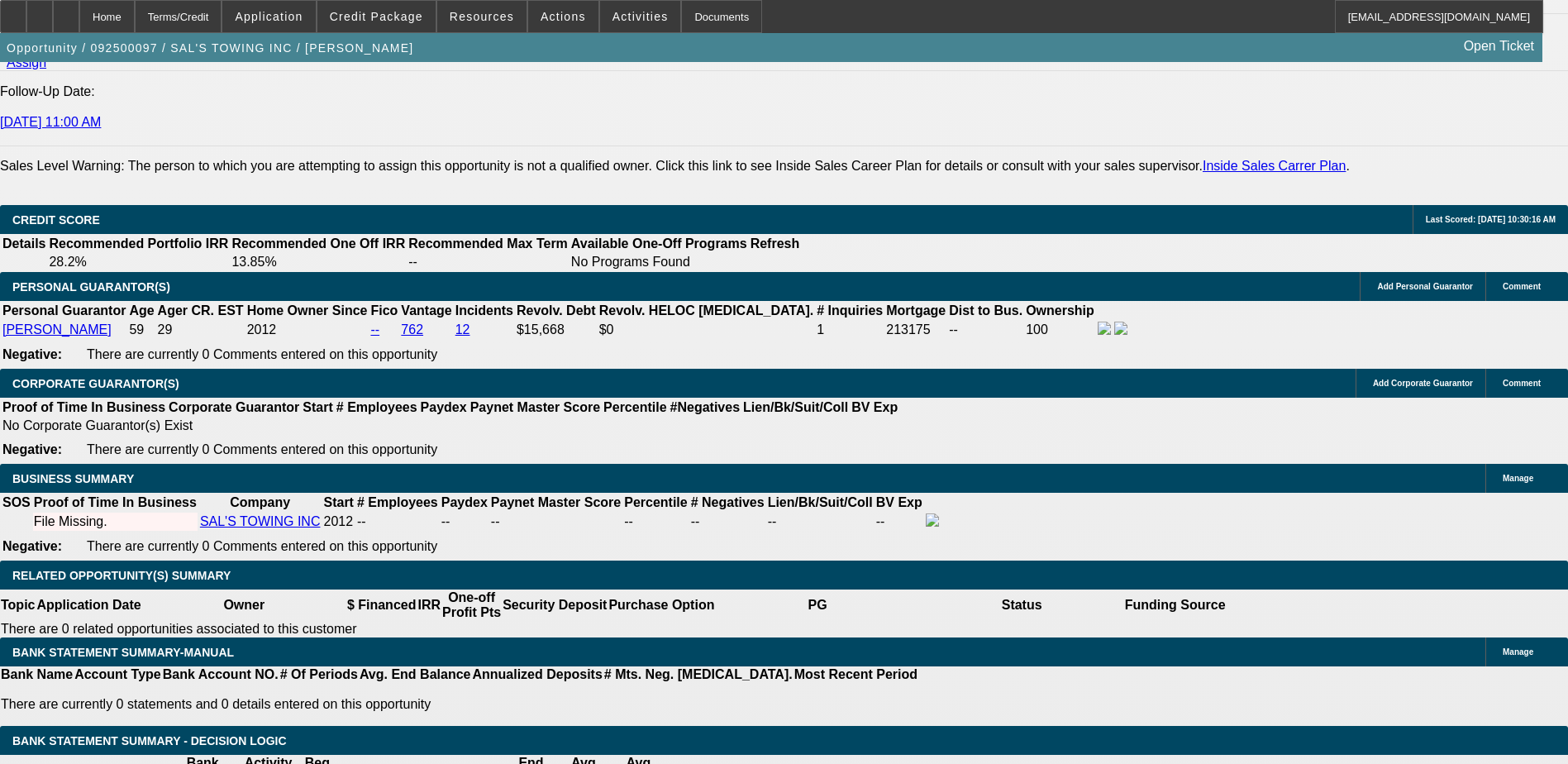
scroll to position [2067, 0]
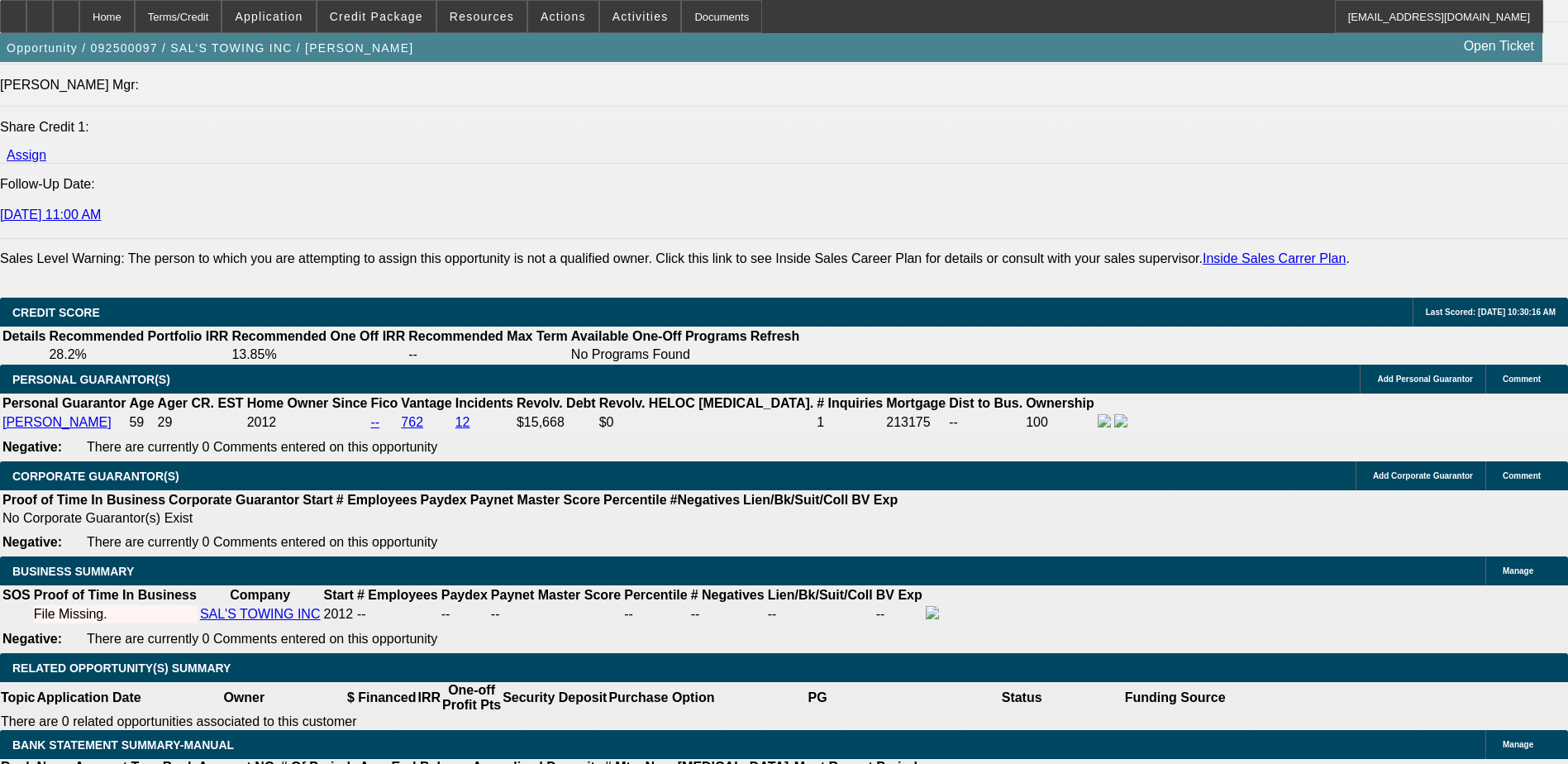
type input "UNKNOWN"
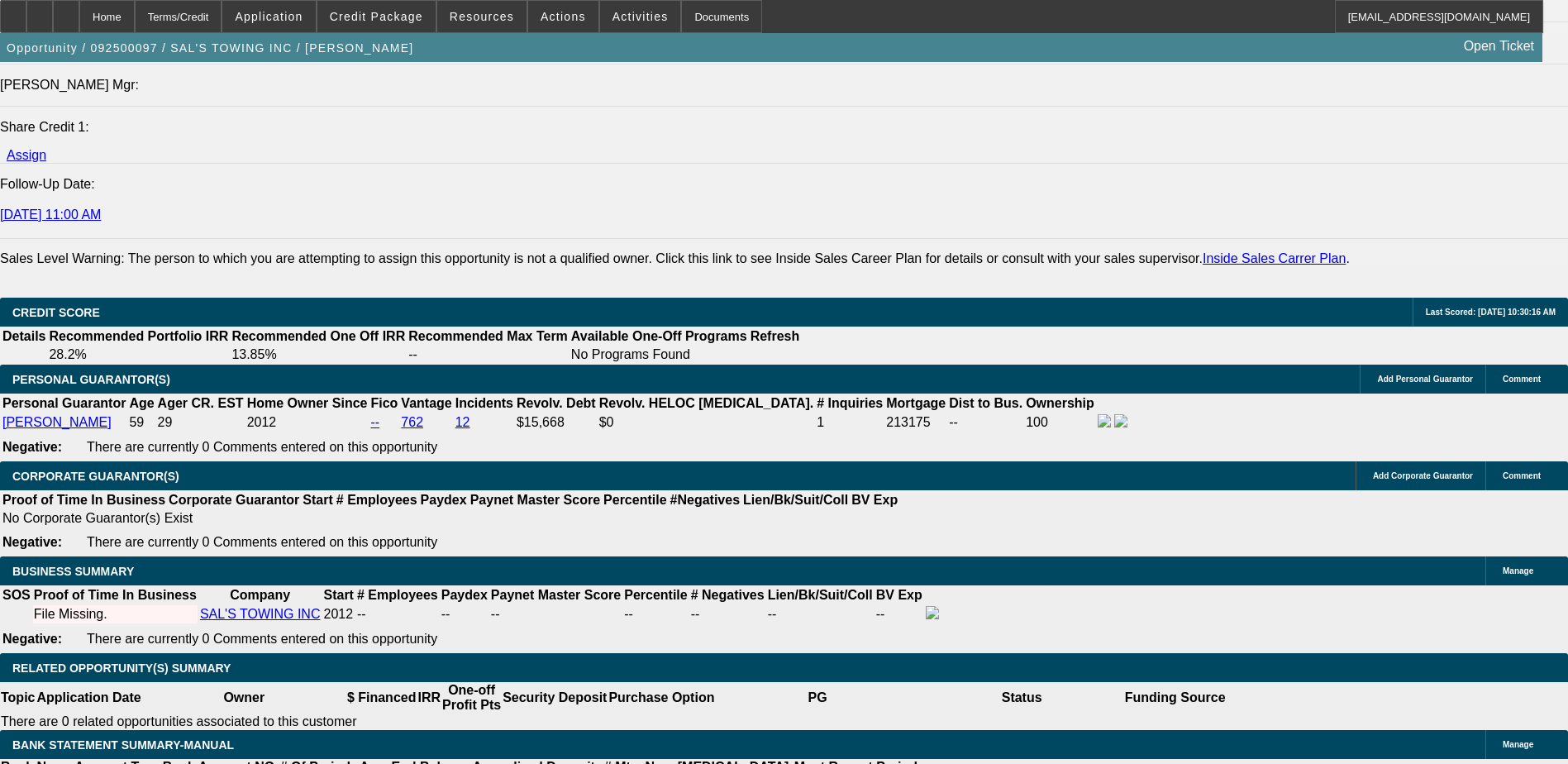
type input "72"
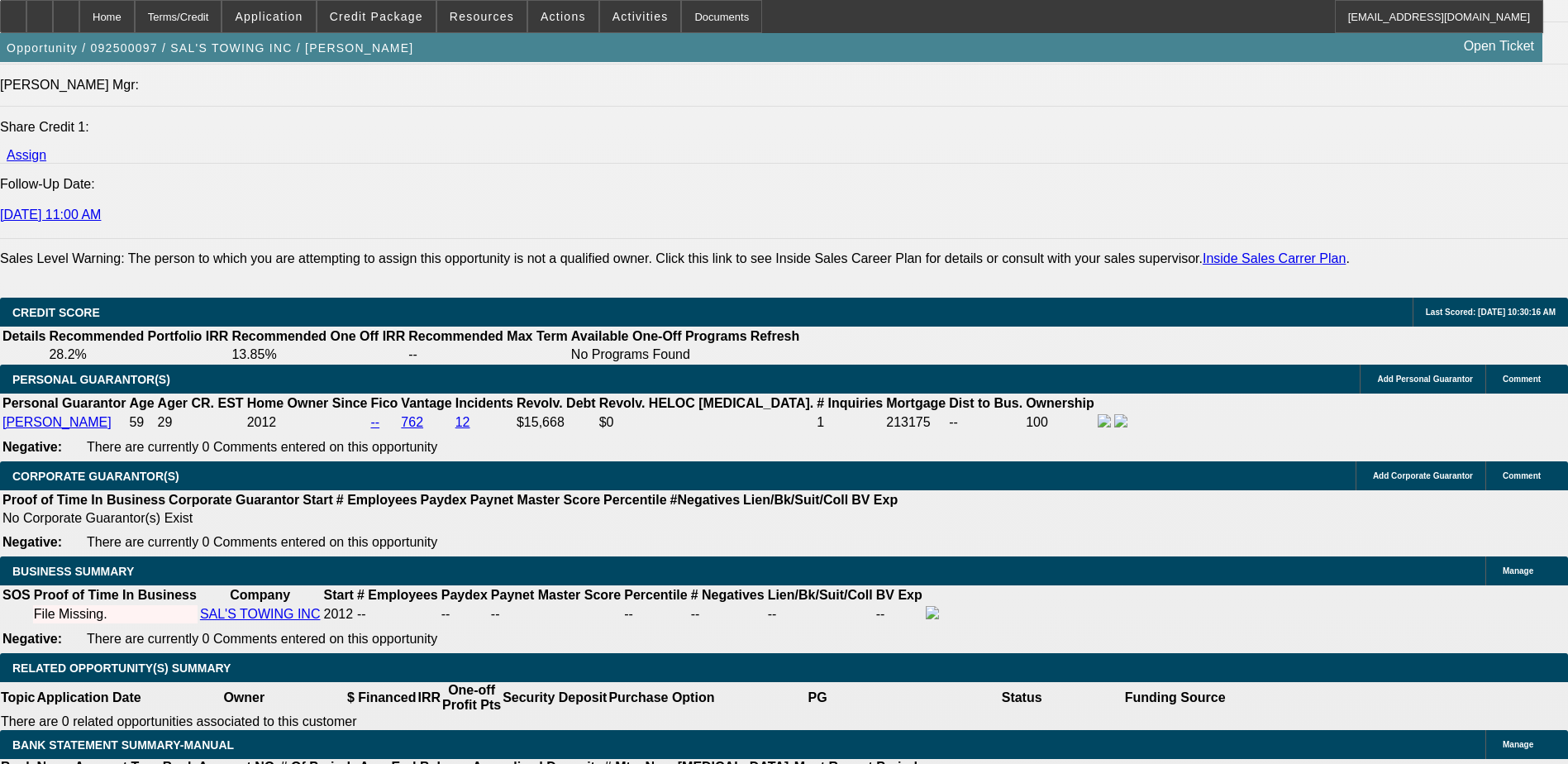
select select "0.1"
type input "$19,000.00"
select select "0"
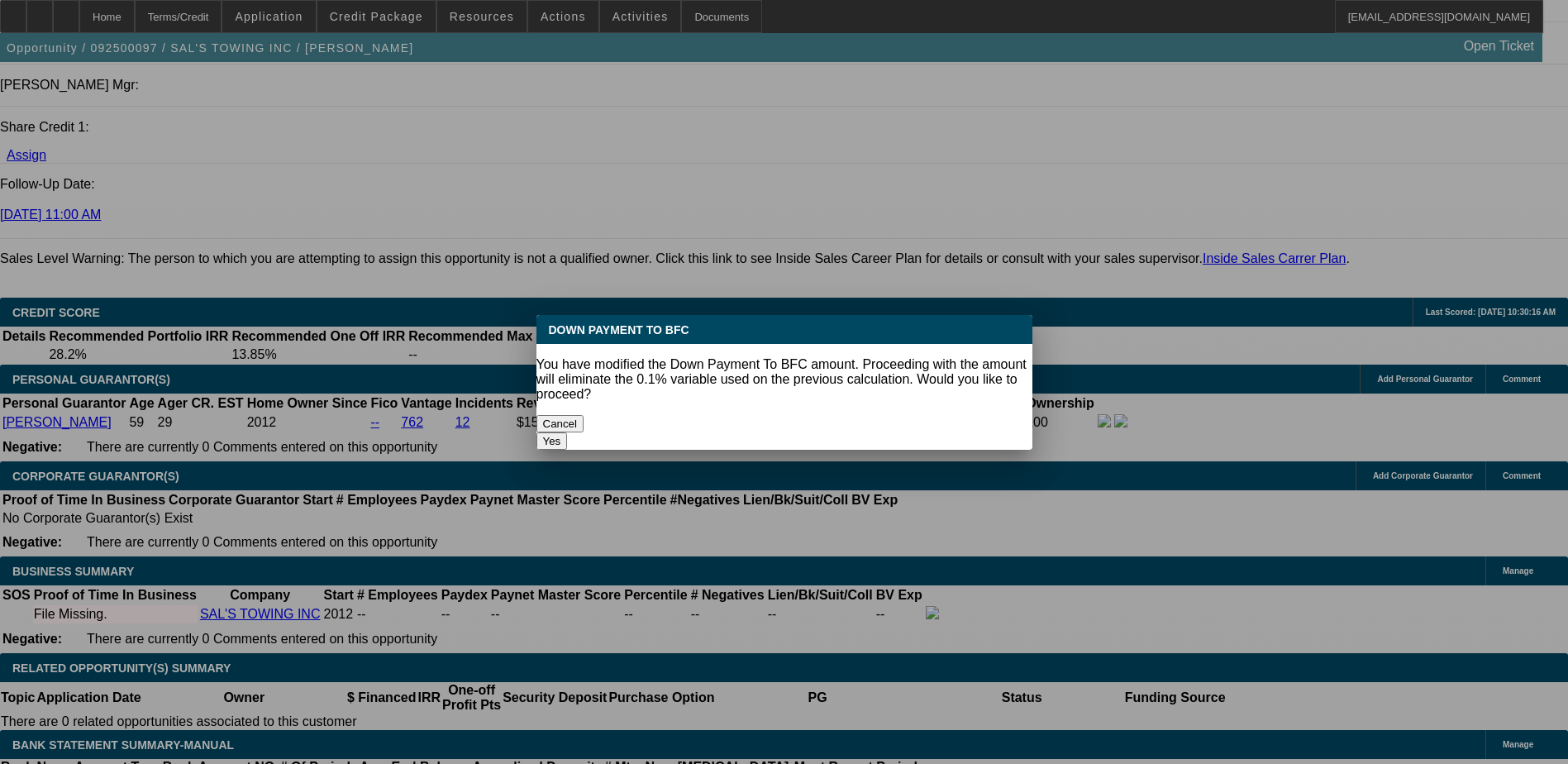
click at [568, 432] on button "Yes" at bounding box center [552, 441] width 31 height 17
type input "$0.00"
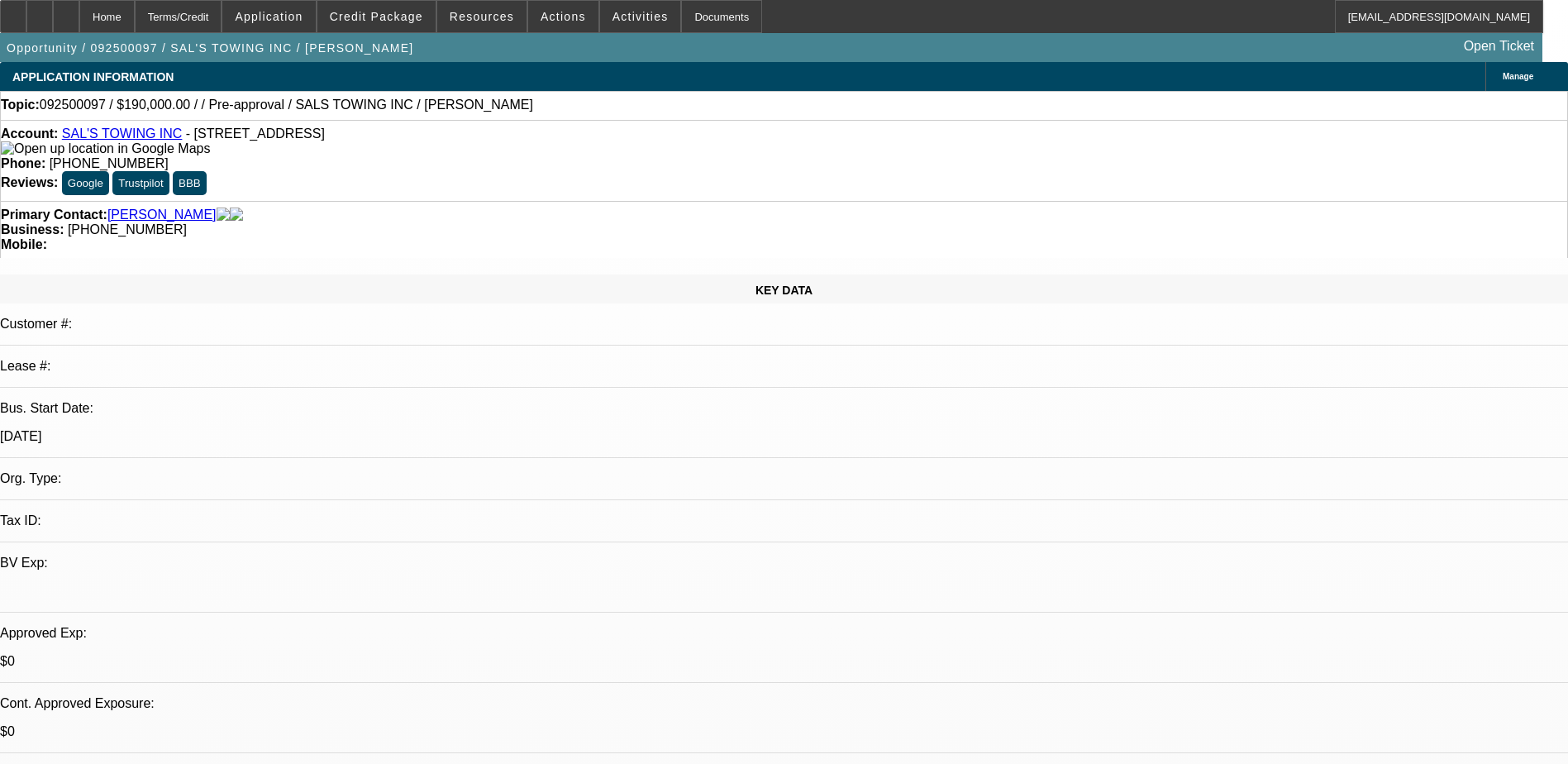
scroll to position [2067, 0]
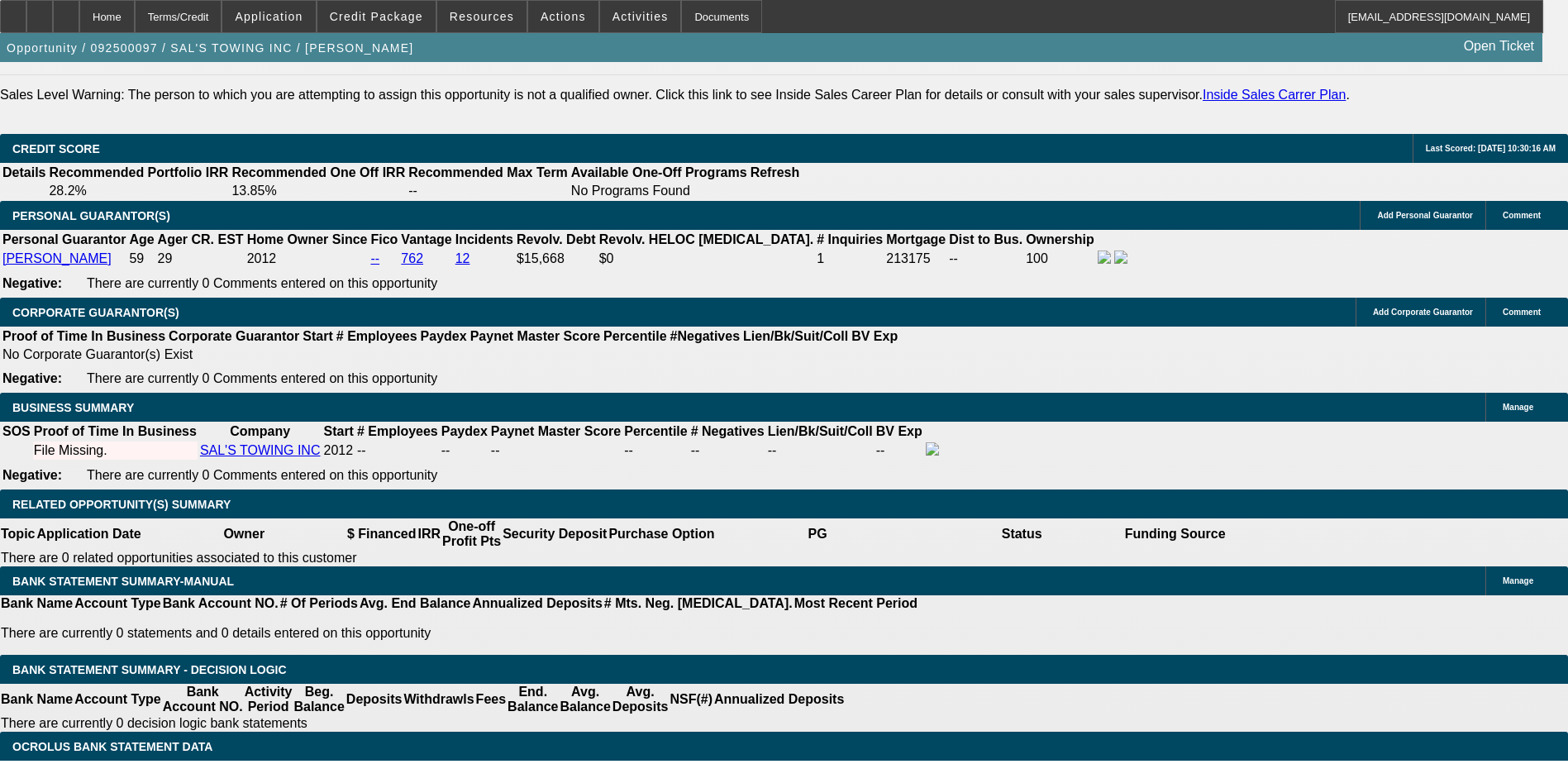
scroll to position [2232, 0]
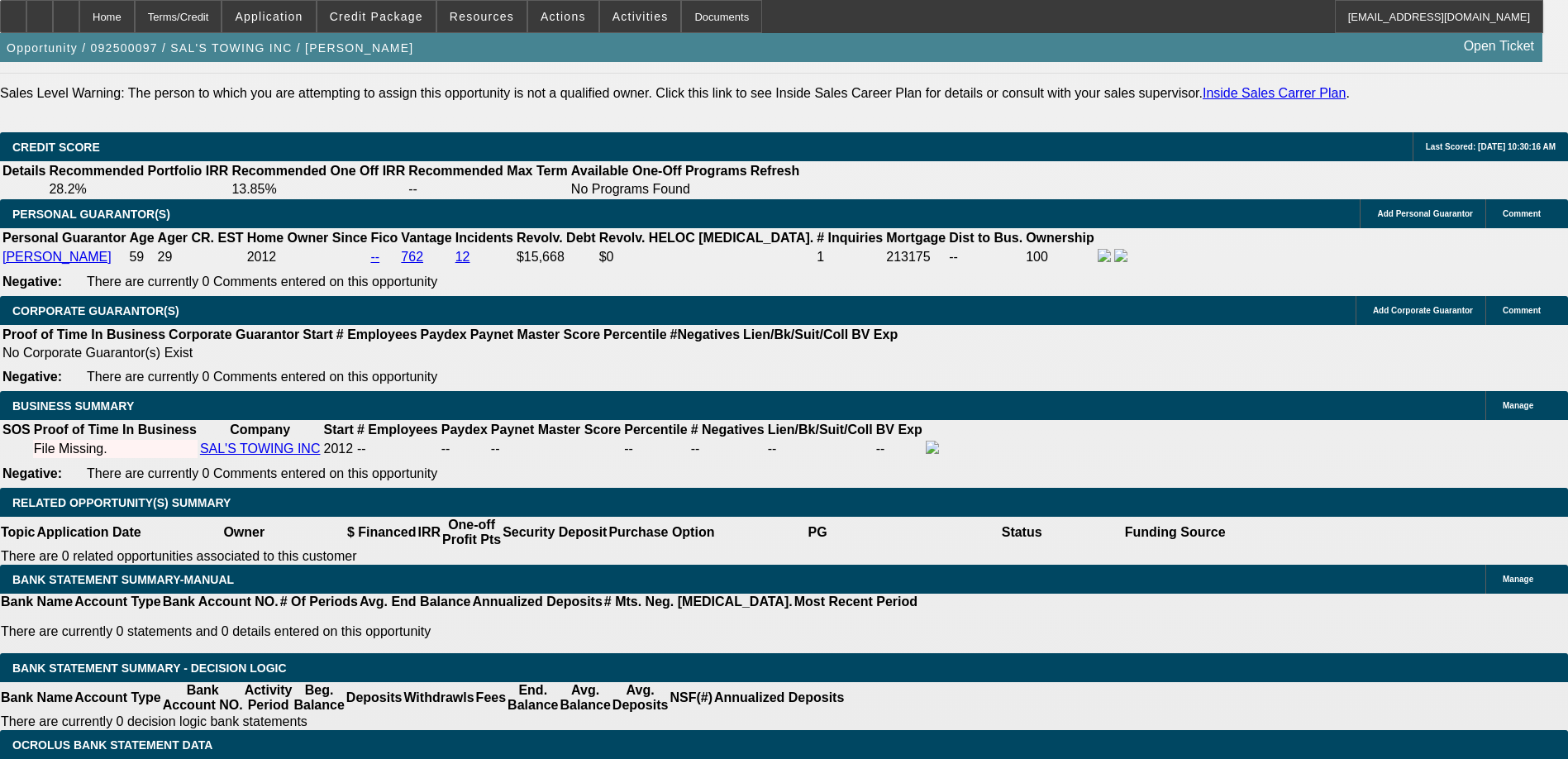
select select "1"
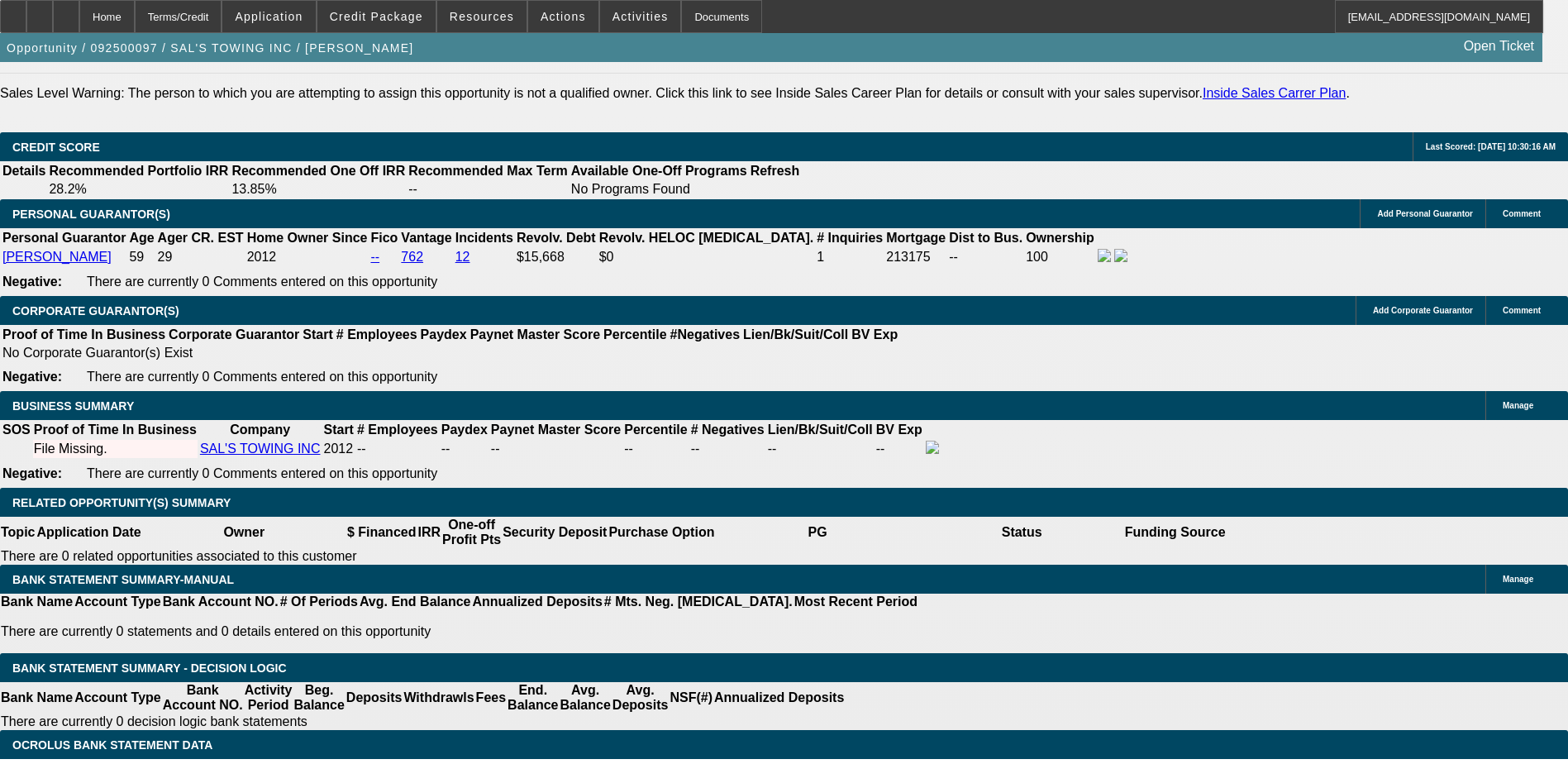
type input "$0.00"
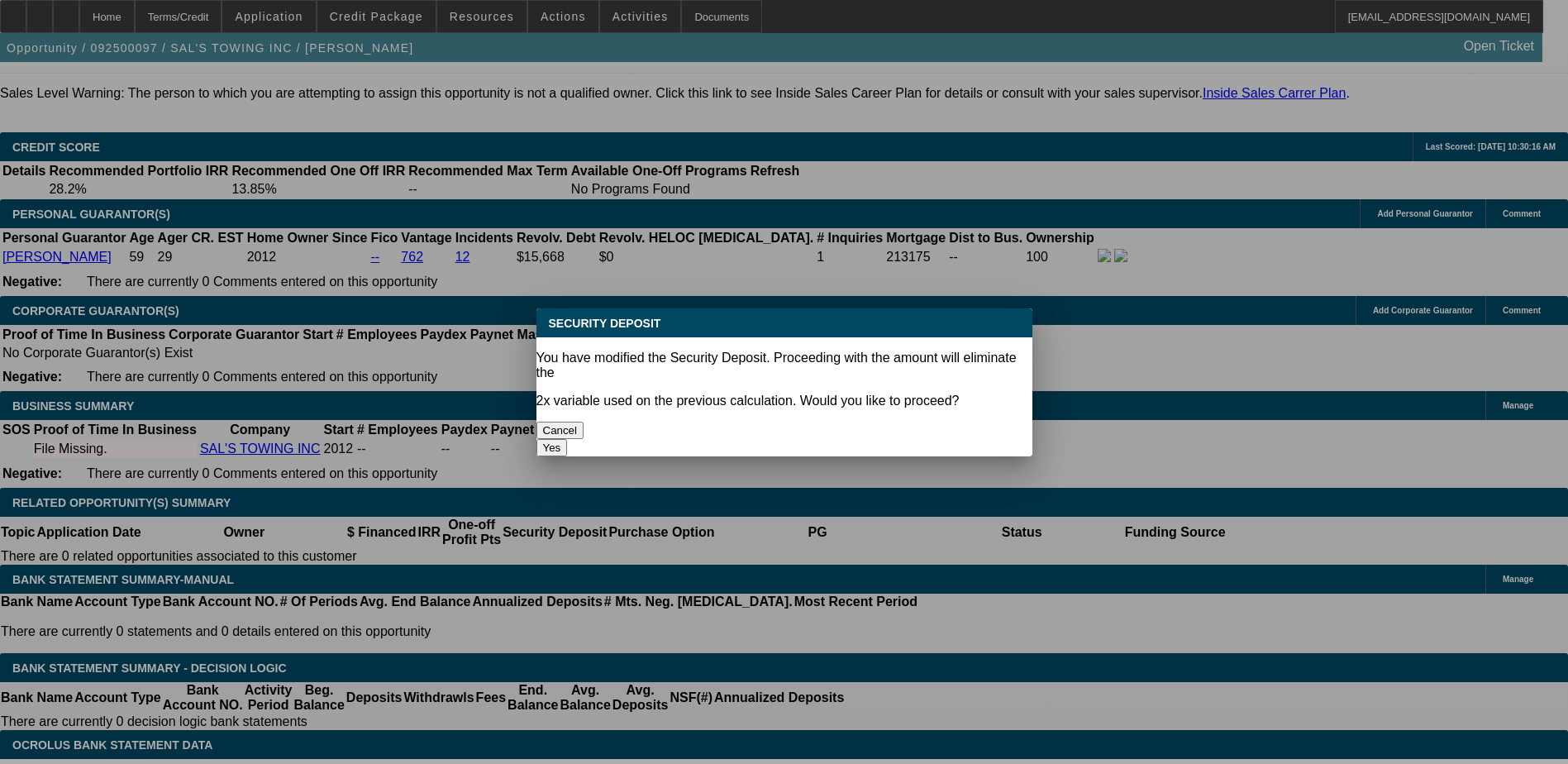
click at [568, 439] on button "Yes" at bounding box center [552, 447] width 31 height 17
select select "0"
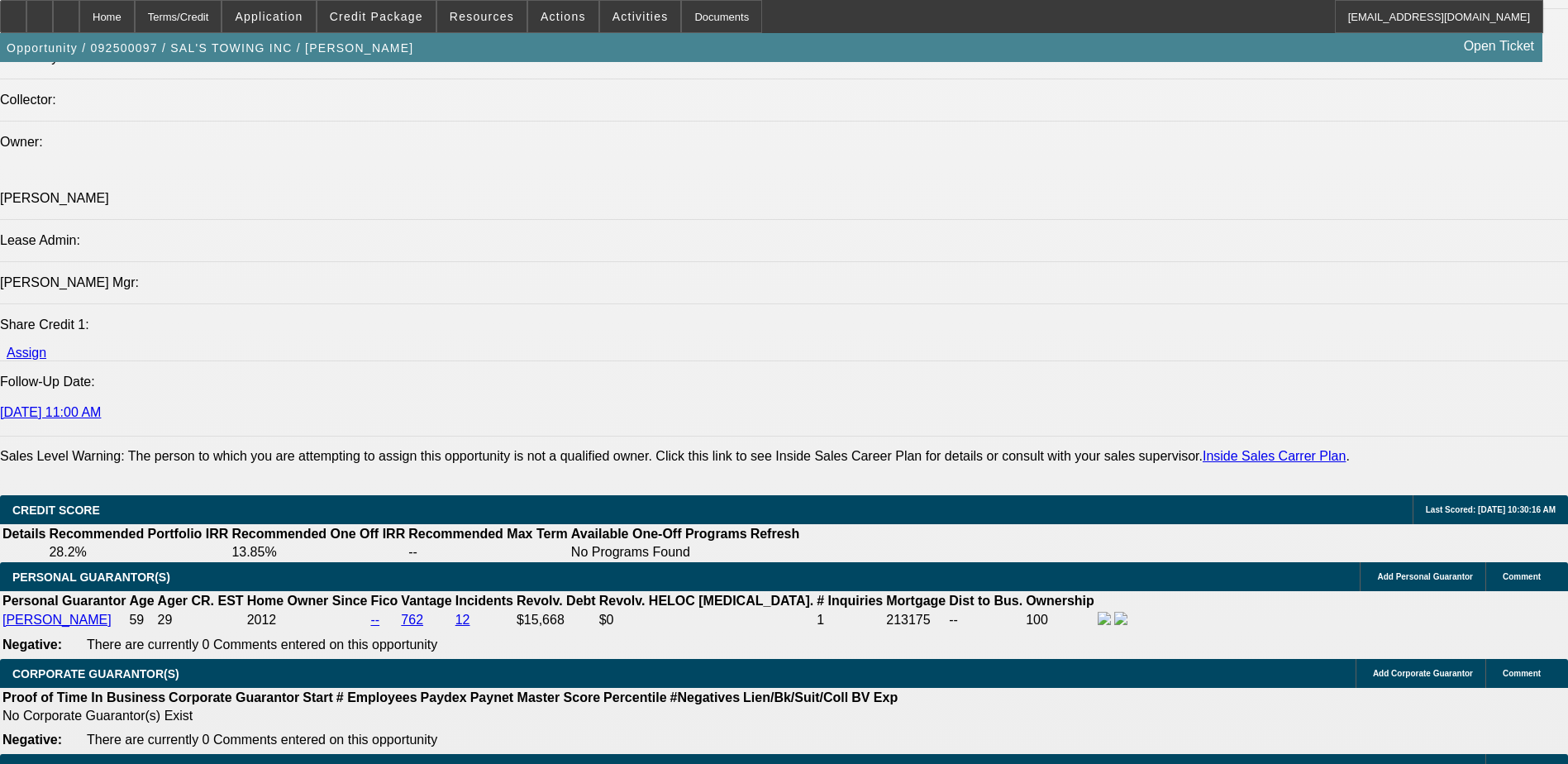
scroll to position [1984, 0]
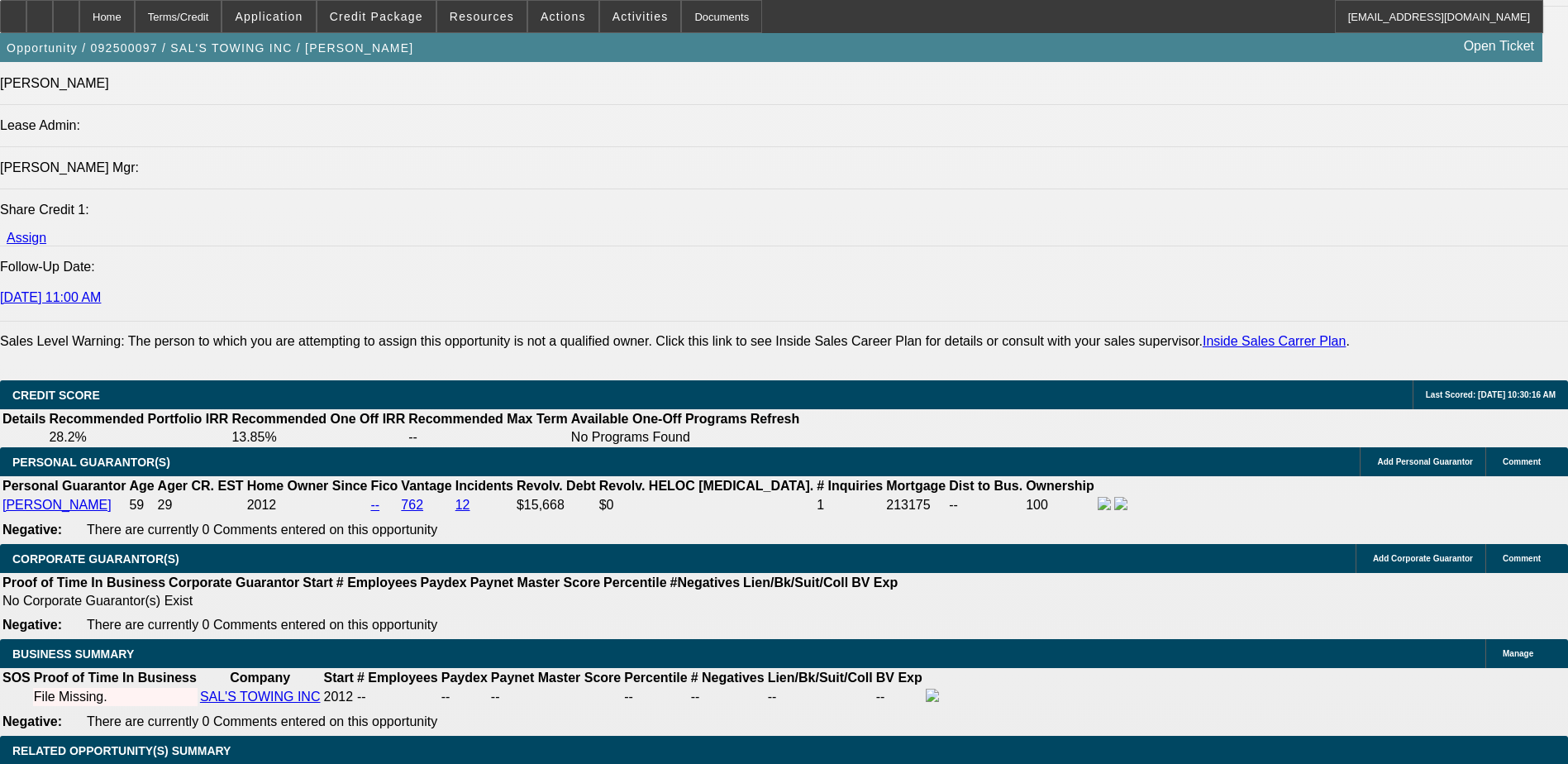
type input "1"
type input "$2,719.95"
type input "10"
type input "$3,519.91"
type input "10"
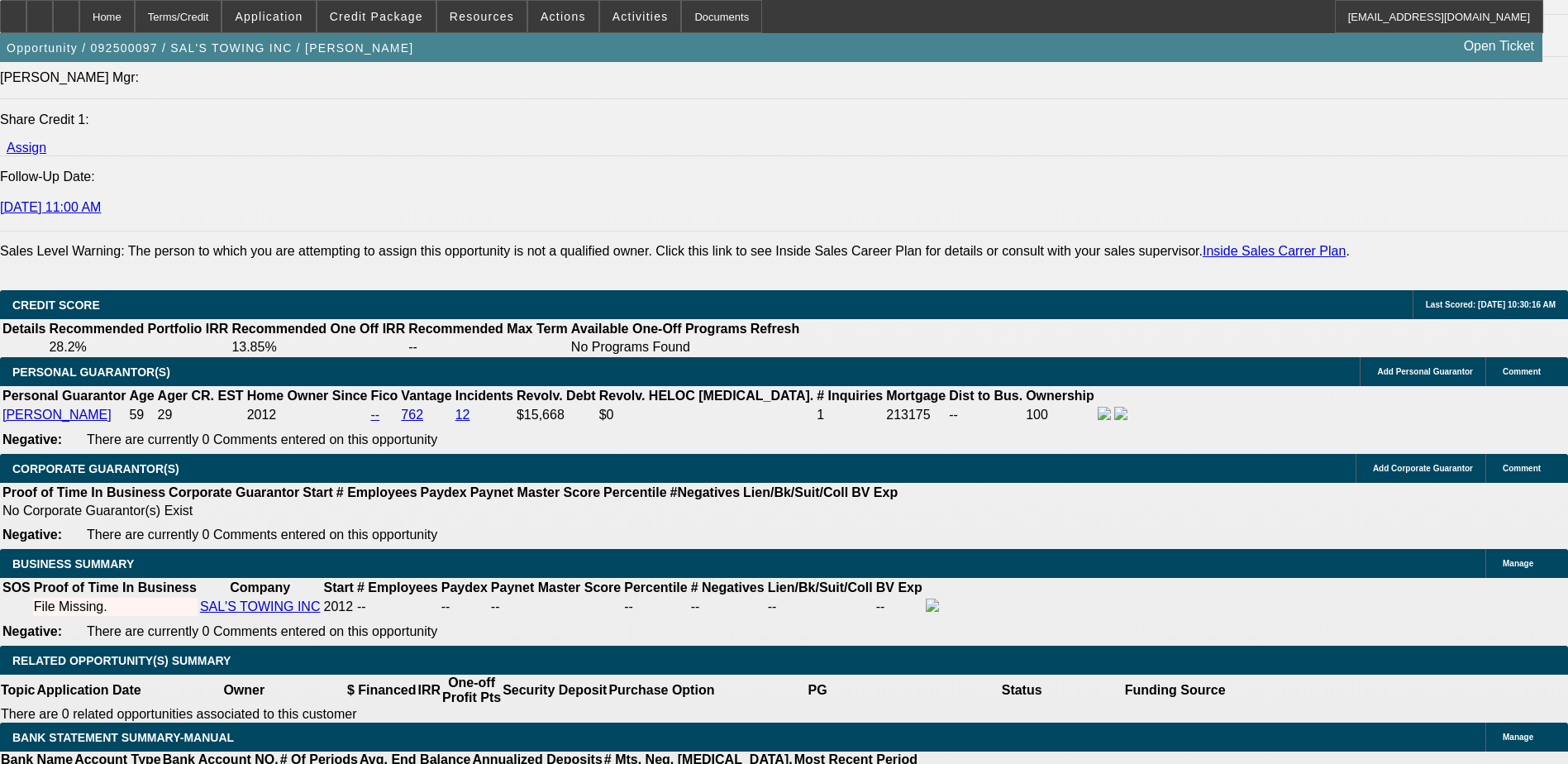
scroll to position [1901, 0]
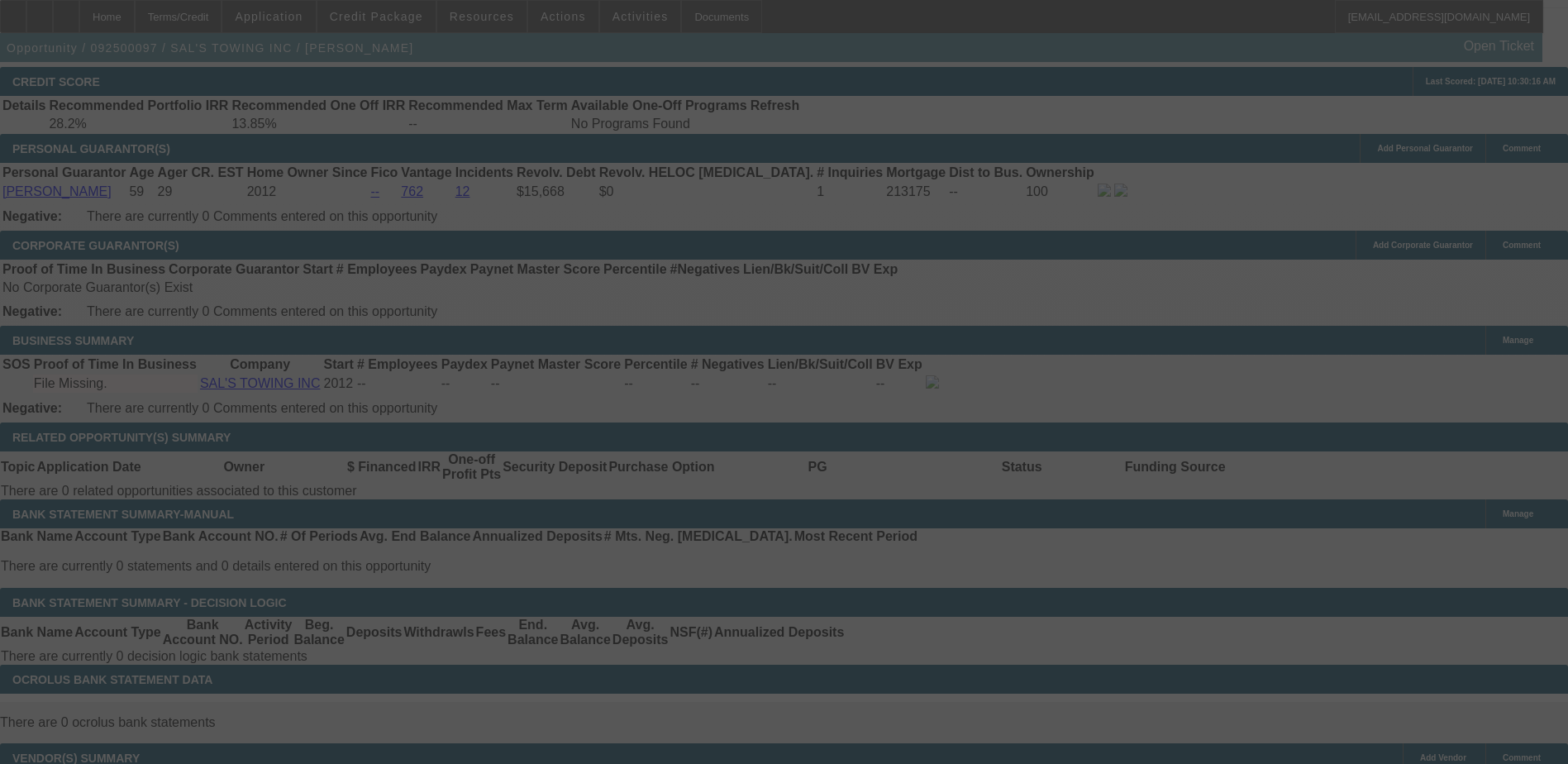
scroll to position [2314, 0]
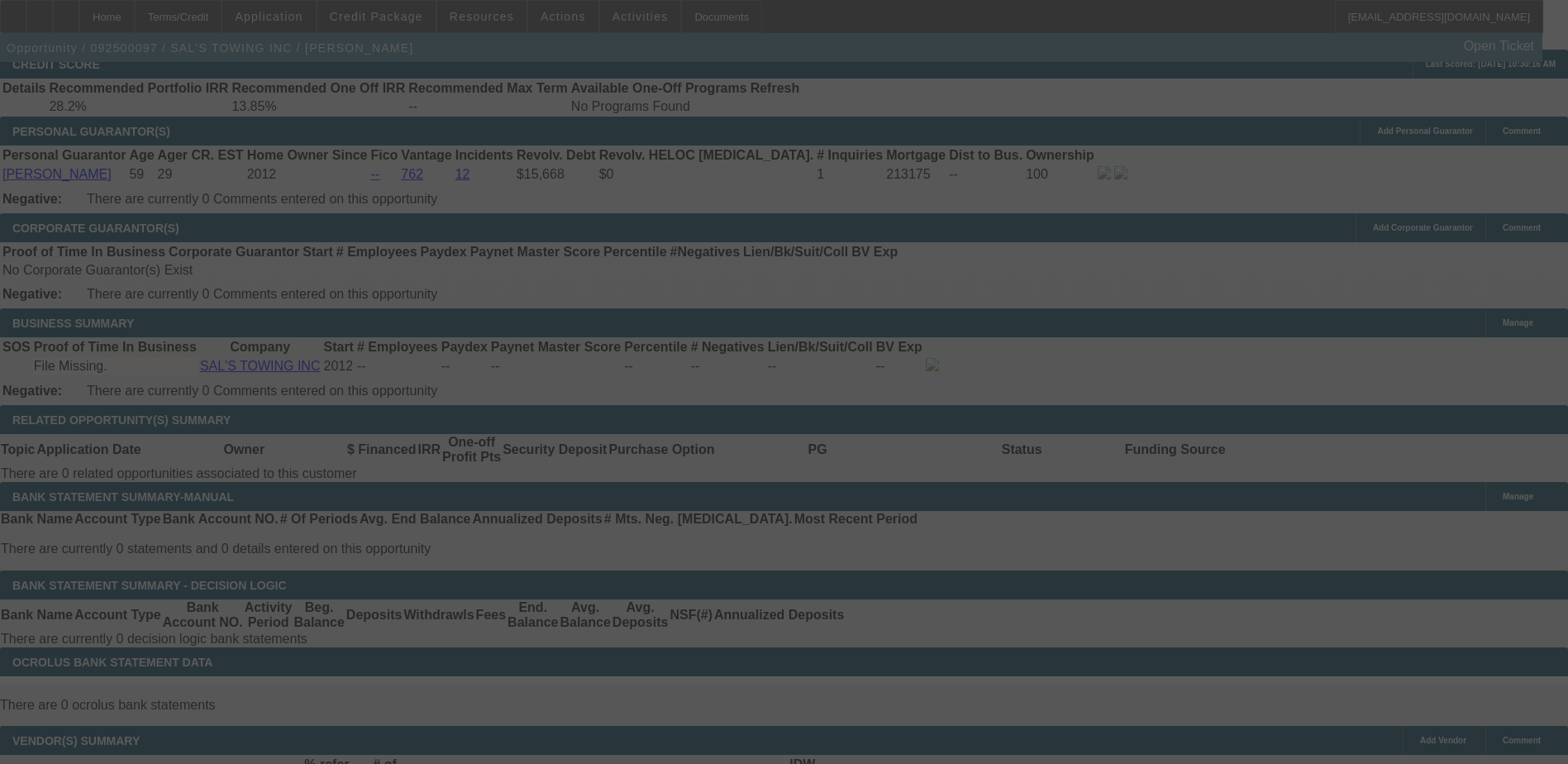
select select "0"
select select "0.1"
select select "4"
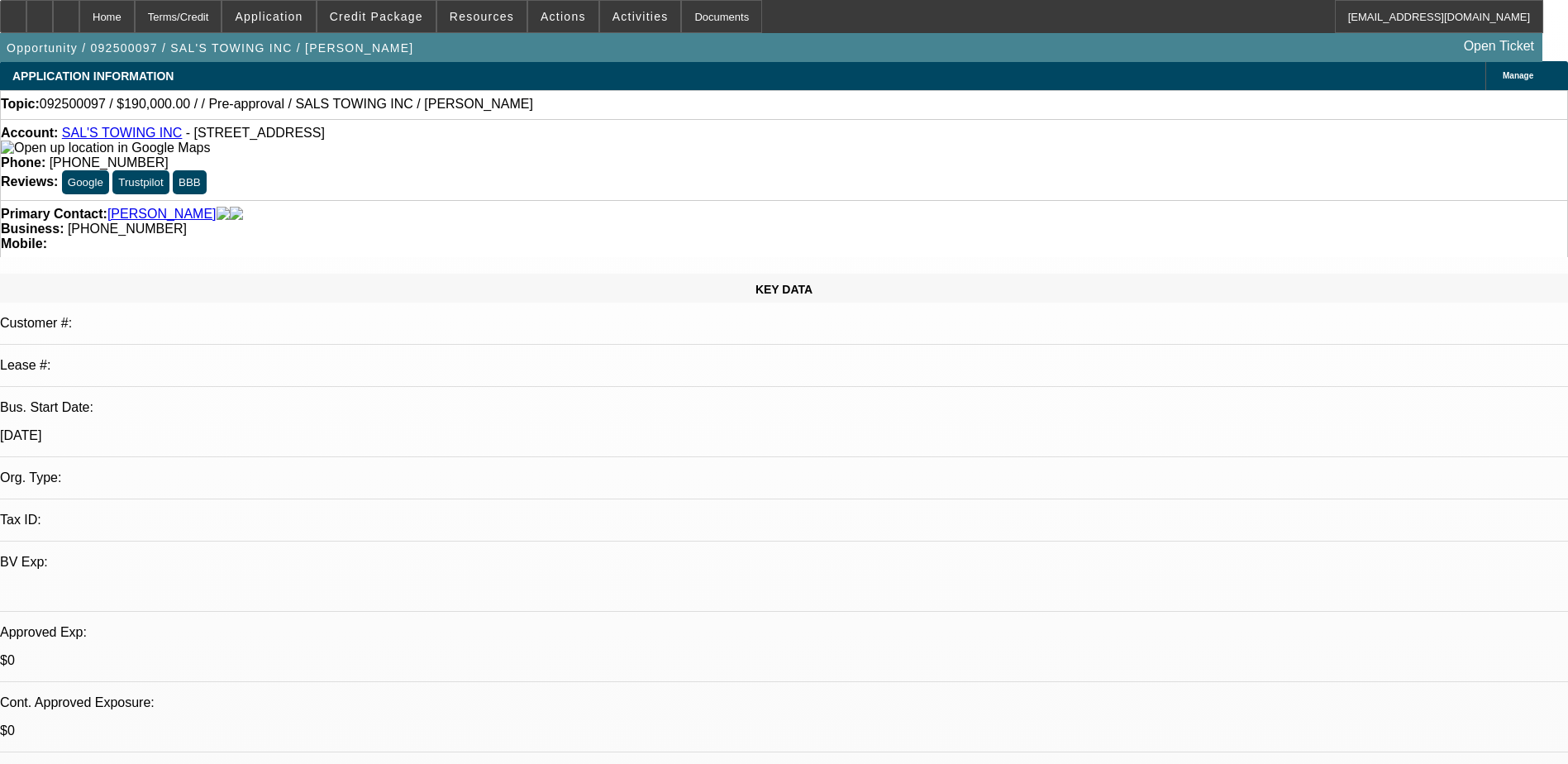
scroll to position [0, 0]
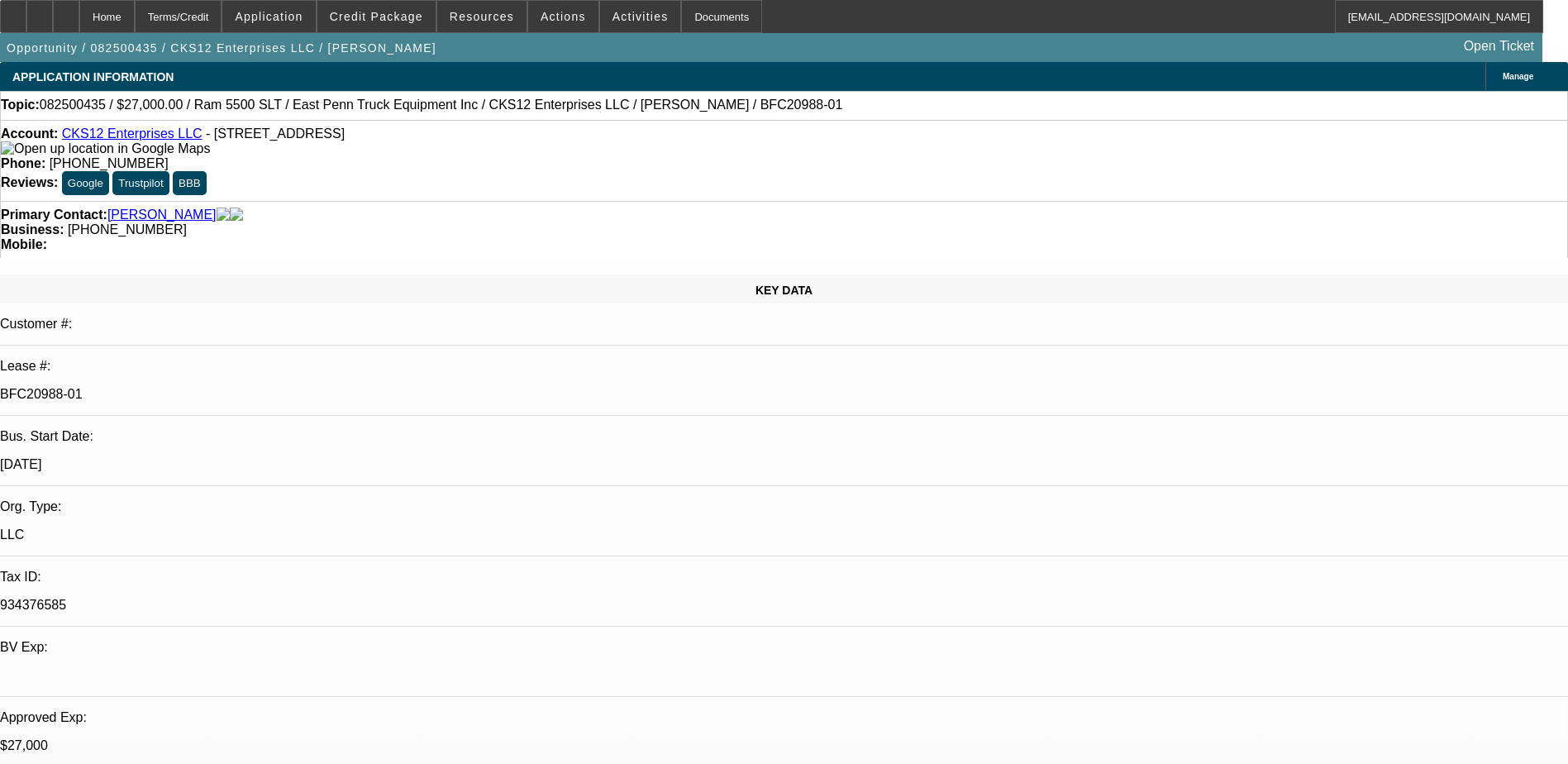
select select "0"
select select "2"
select select "0.1"
select select "0"
select select "2"
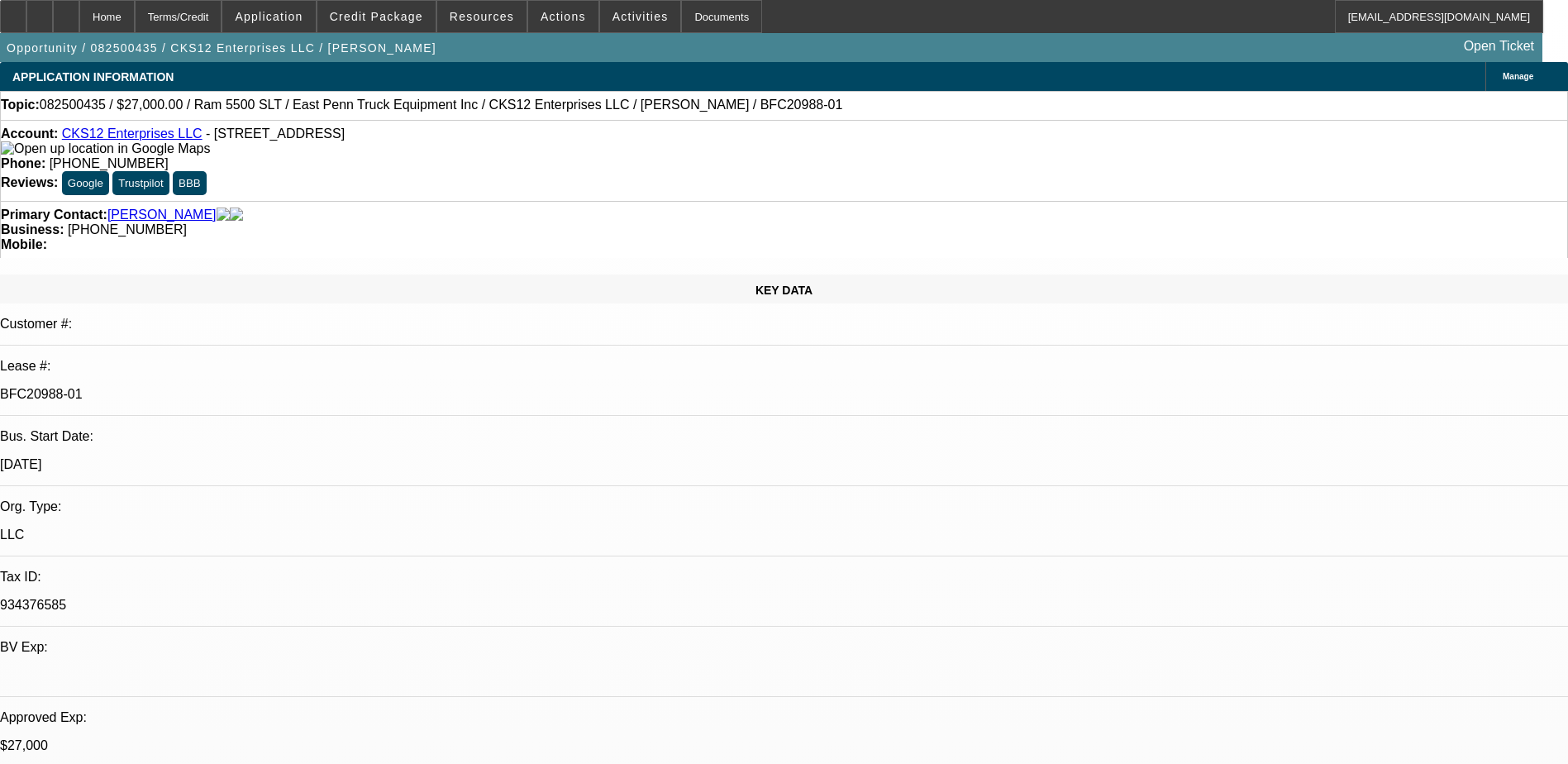
select select "0.1"
select select "0.15"
select select "0.1"
select select "0"
select select "2"
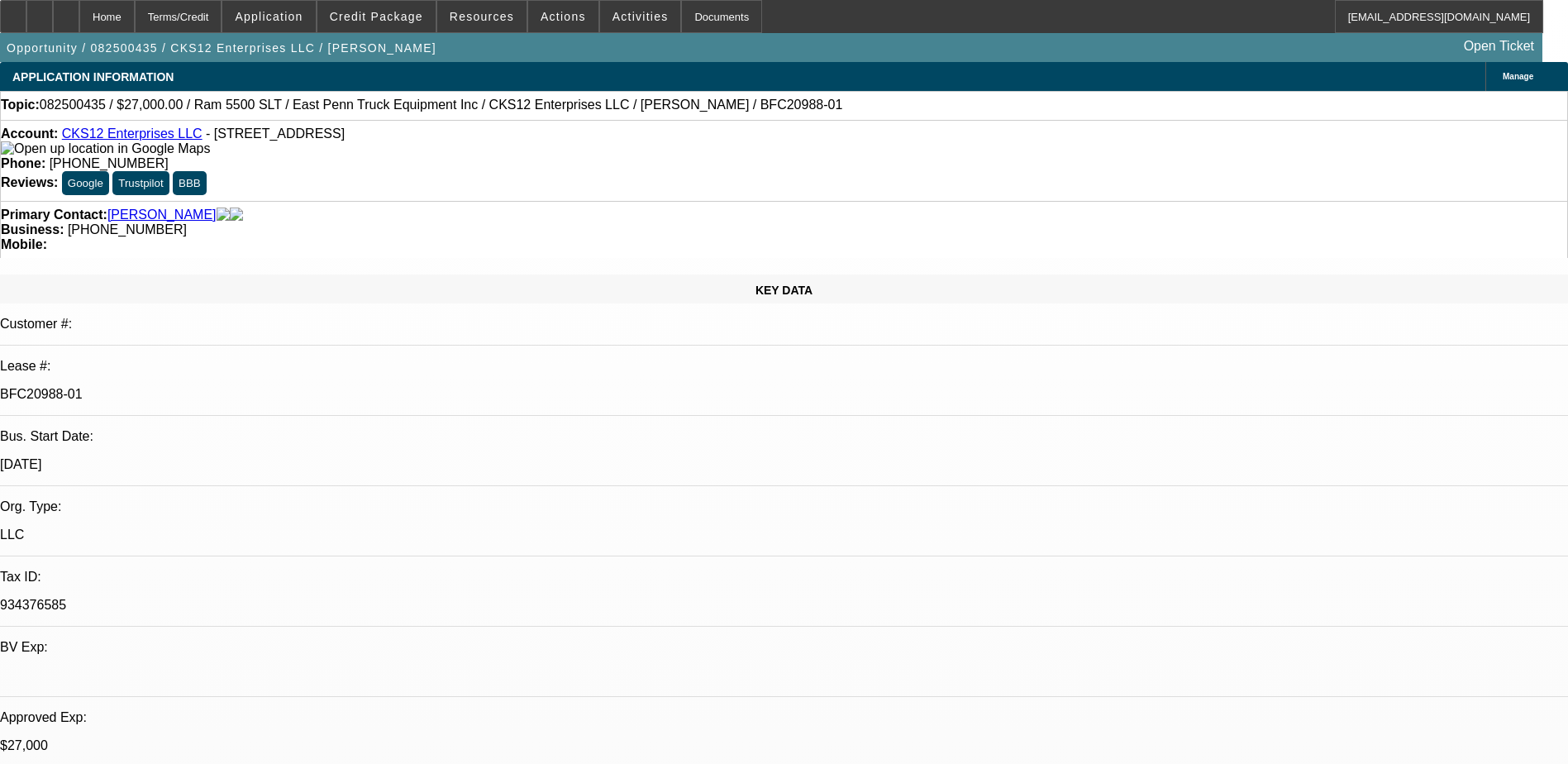
select select "0.1"
select select "1"
select select "2"
select select "4"
select select "1"
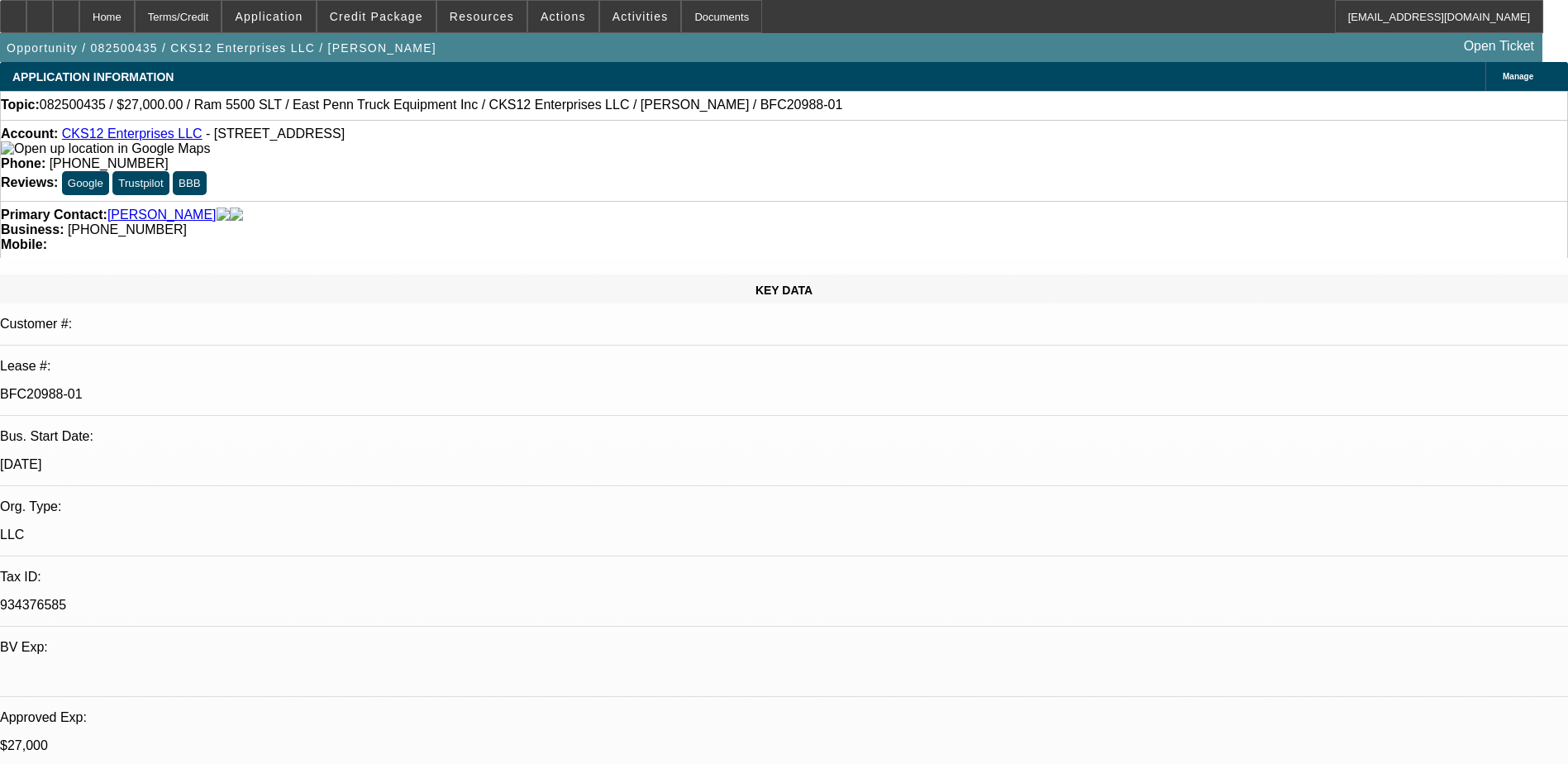
select select "2"
select select "4"
select select "1"
select select "2"
select select "4"
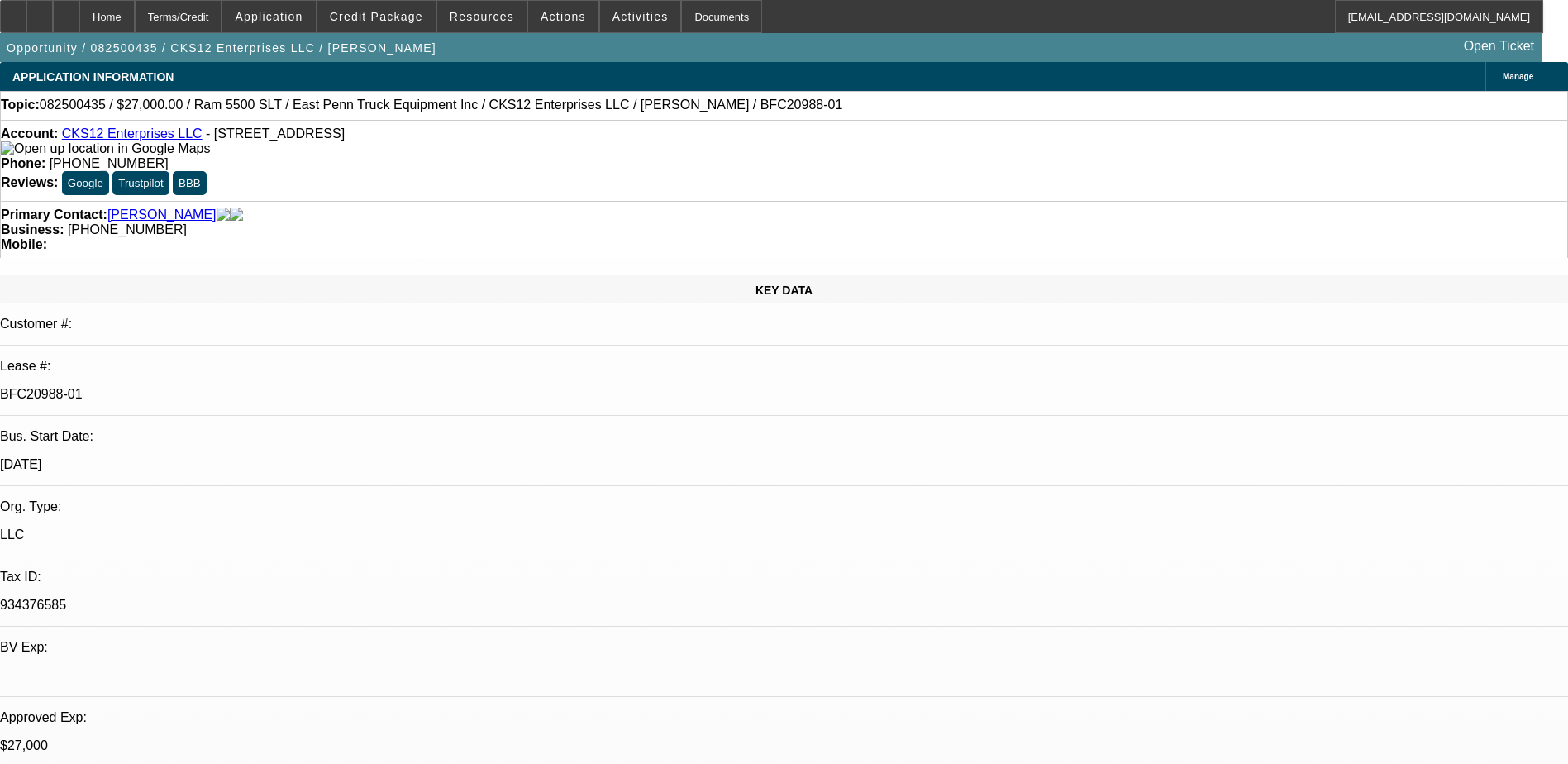
select select "1"
select select "2"
select select "4"
click at [376, 18] on span "Credit Package" at bounding box center [376, 16] width 93 height 13
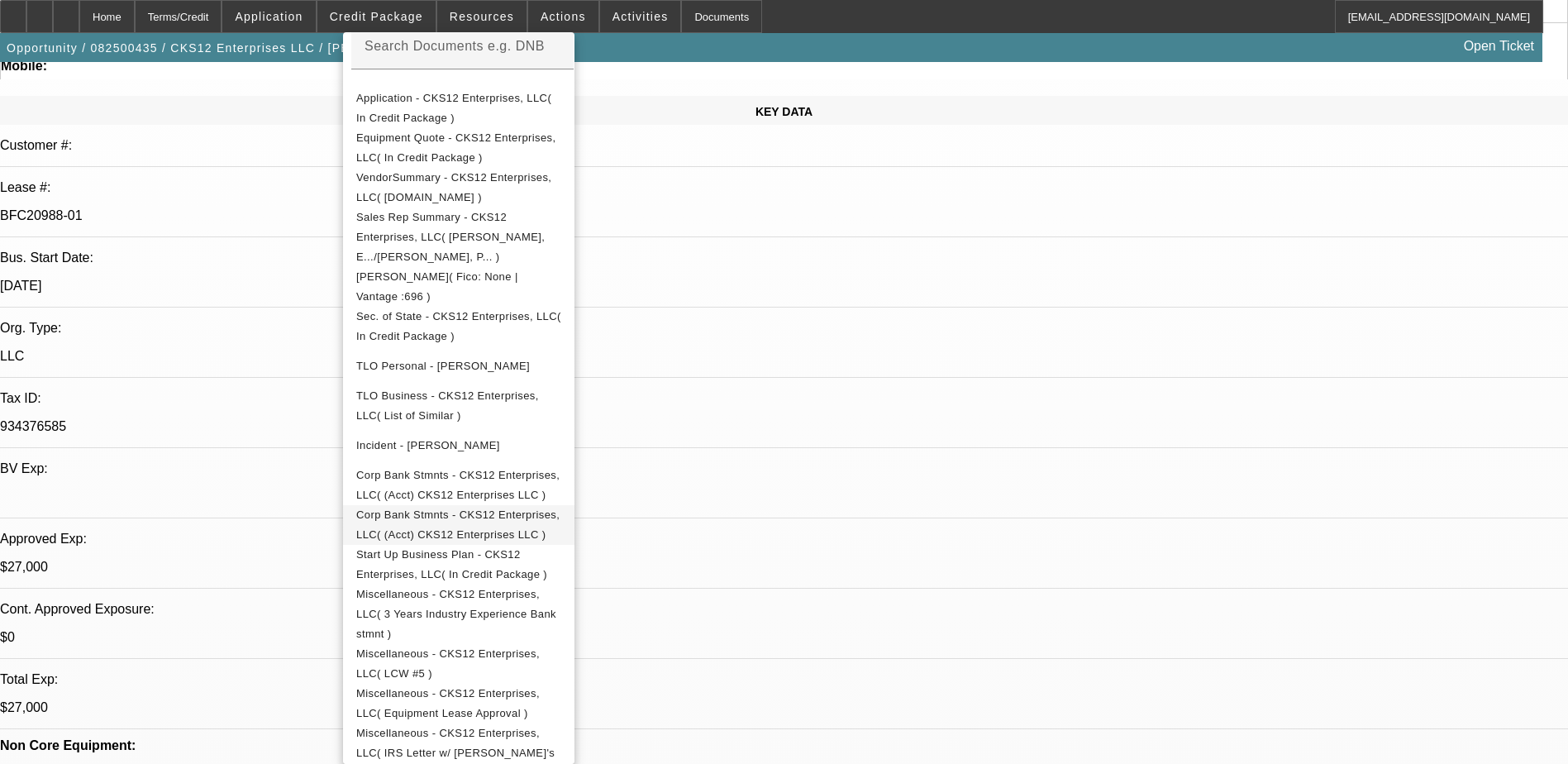
scroll to position [413, 0]
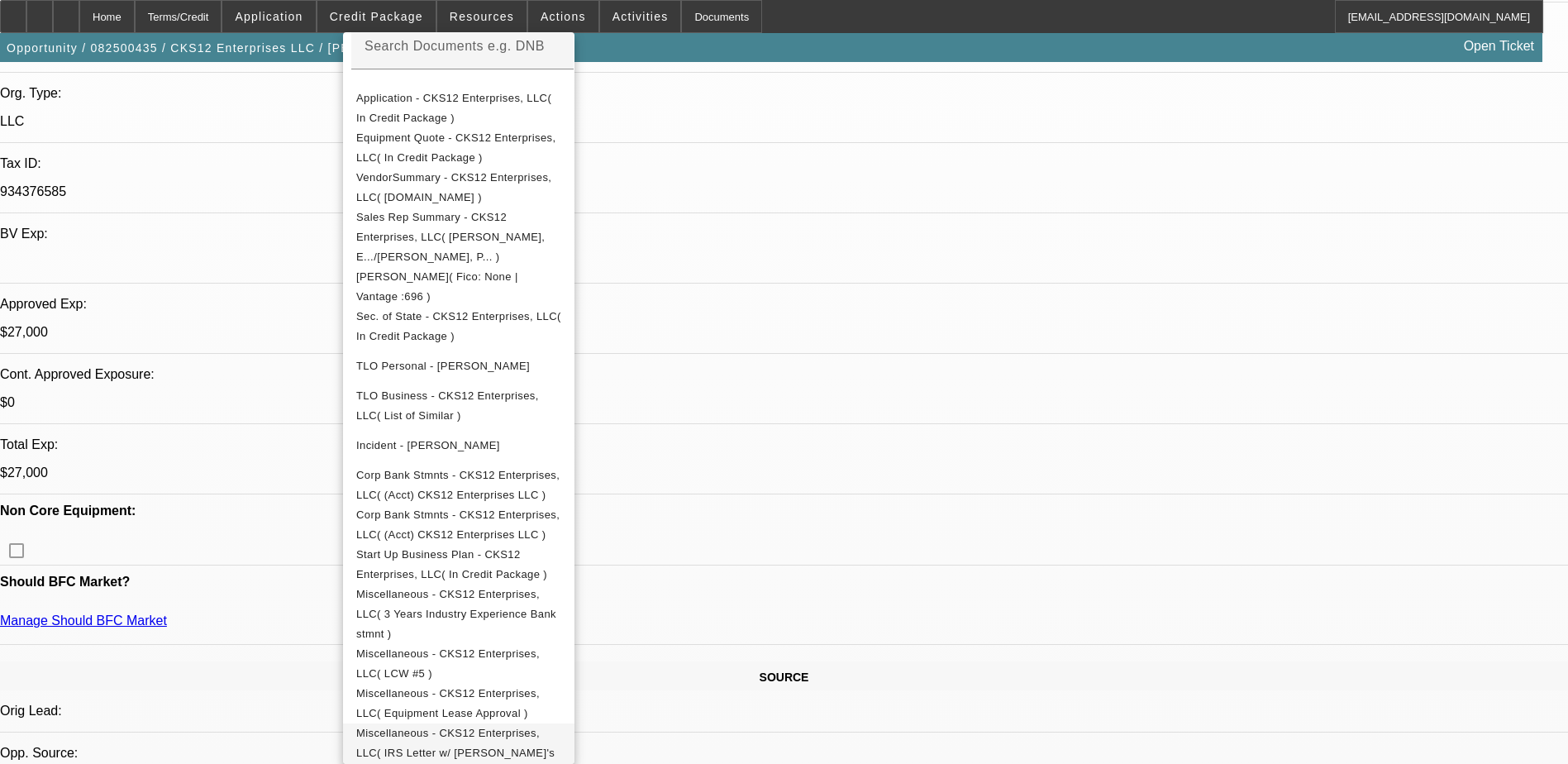
click at [554, 726] on span "Miscellaneous - CKS12 Enterprises, LLC( IRS Letter w/ Antoine's name )" at bounding box center [455, 752] width 199 height 52
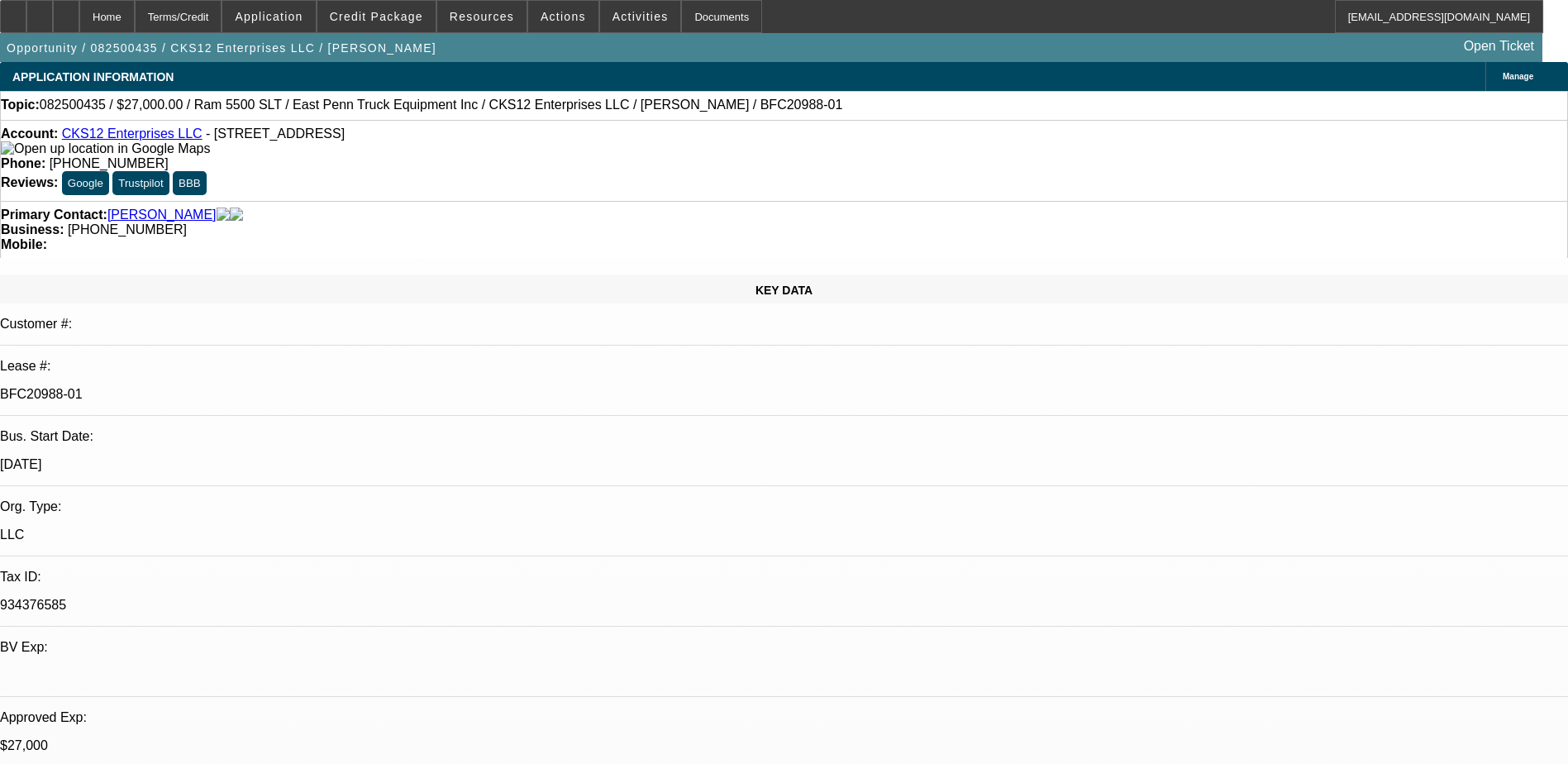
scroll to position [0, 0]
click at [387, 29] on span at bounding box center [376, 16] width 118 height 39
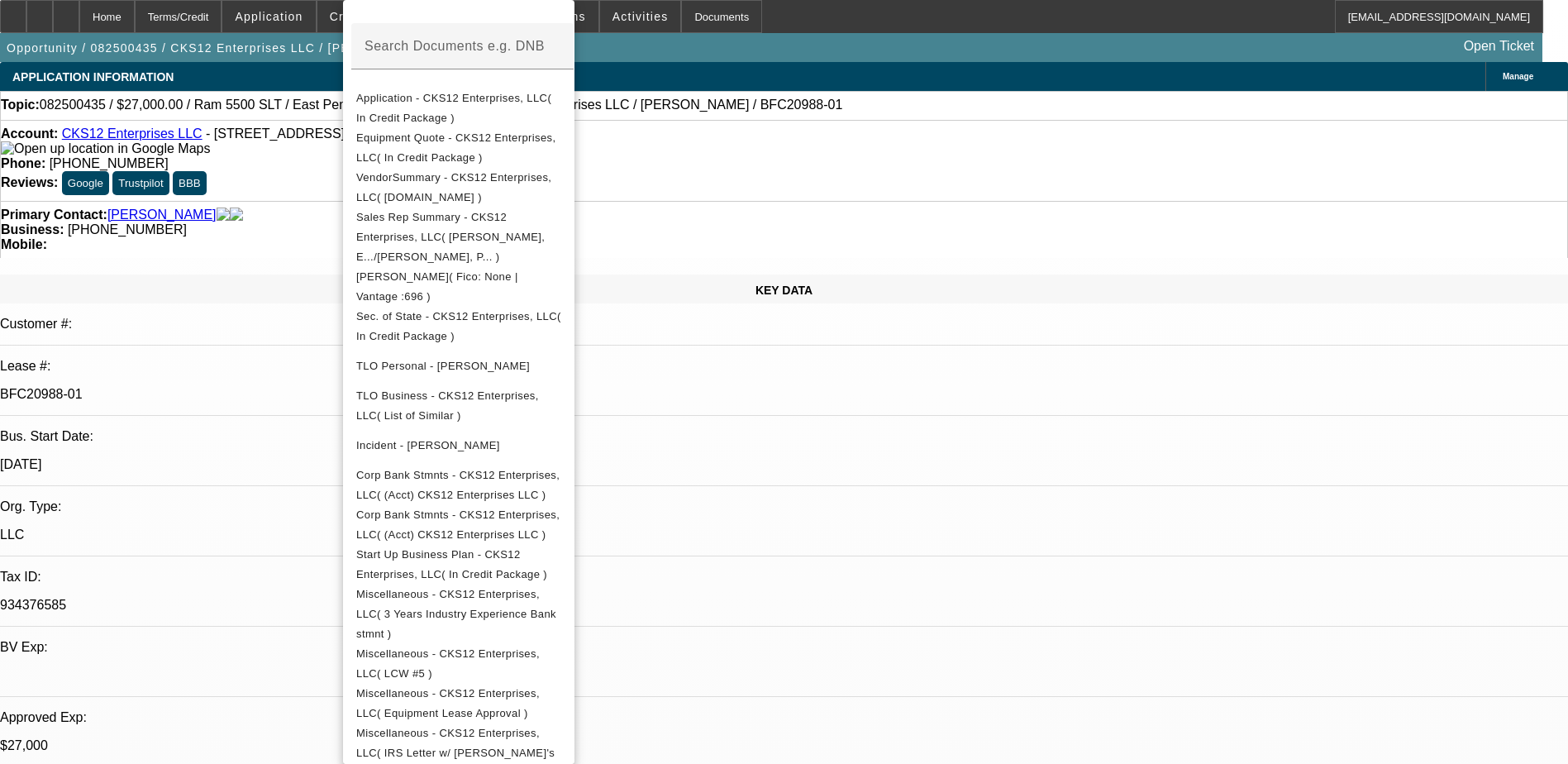
click at [1035, 392] on div at bounding box center [784, 382] width 1568 height 764
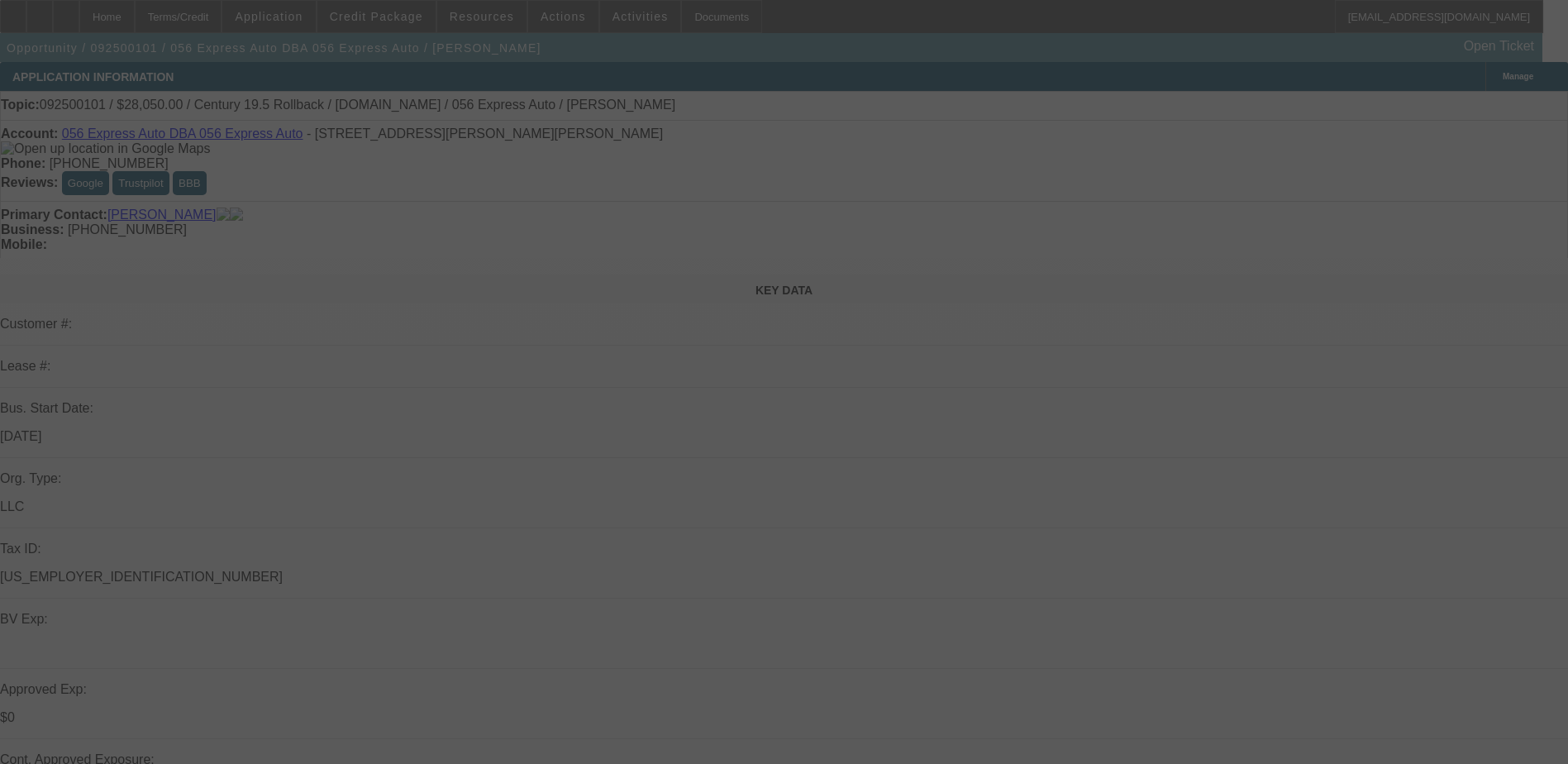
select select "0.1"
select select "2"
select select "0.1"
select select "4"
select select "0.1"
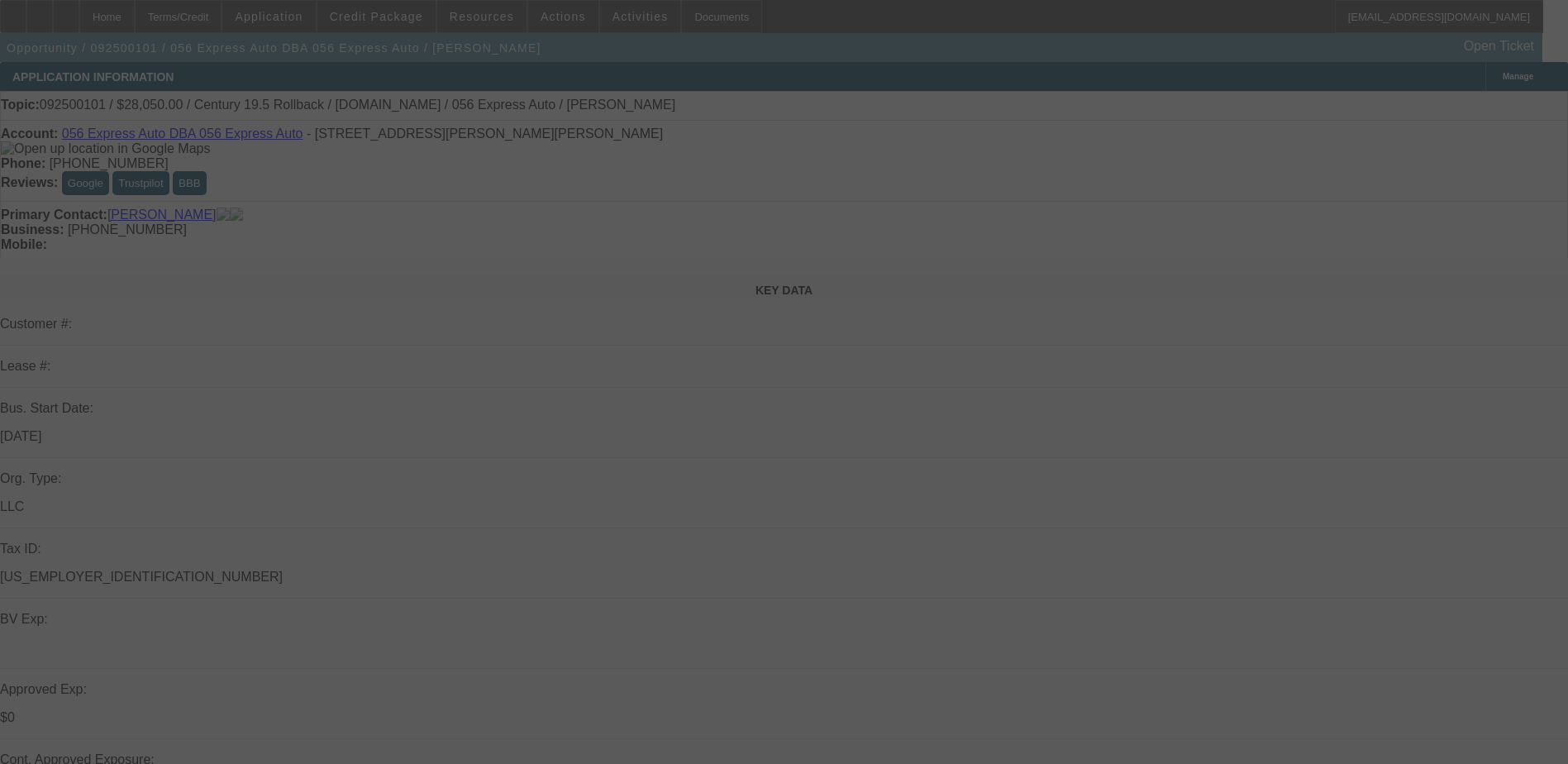
select select "0"
select select "2"
select select "0.1"
select select "4"
select select "0.15"
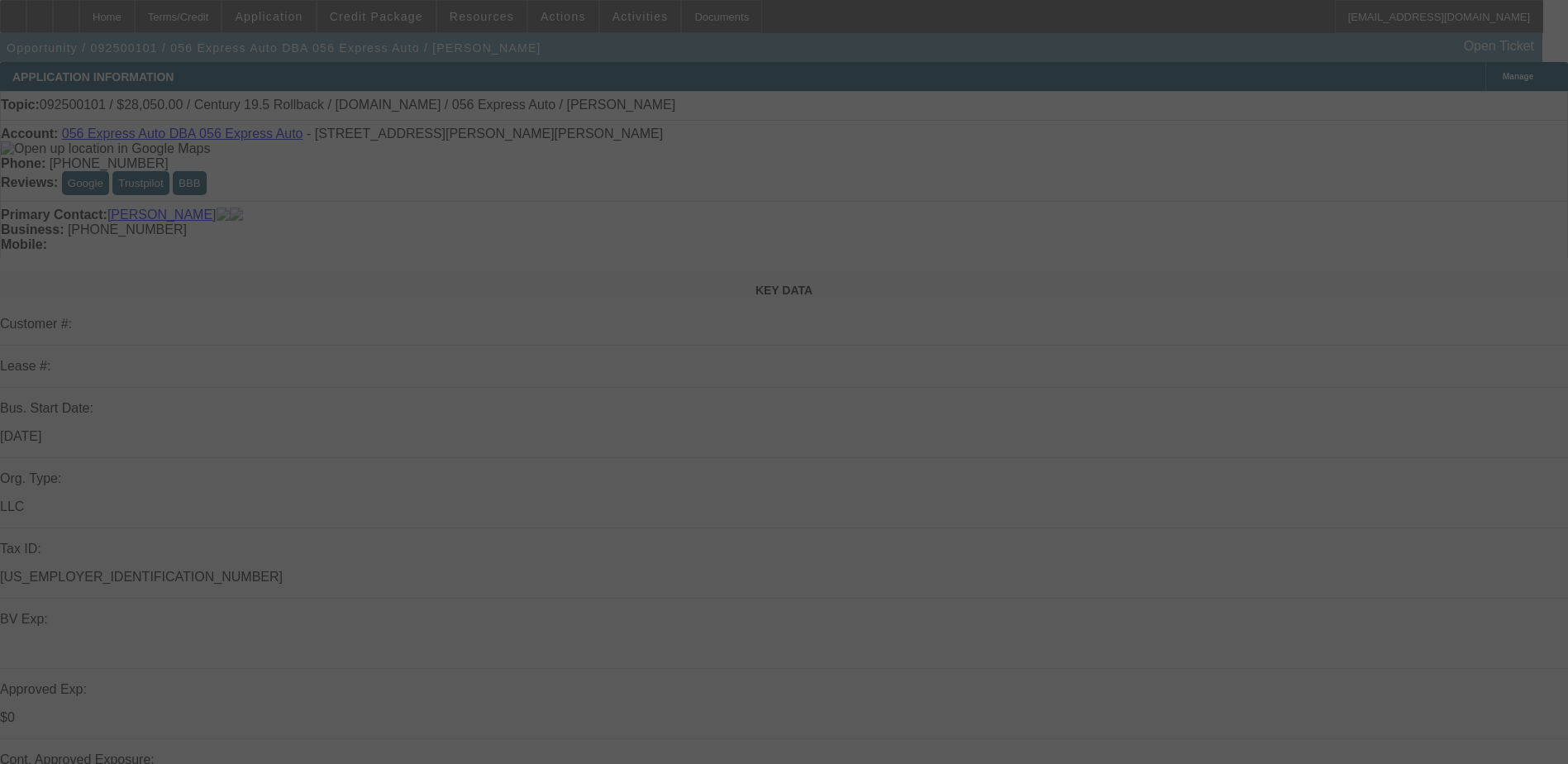
select select "2"
select select "0.1"
select select "4"
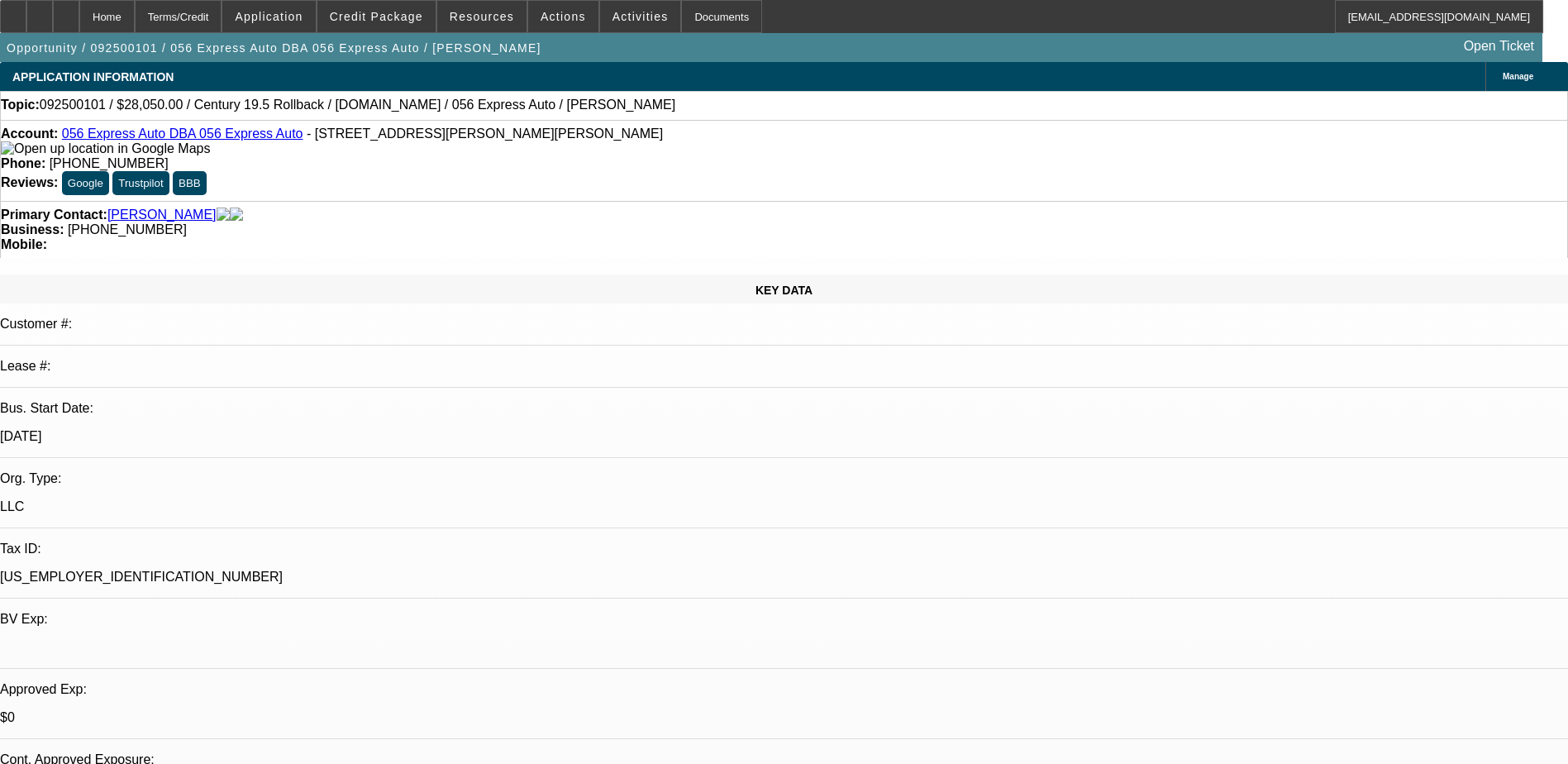
radio input "true"
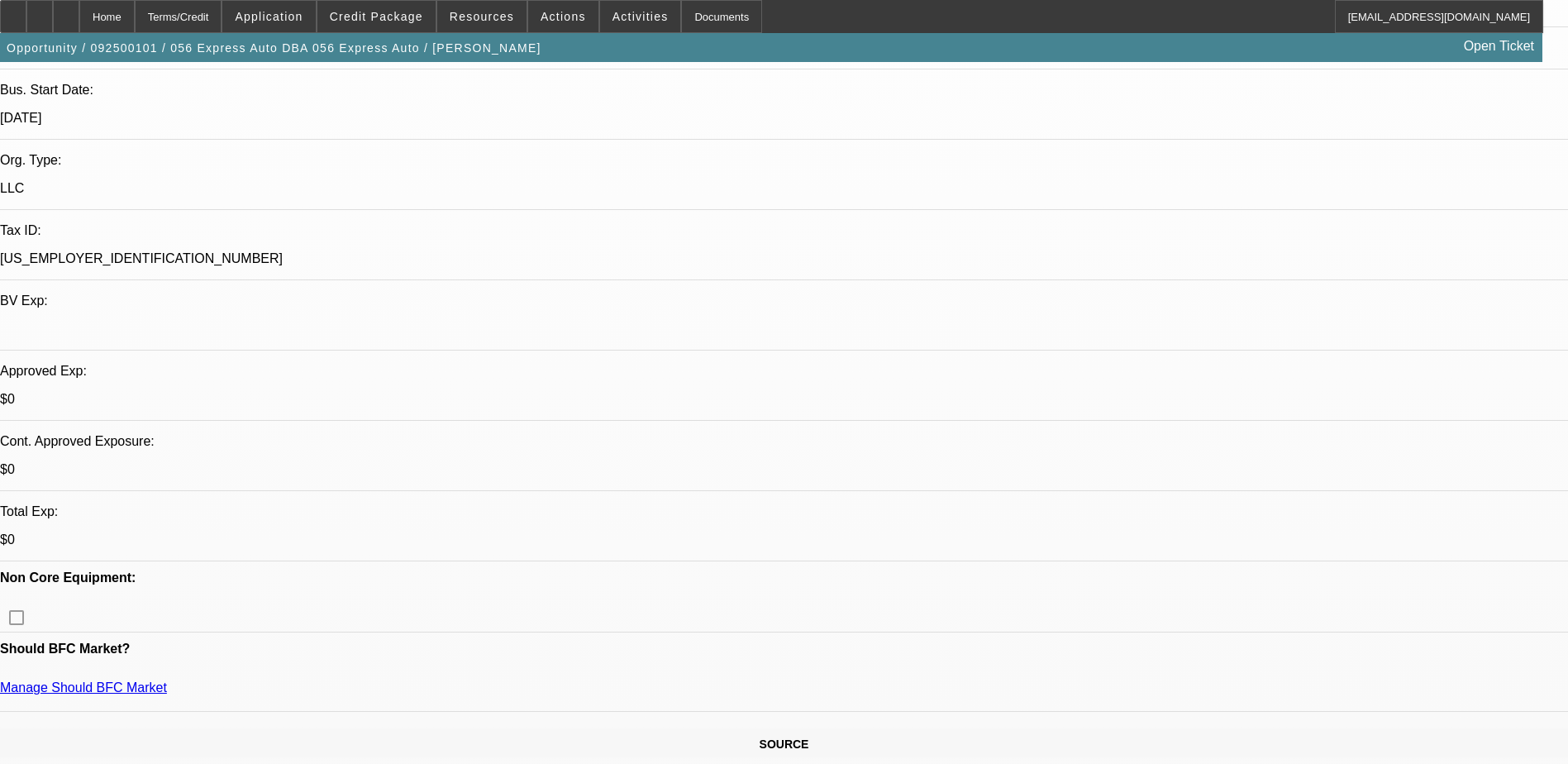
scroll to position [413, 0]
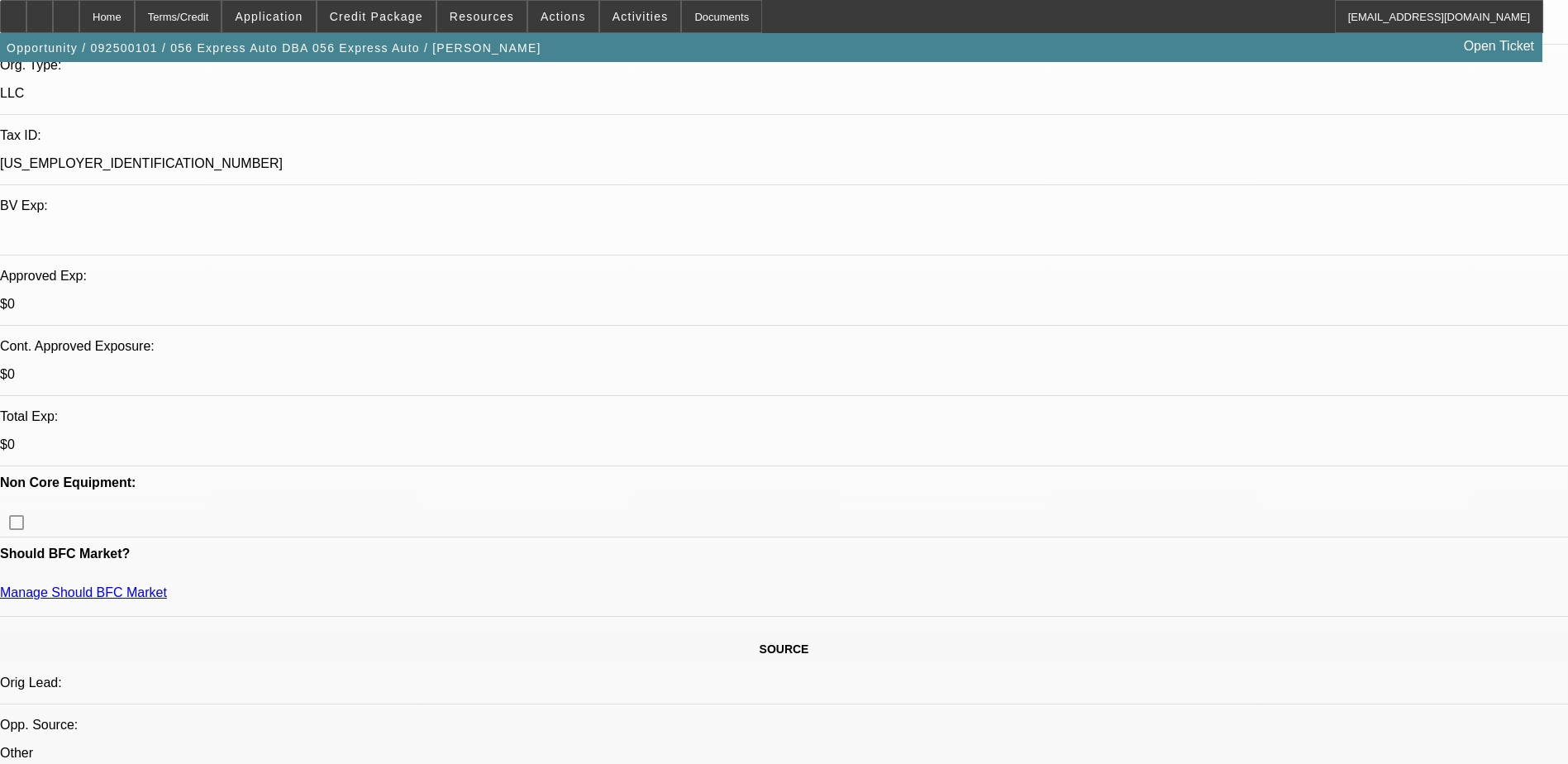
type textarea "Previewed pricing told him [PERSON_NAME] we can go is 24 months on the deal. sa…"
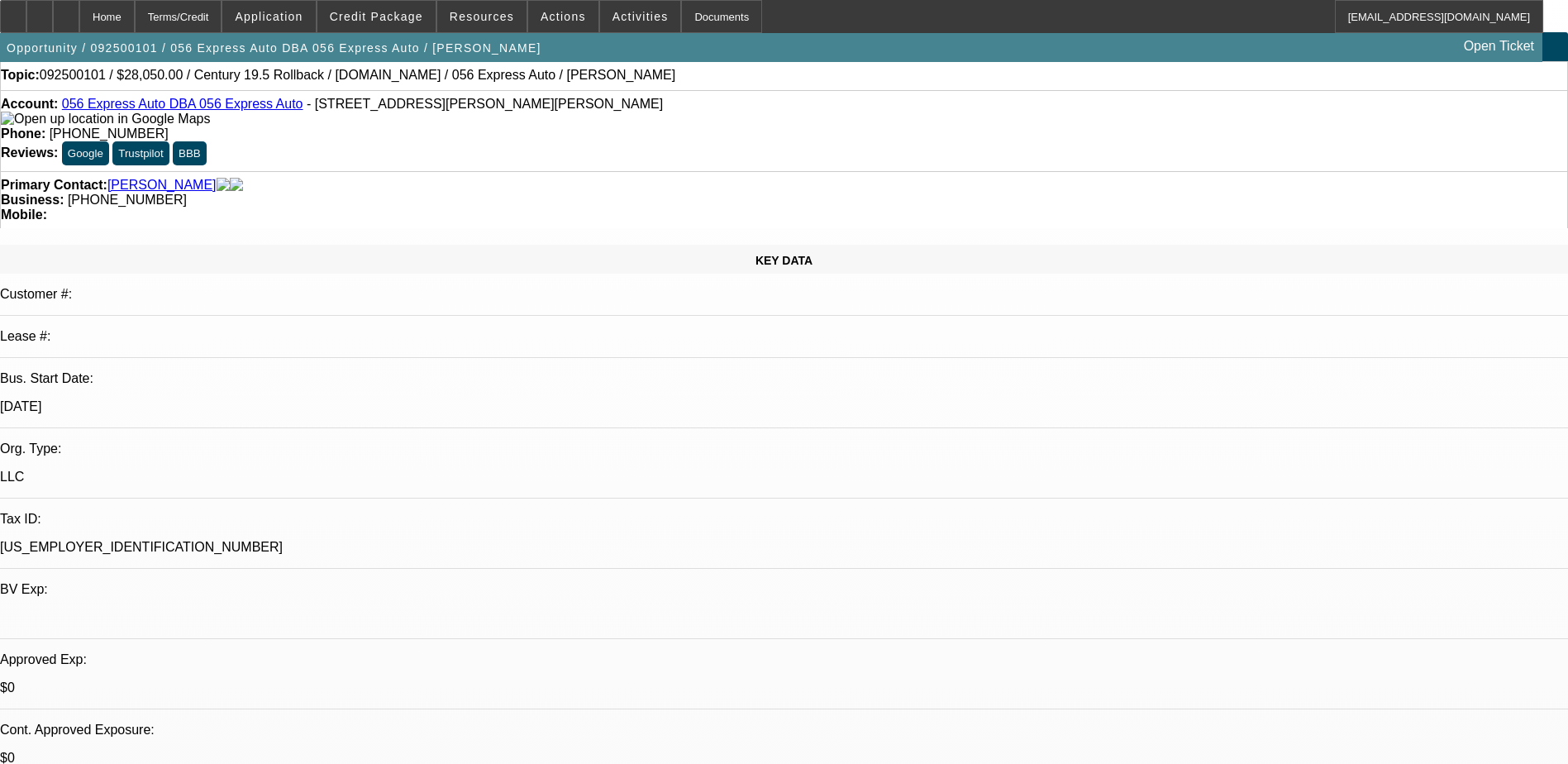
scroll to position [0, 0]
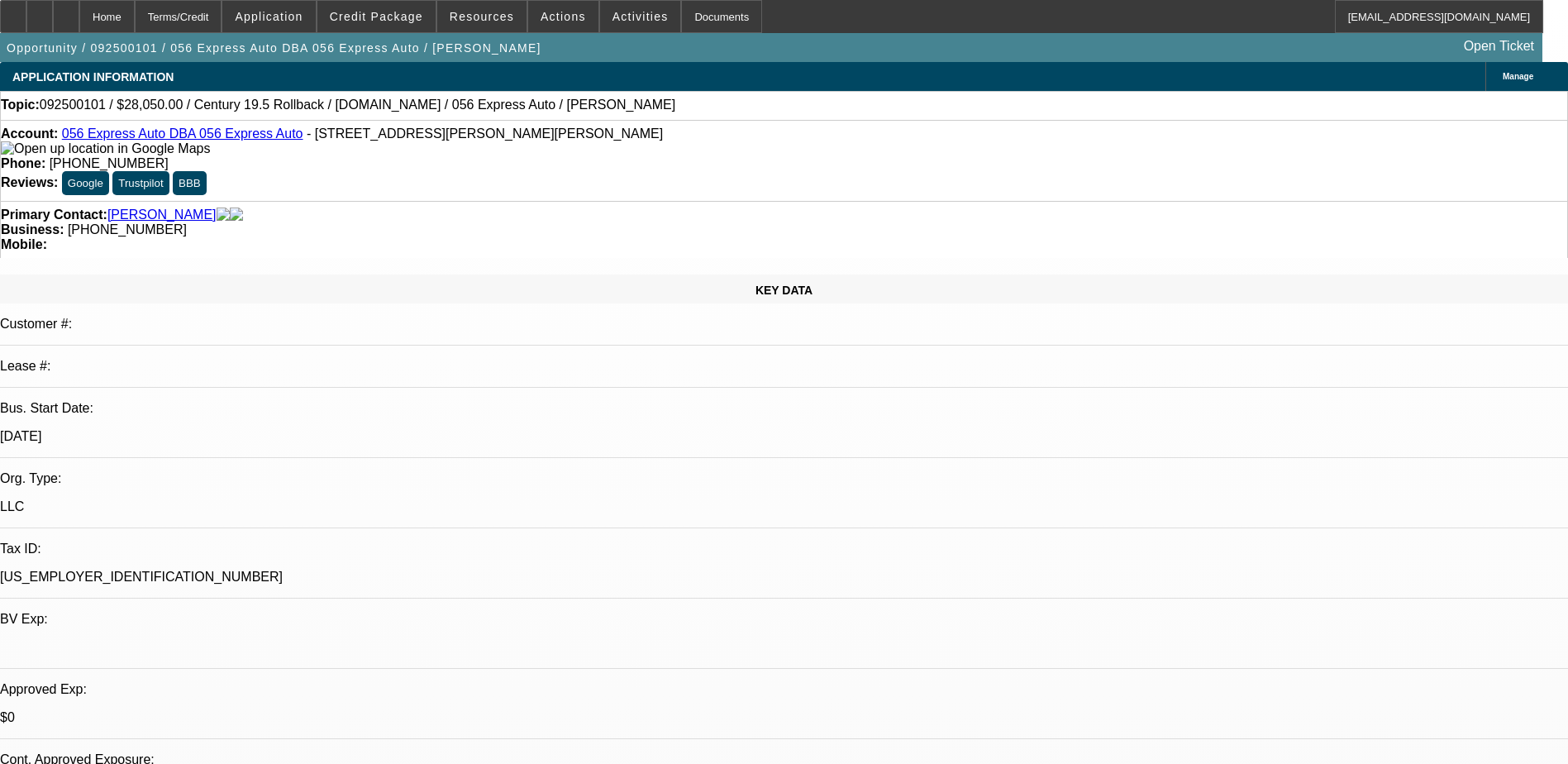
radio input "true"
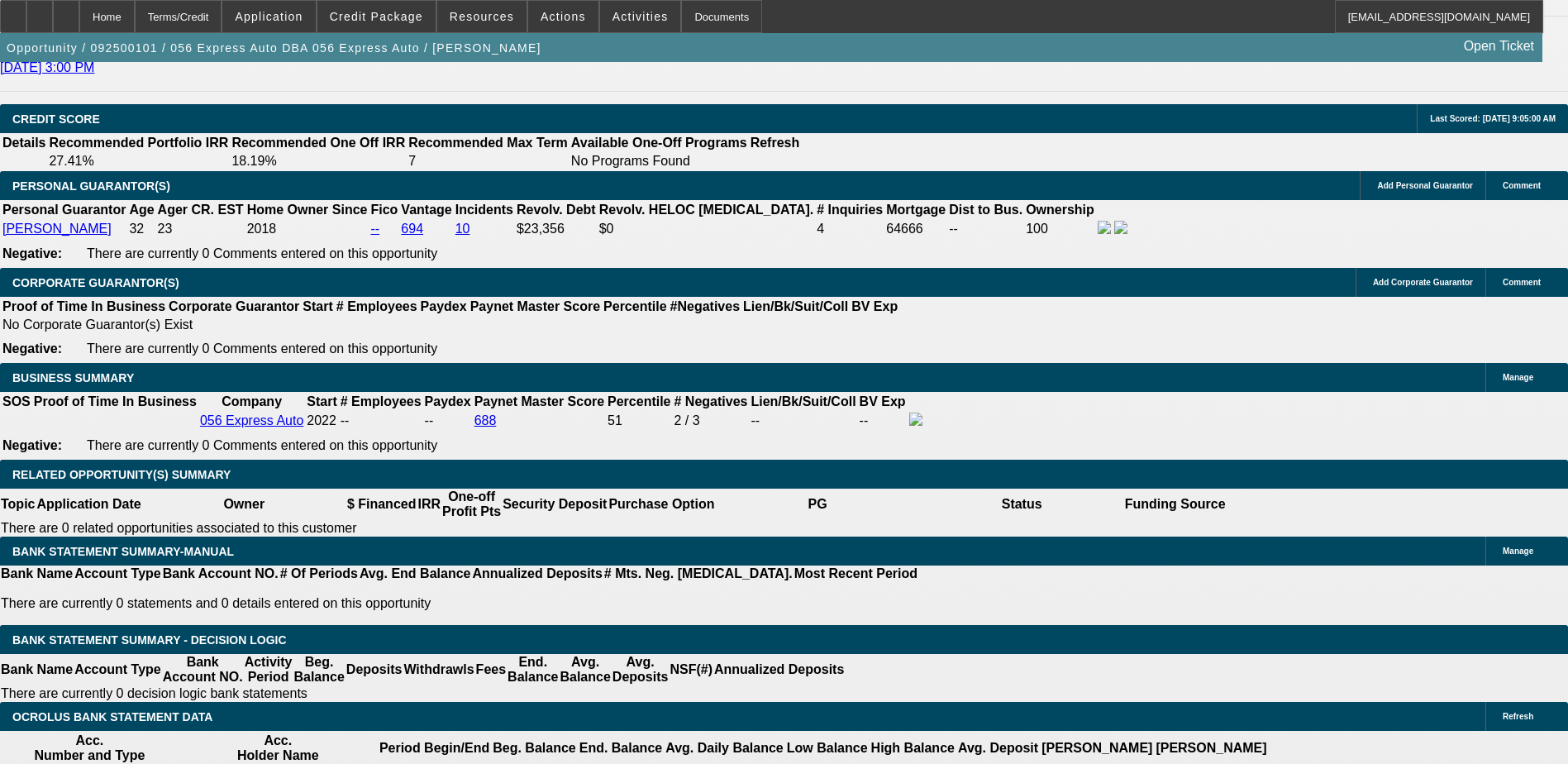
scroll to position [2410, 0]
